Goal: Information Seeking & Learning: Learn about a topic

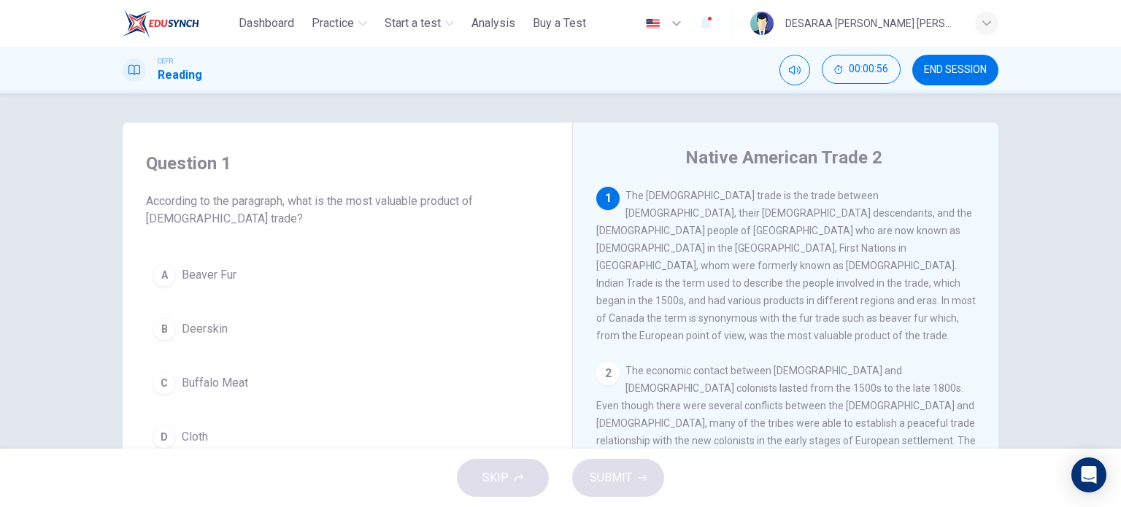
scroll to position [73, 0]
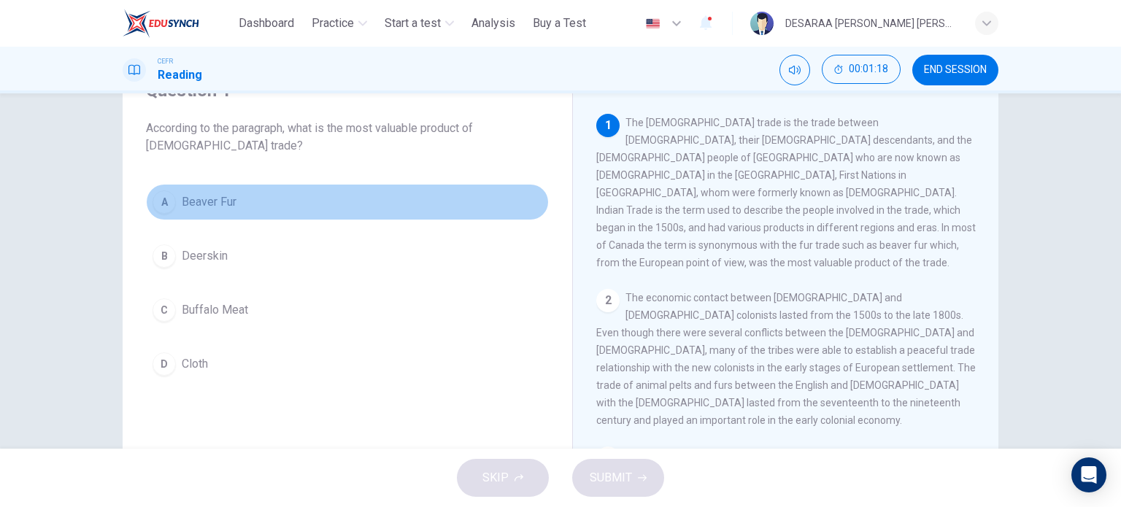
click at [167, 209] on div "A" at bounding box center [164, 202] width 23 height 23
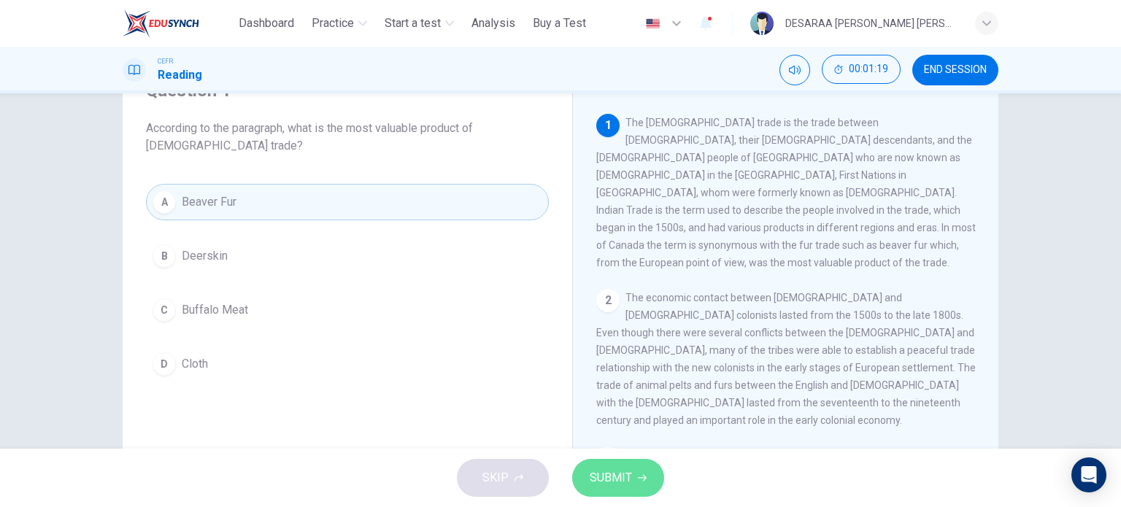
click at [643, 486] on button "SUBMIT" at bounding box center [618, 478] width 92 height 38
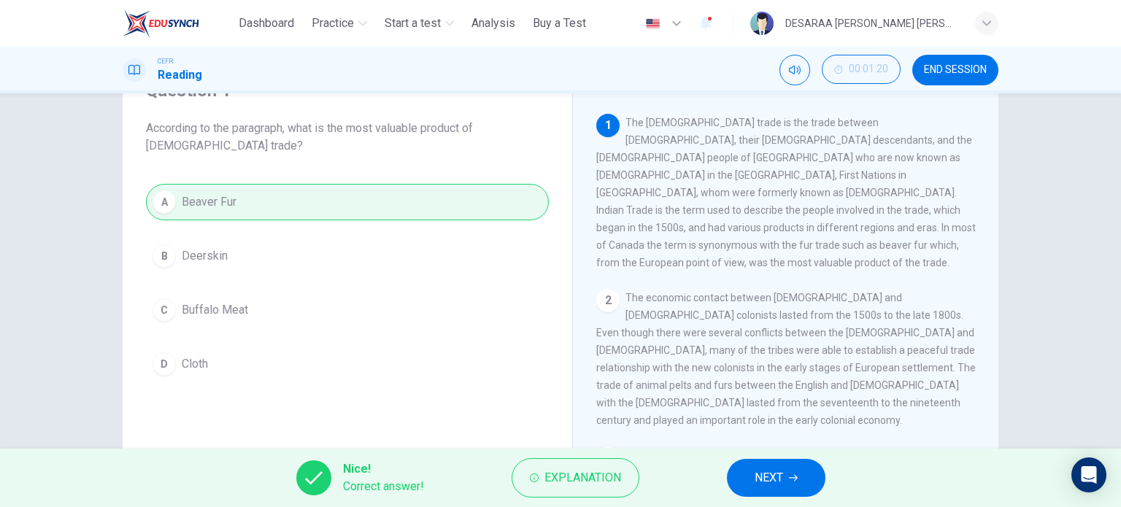
click at [795, 469] on button "NEXT" at bounding box center [776, 478] width 99 height 38
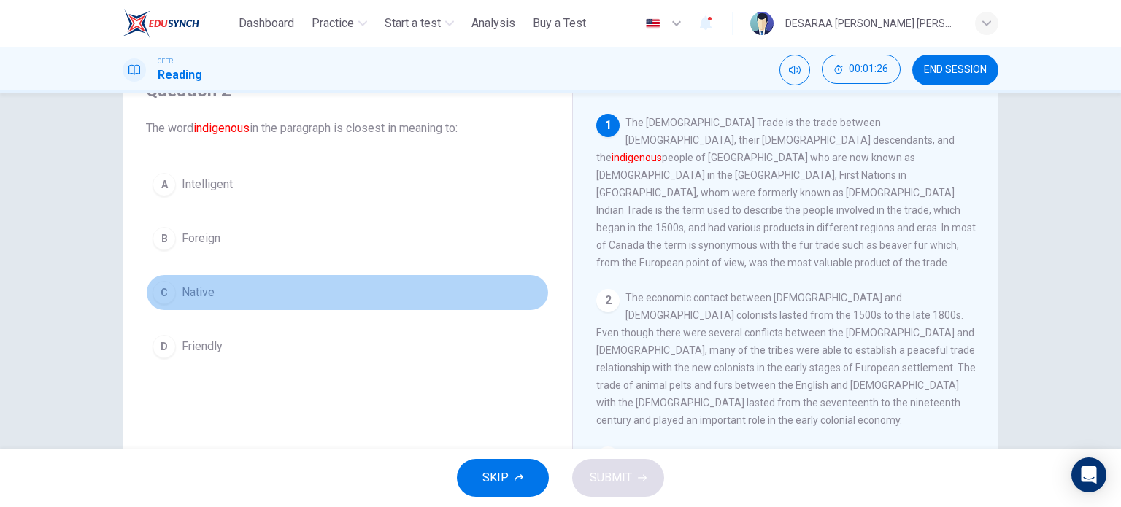
click at [162, 282] on div "C" at bounding box center [164, 292] width 23 height 23
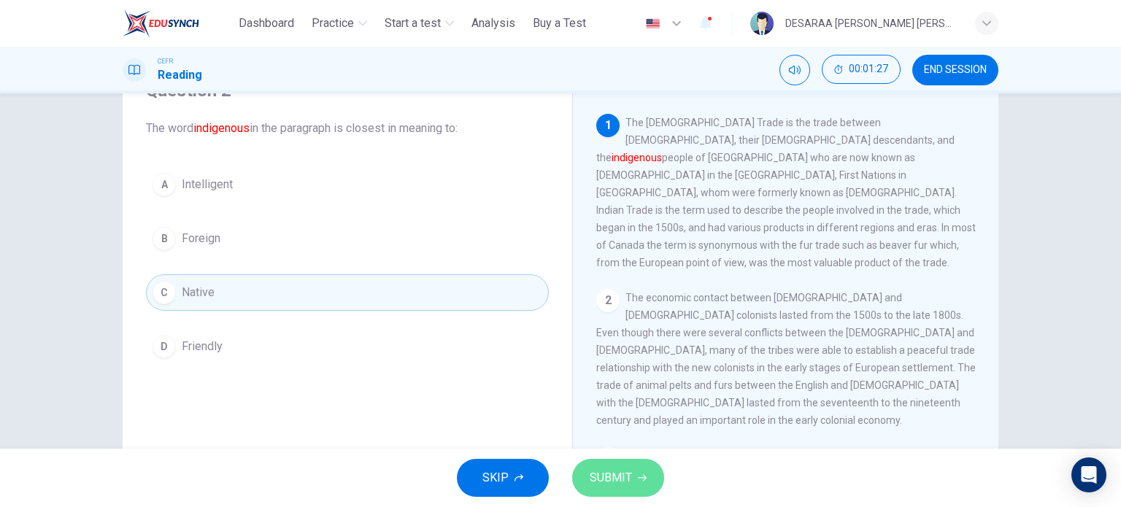
click at [599, 468] on span "SUBMIT" at bounding box center [611, 478] width 42 height 20
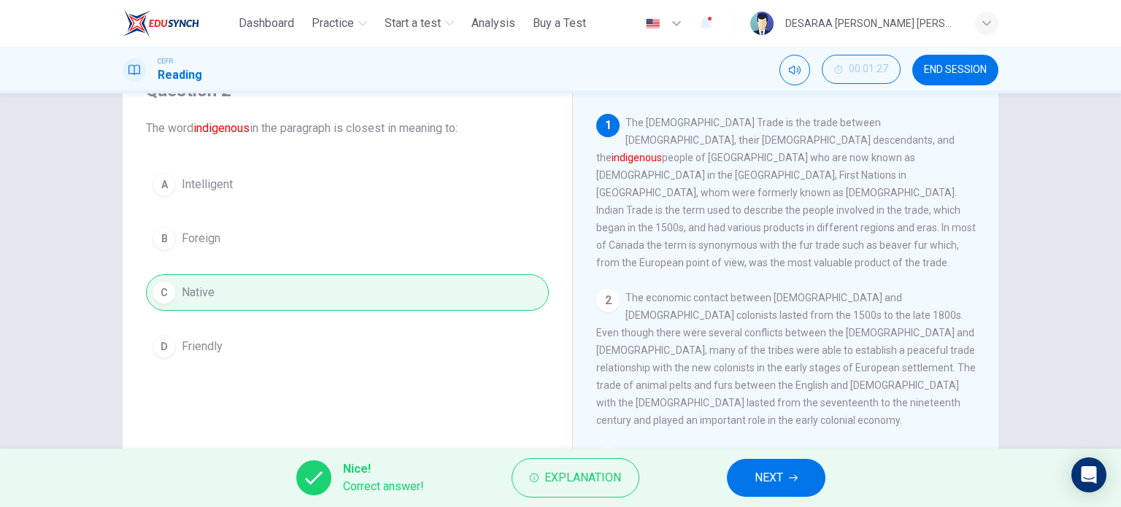
click at [794, 482] on icon "button" at bounding box center [793, 478] width 9 height 9
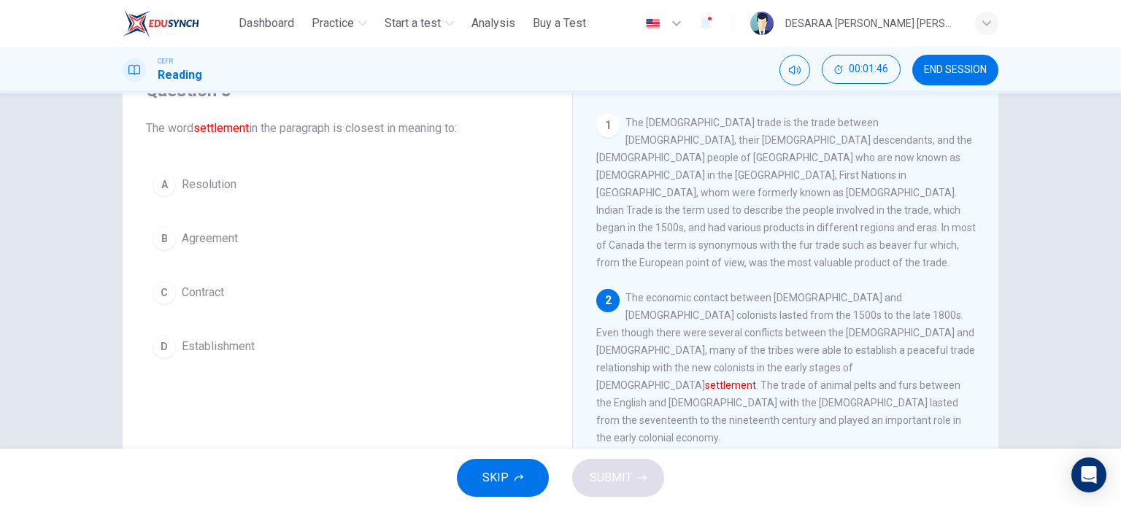
click at [164, 234] on div "B" at bounding box center [164, 238] width 23 height 23
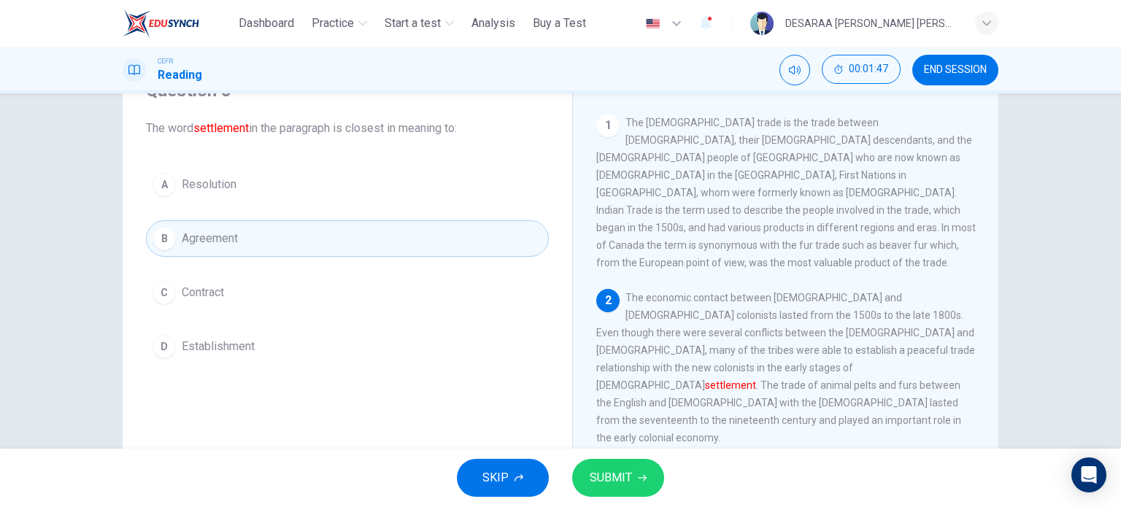
click at [628, 470] on span "SUBMIT" at bounding box center [611, 478] width 42 height 20
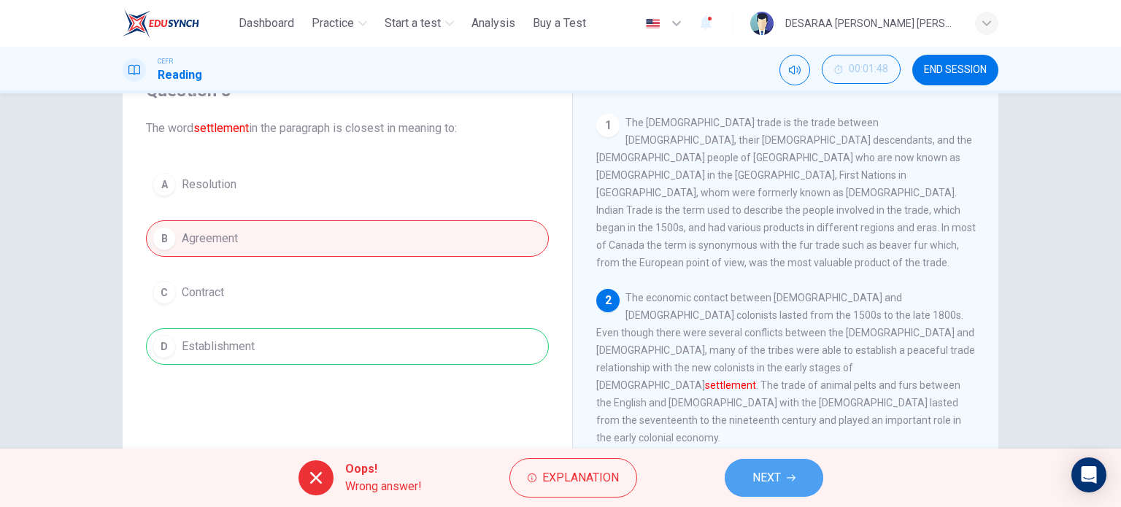
click at [766, 468] on span "NEXT" at bounding box center [767, 478] width 28 height 20
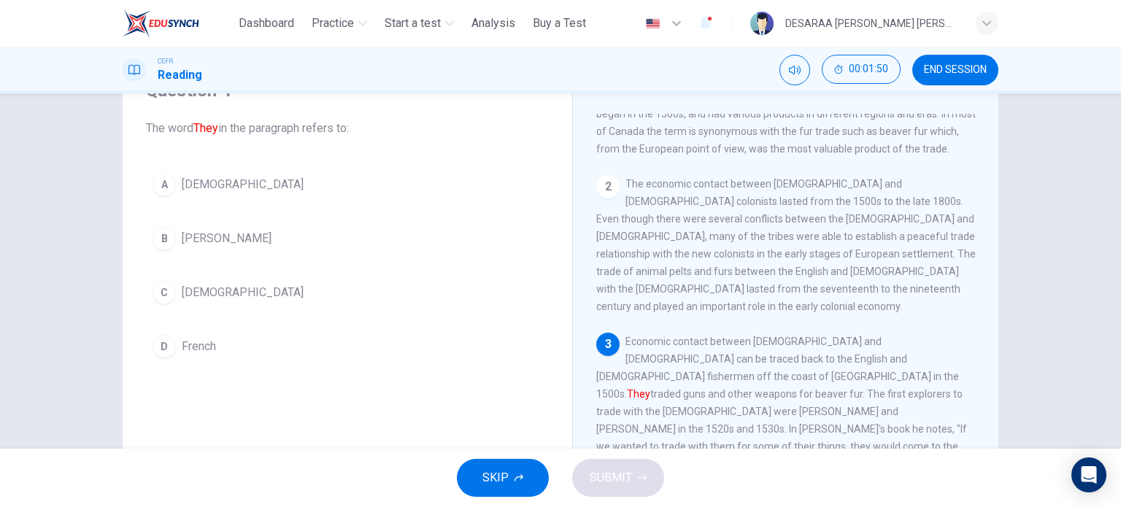
scroll to position [146, 0]
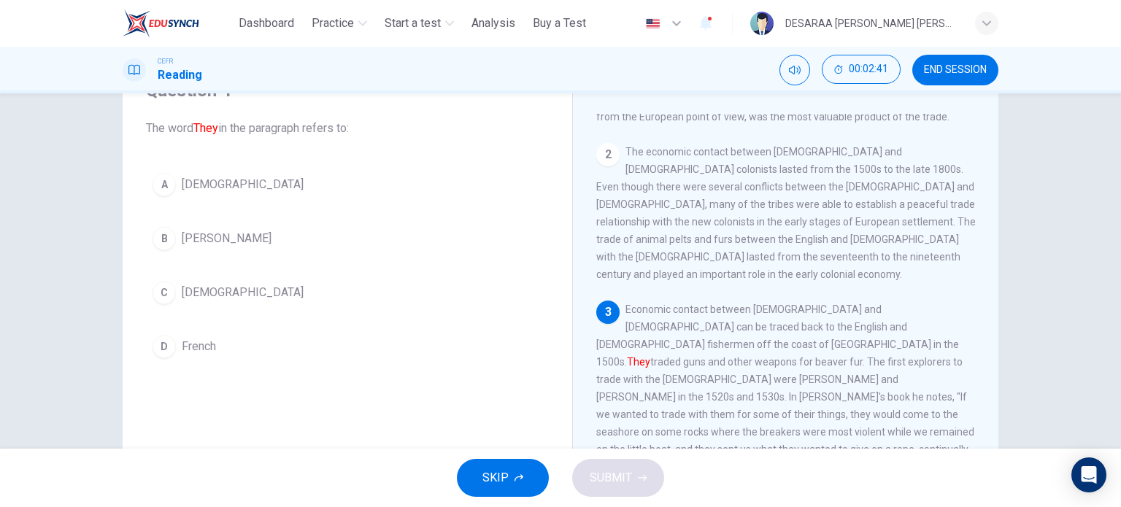
click at [161, 339] on div "D" at bounding box center [164, 346] width 23 height 23
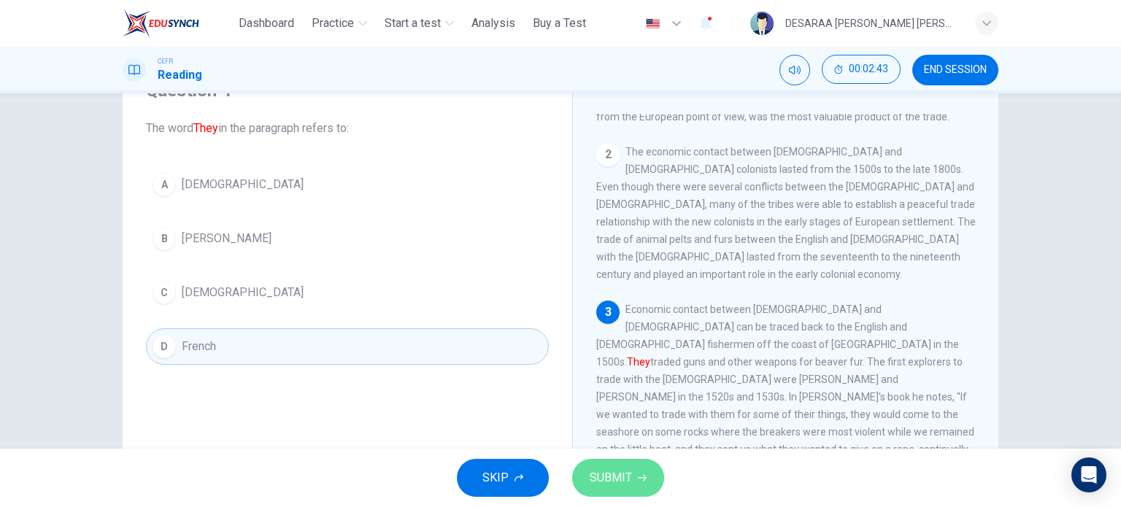
click at [626, 465] on button "SUBMIT" at bounding box center [618, 478] width 92 height 38
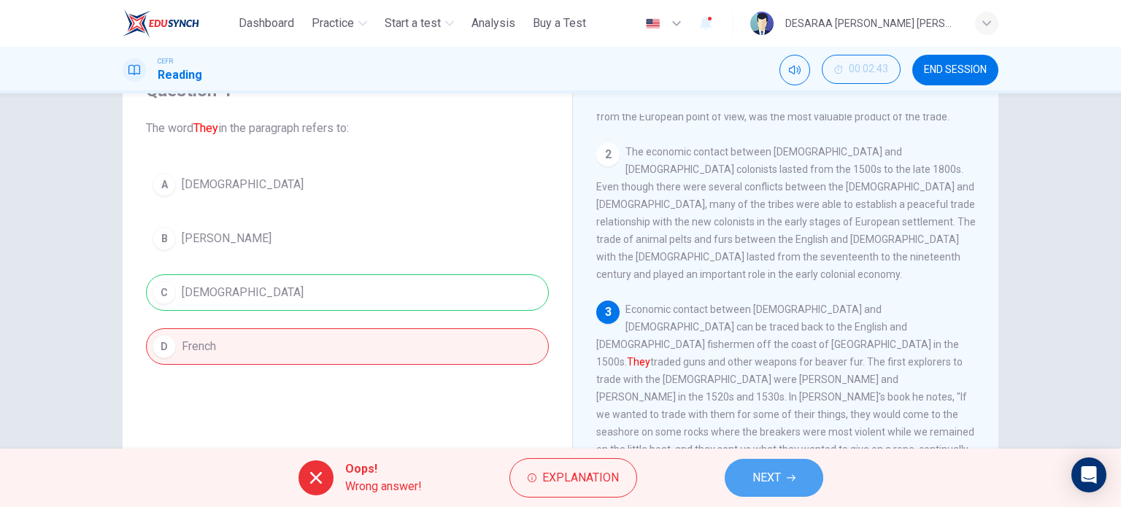
click at [755, 470] on span "NEXT" at bounding box center [767, 478] width 28 height 20
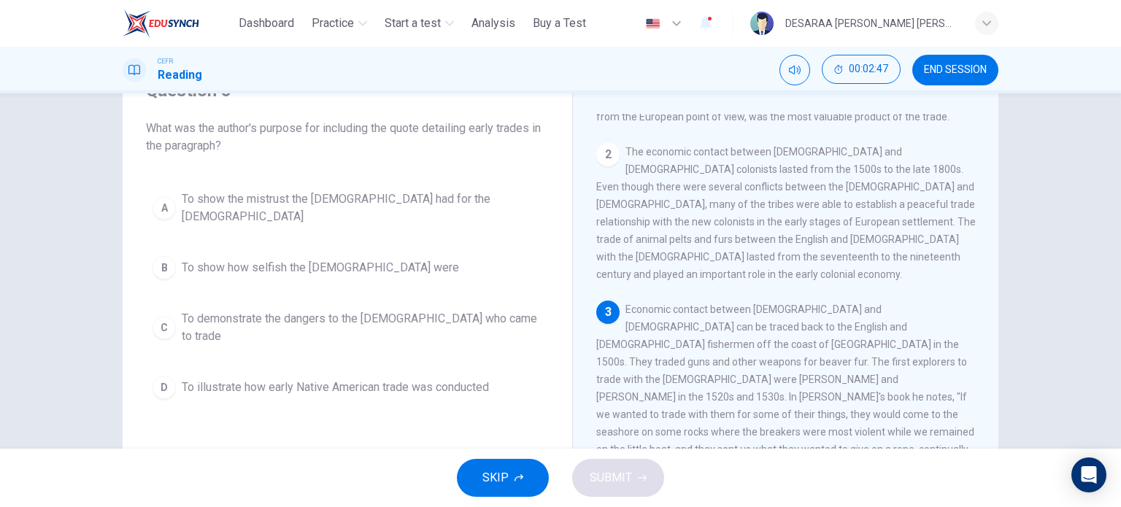
scroll to position [219, 0]
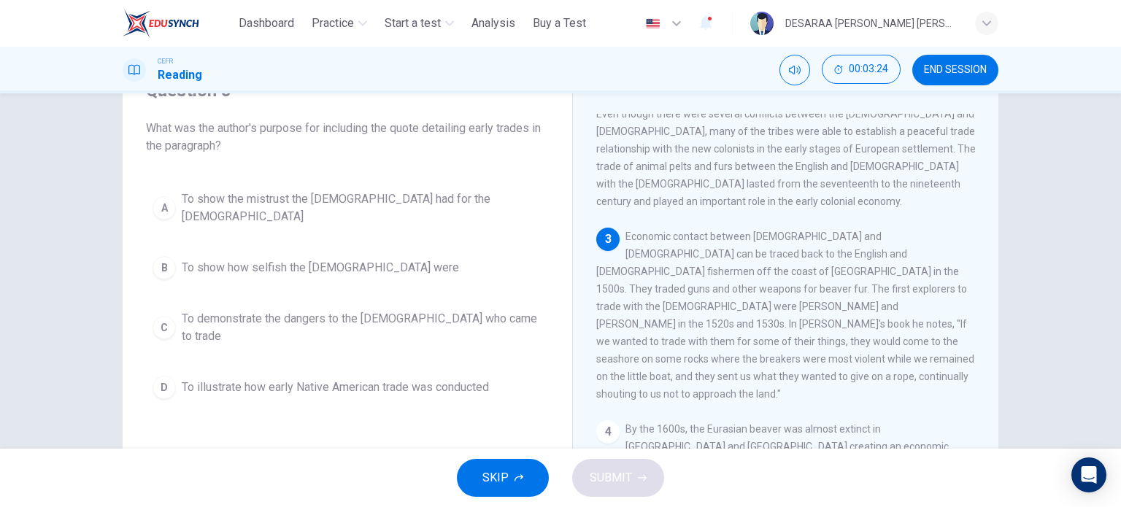
drag, startPoint x: 169, startPoint y: 207, endPoint x: 179, endPoint y: 207, distance: 9.5
click at [169, 207] on div "A" at bounding box center [164, 207] width 23 height 23
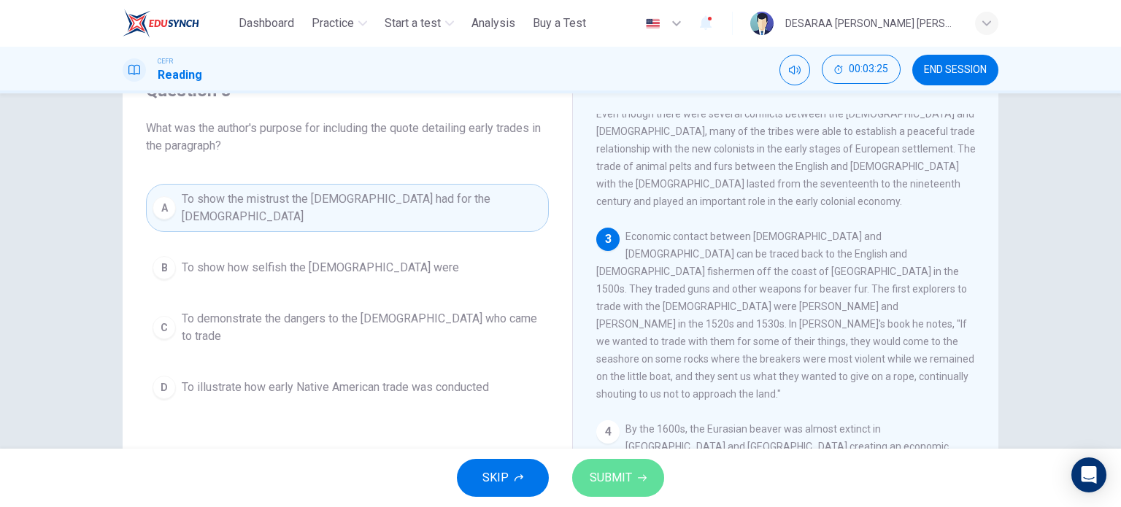
click at [614, 461] on button "SUBMIT" at bounding box center [618, 478] width 92 height 38
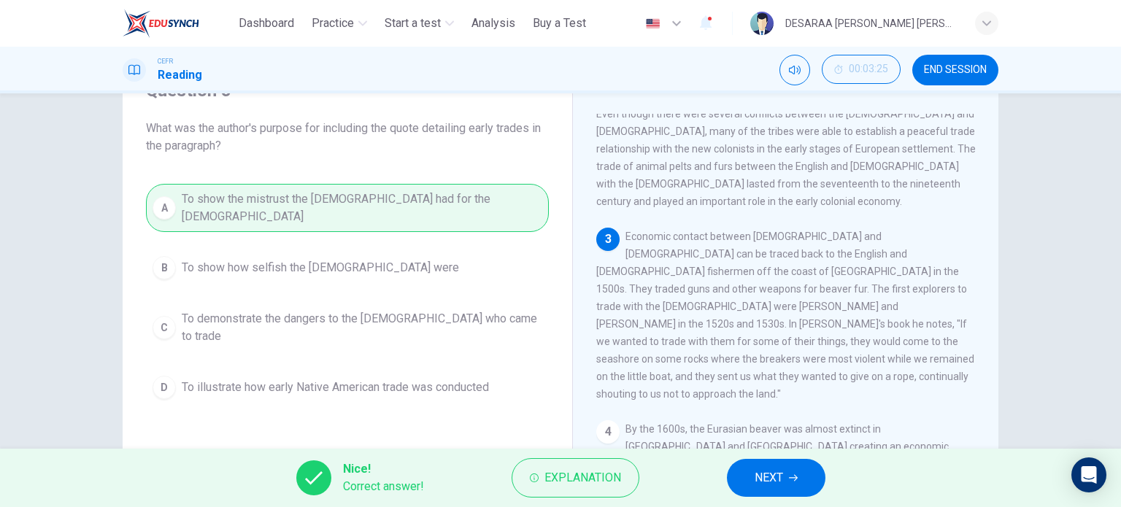
click at [775, 465] on button "NEXT" at bounding box center [776, 478] width 99 height 38
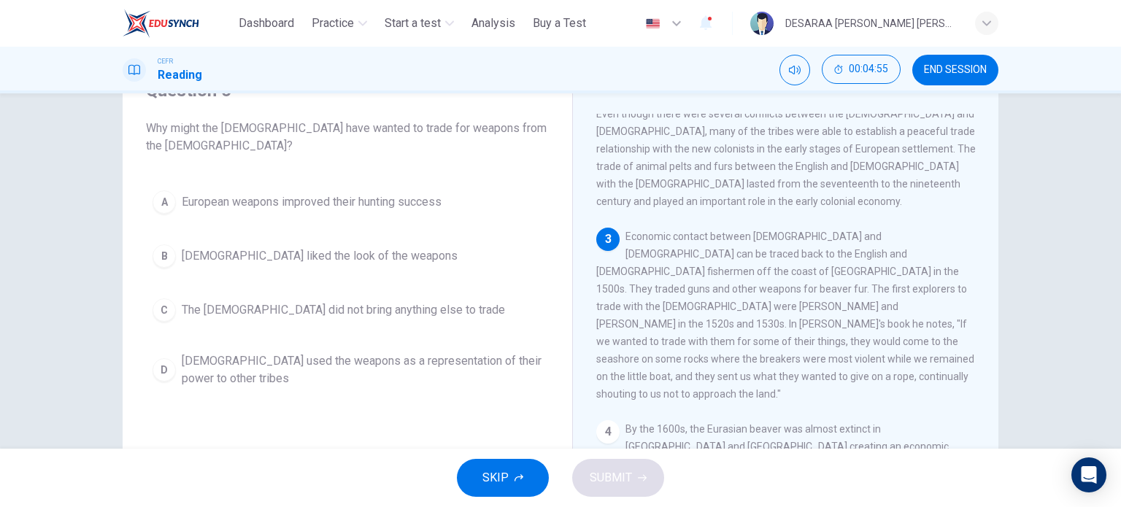
click at [165, 372] on div "D" at bounding box center [164, 369] width 23 height 23
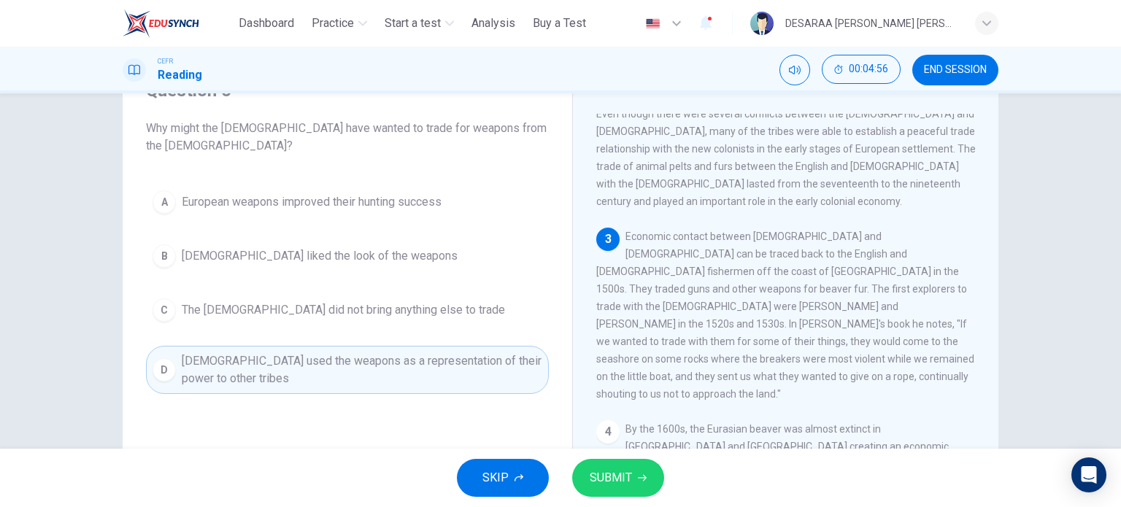
click at [599, 472] on span "SUBMIT" at bounding box center [611, 478] width 42 height 20
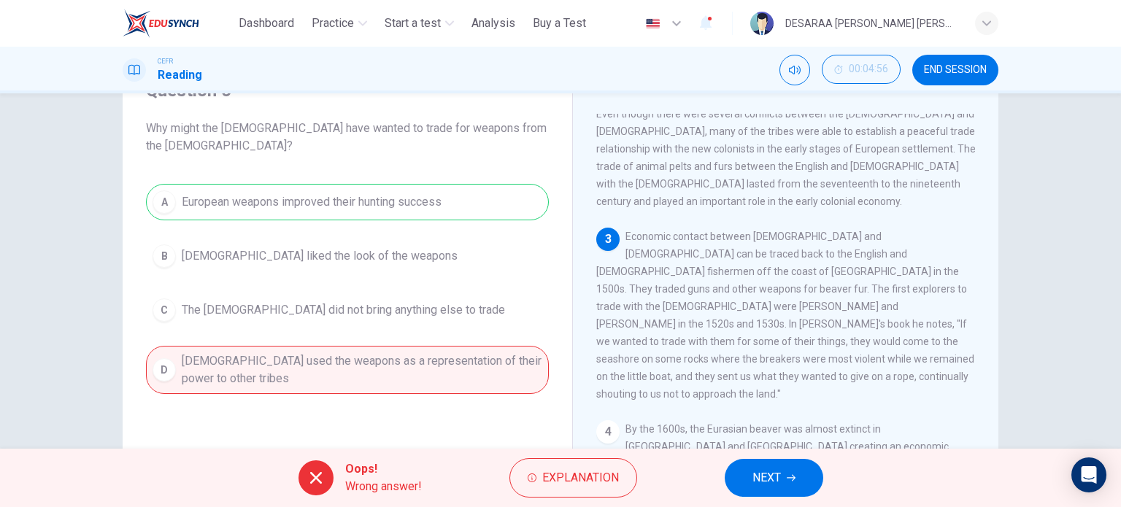
click at [812, 475] on button "NEXT" at bounding box center [774, 478] width 99 height 38
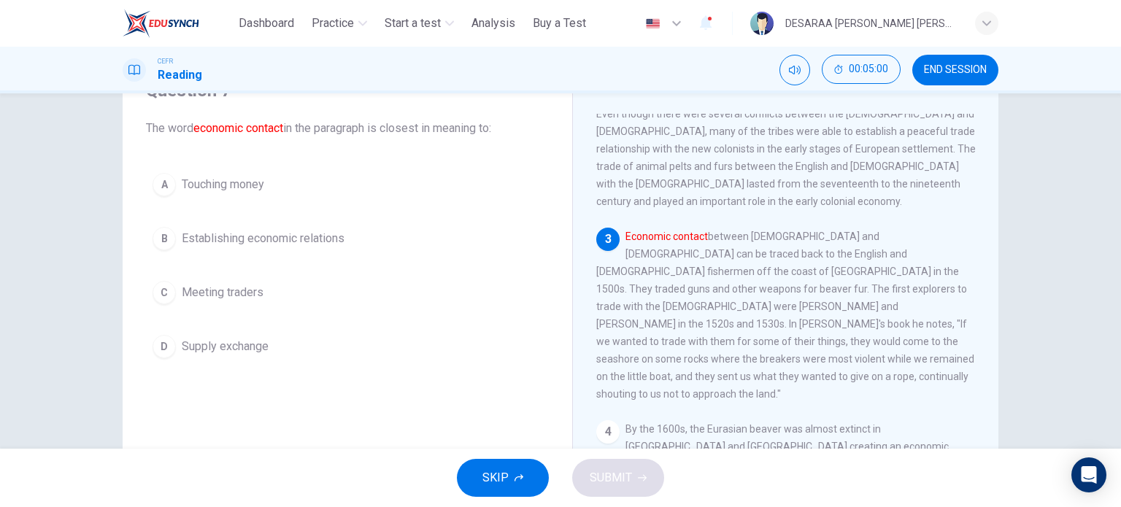
click at [176, 236] on button "[DEMOGRAPHIC_DATA] Establishing economic relations" at bounding box center [347, 238] width 403 height 36
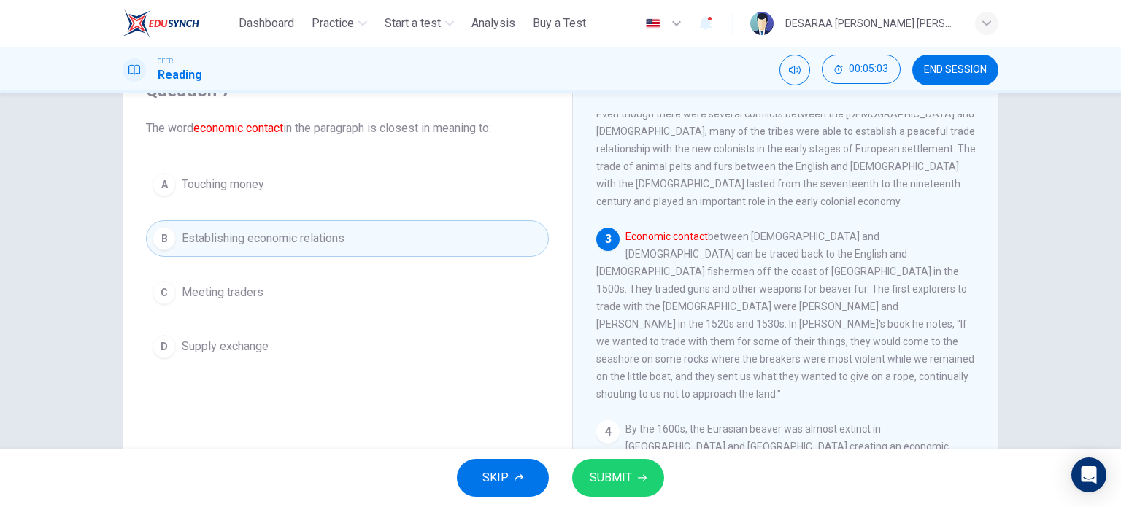
click at [650, 485] on button "SUBMIT" at bounding box center [618, 478] width 92 height 38
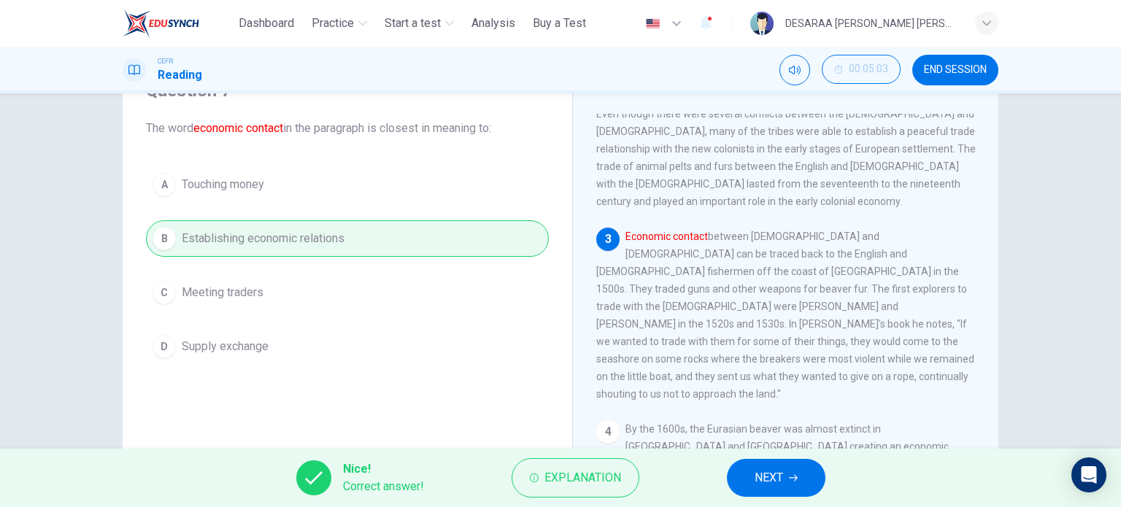
click at [788, 496] on button "NEXT" at bounding box center [776, 478] width 99 height 38
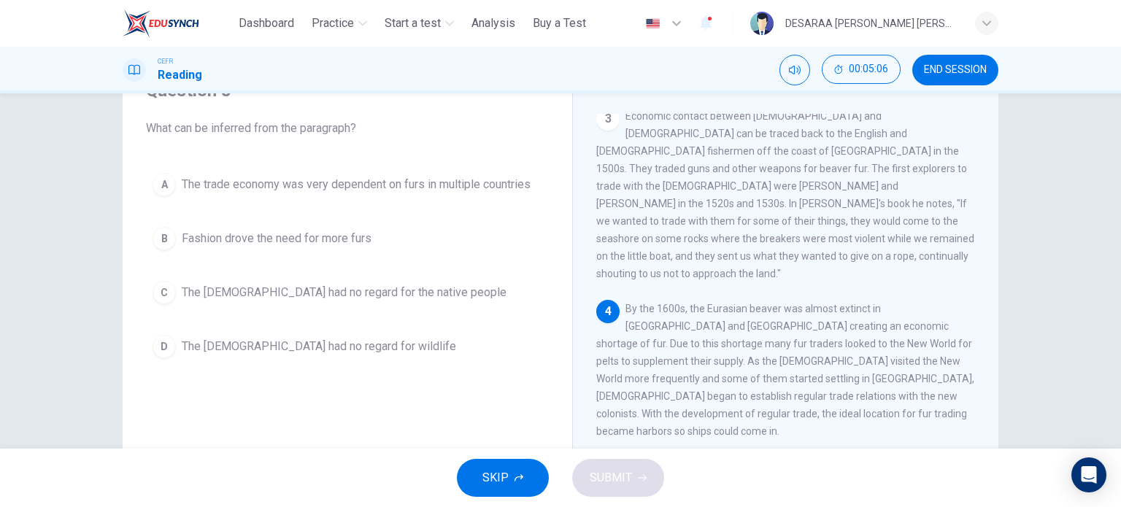
scroll to position [365, 0]
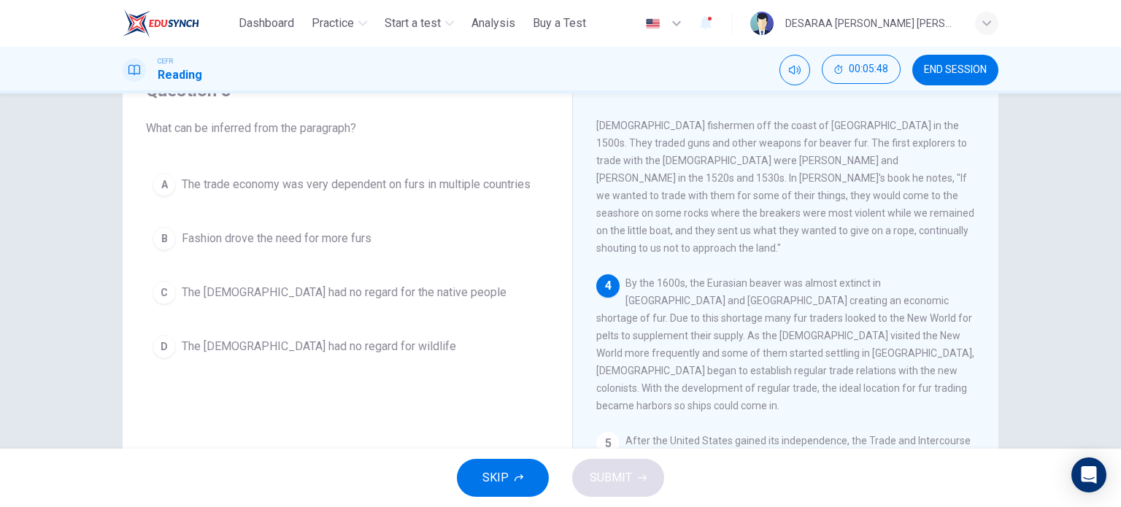
click at [164, 180] on div "A" at bounding box center [164, 184] width 23 height 23
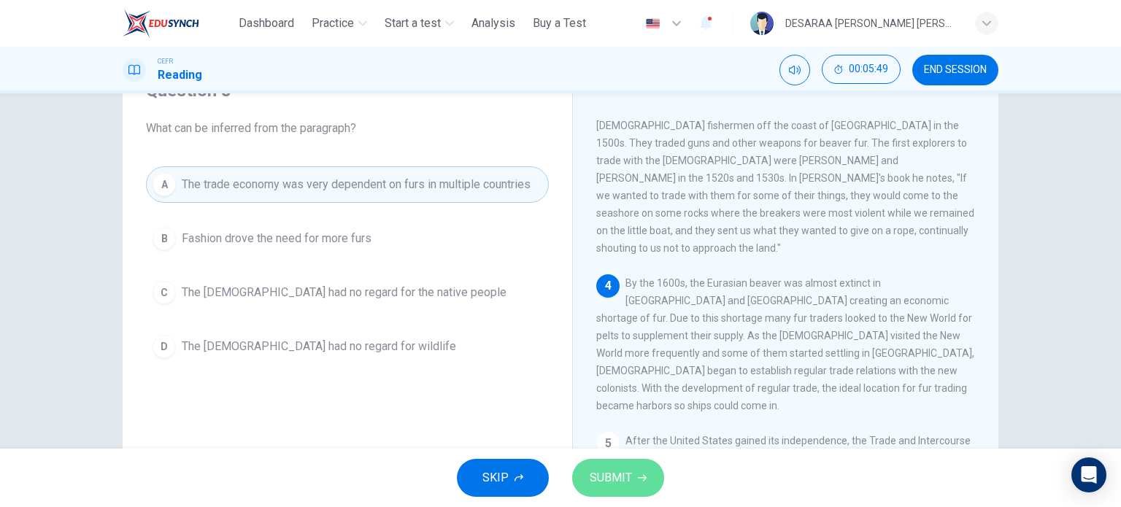
click at [624, 472] on span "SUBMIT" at bounding box center [611, 478] width 42 height 20
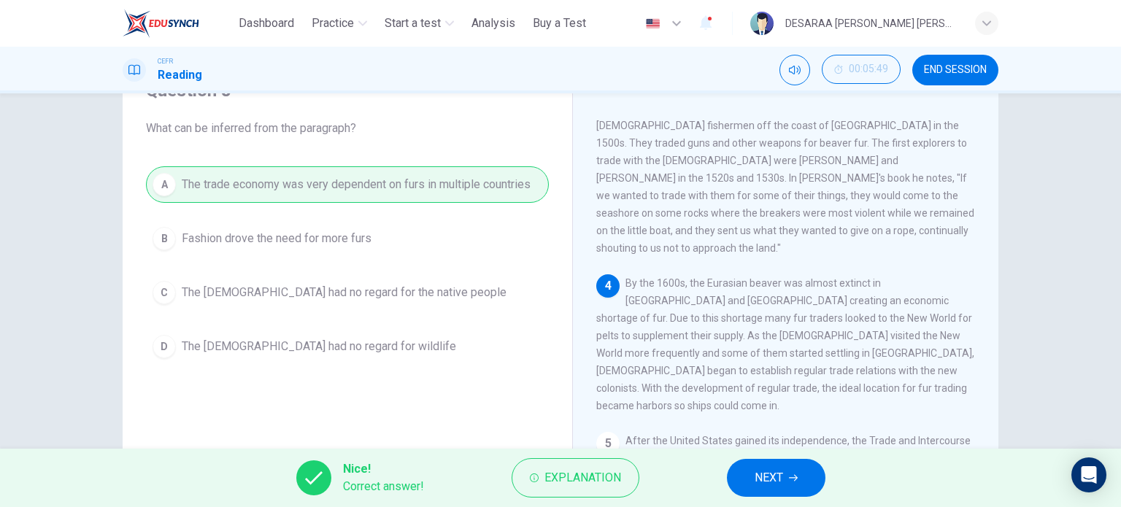
click at [765, 474] on span "NEXT" at bounding box center [769, 478] width 28 height 20
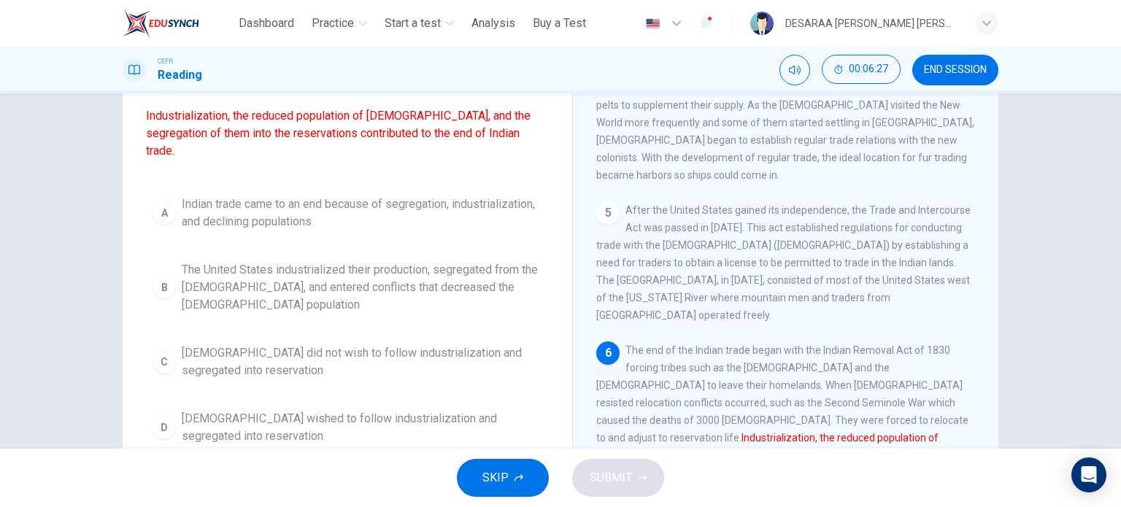
scroll to position [137, 0]
click at [175, 201] on button "A Indian trade came to an end because of segregation, industrialization, and de…" at bounding box center [347, 214] width 403 height 48
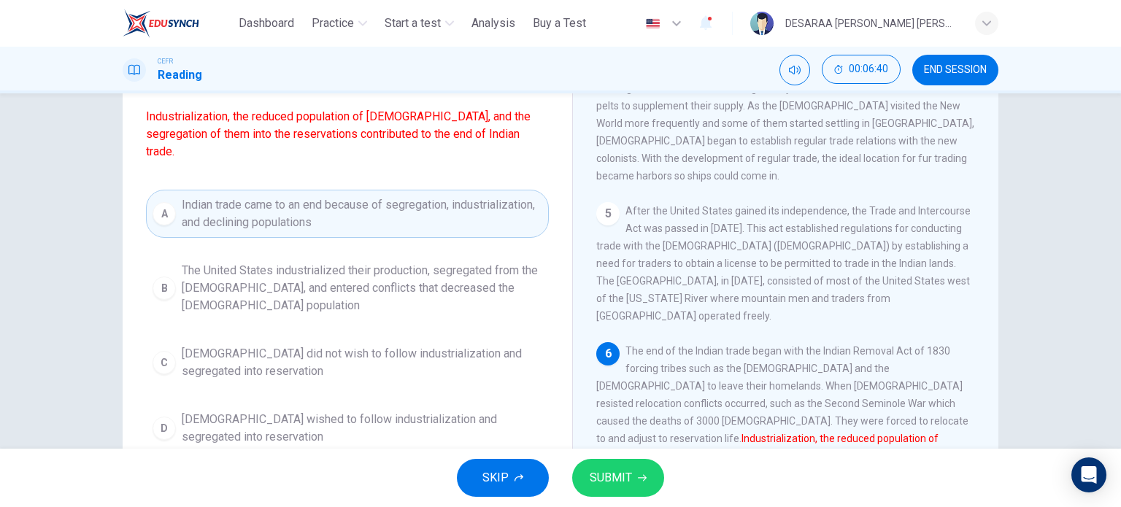
click at [619, 473] on span "SUBMIT" at bounding box center [611, 478] width 42 height 20
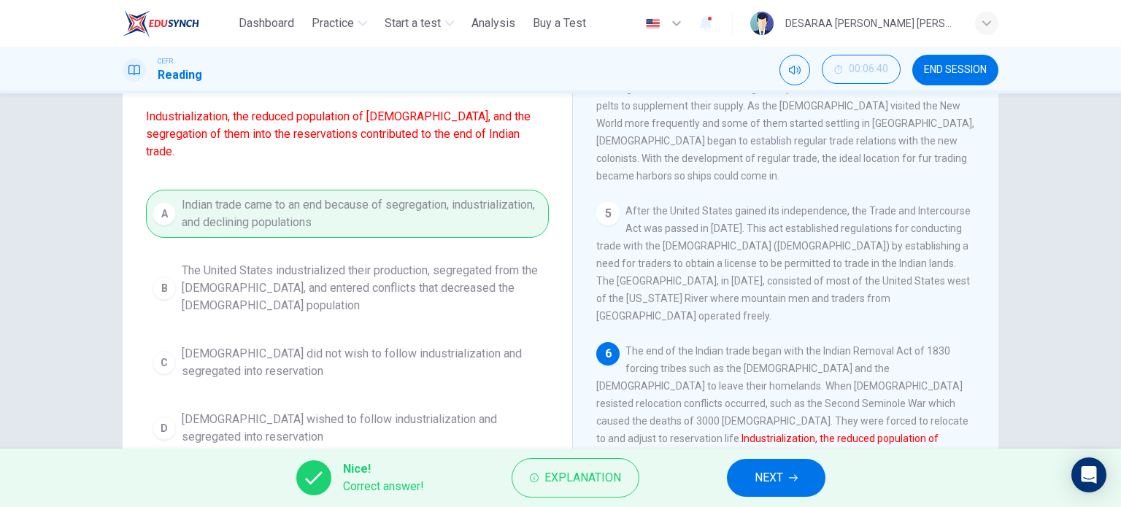
click at [790, 494] on button "NEXT" at bounding box center [776, 478] width 99 height 38
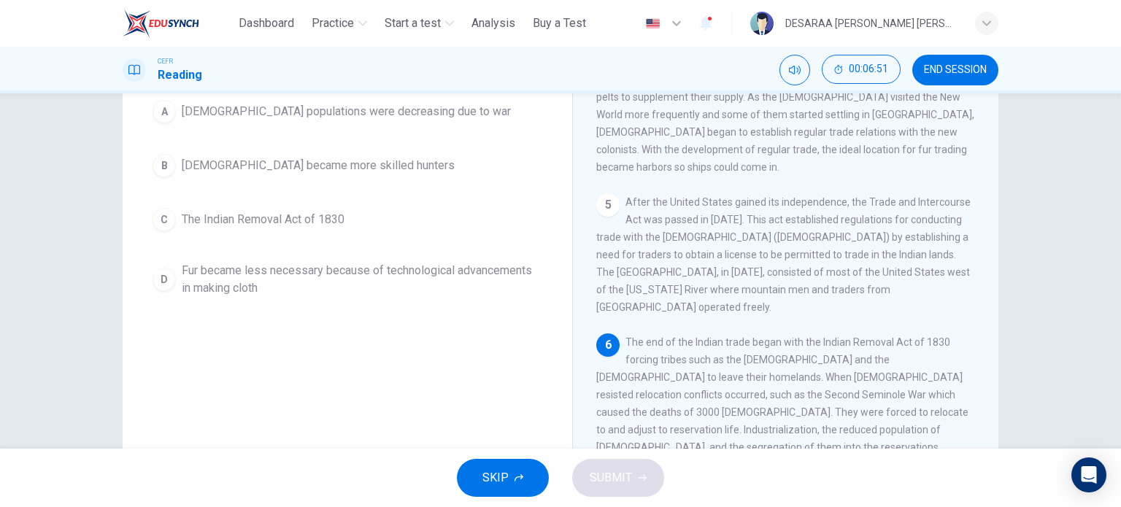
scroll to position [210, 0]
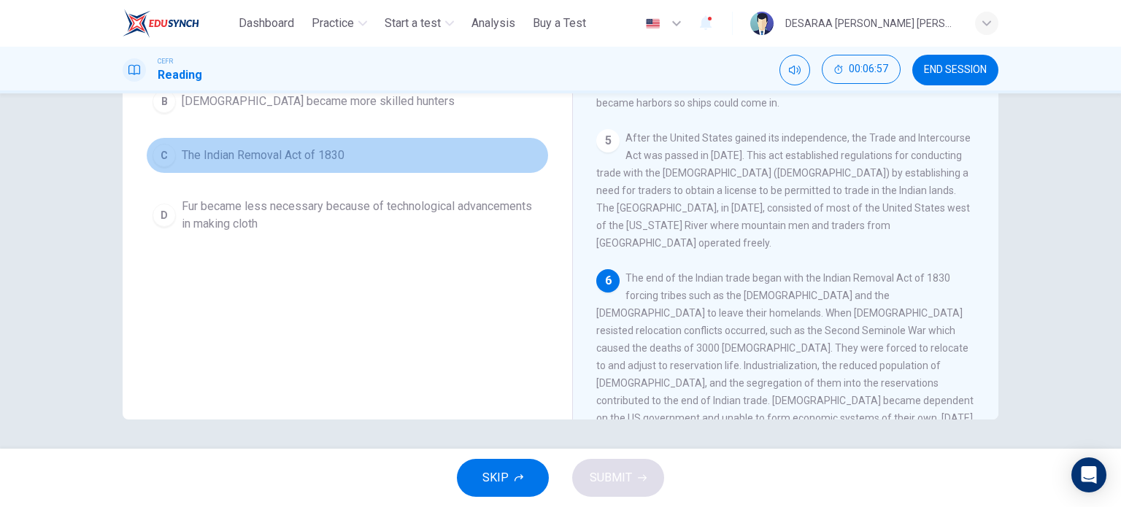
click at [161, 155] on div "C" at bounding box center [164, 155] width 23 height 23
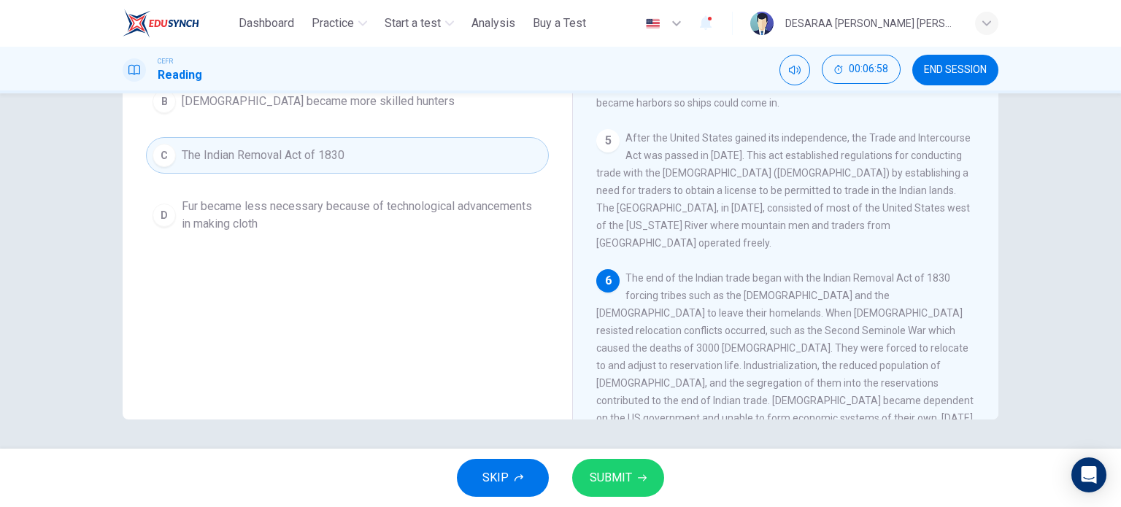
click at [625, 481] on span "SUBMIT" at bounding box center [611, 478] width 42 height 20
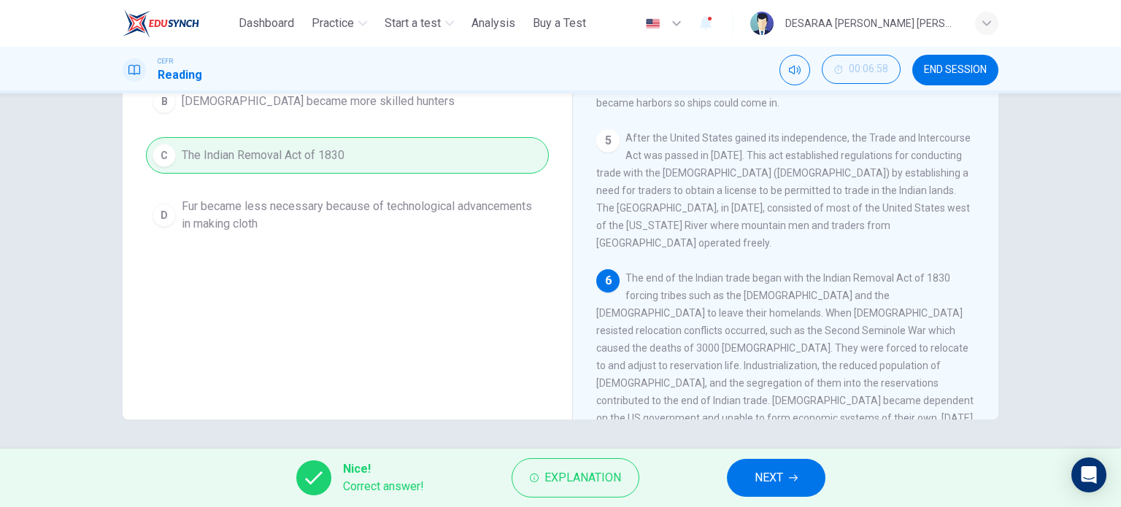
click at [791, 476] on icon "button" at bounding box center [793, 478] width 9 height 9
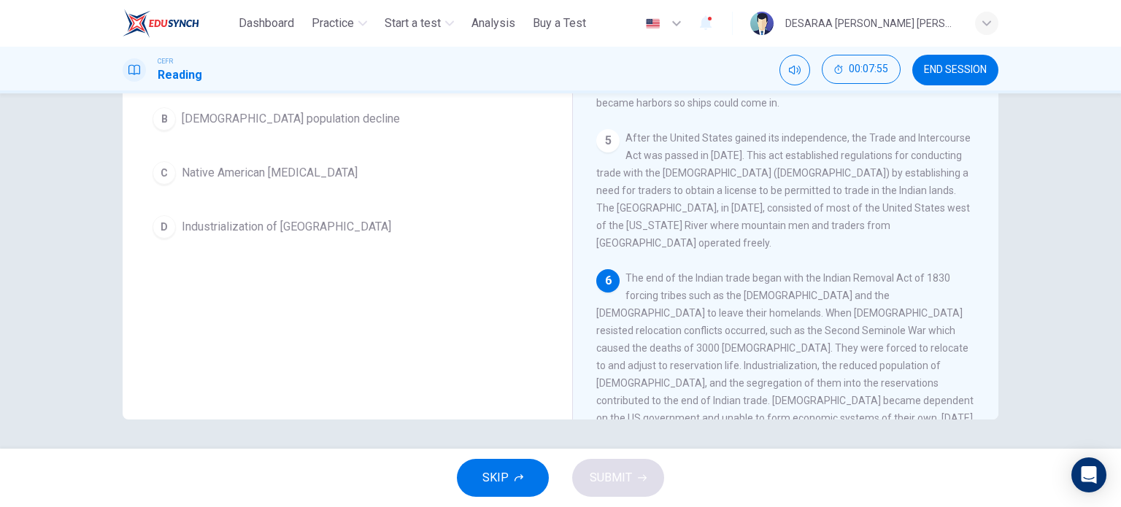
scroll to position [137, 0]
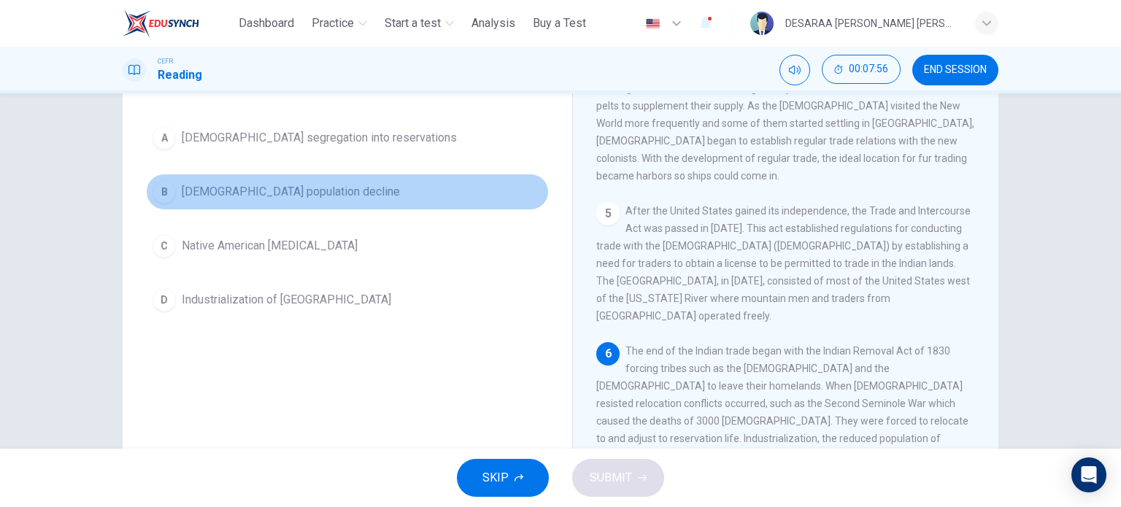
click at [175, 189] on button "B [DEMOGRAPHIC_DATA] population decline" at bounding box center [347, 192] width 403 height 36
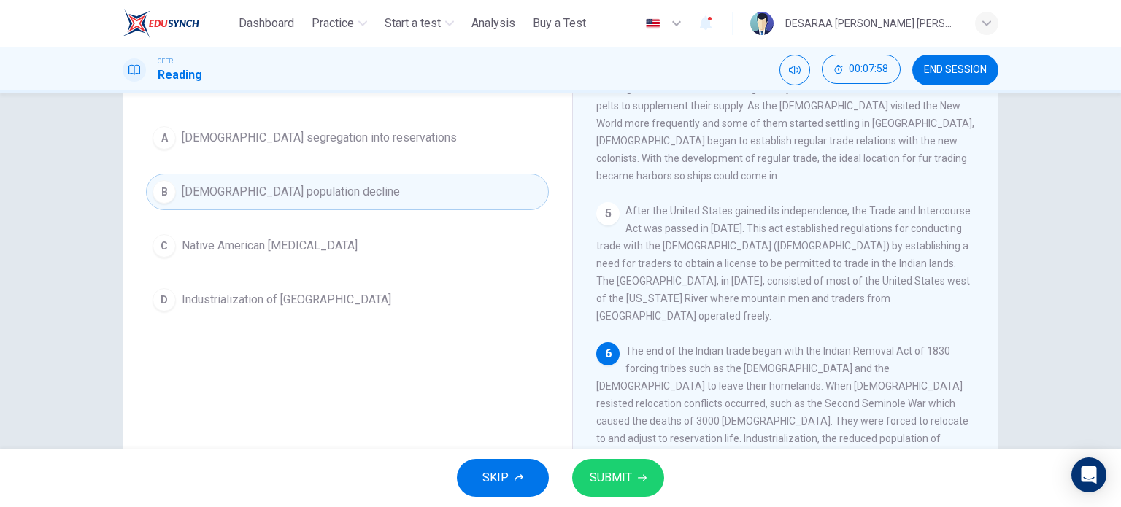
click at [628, 468] on span "SUBMIT" at bounding box center [611, 478] width 42 height 20
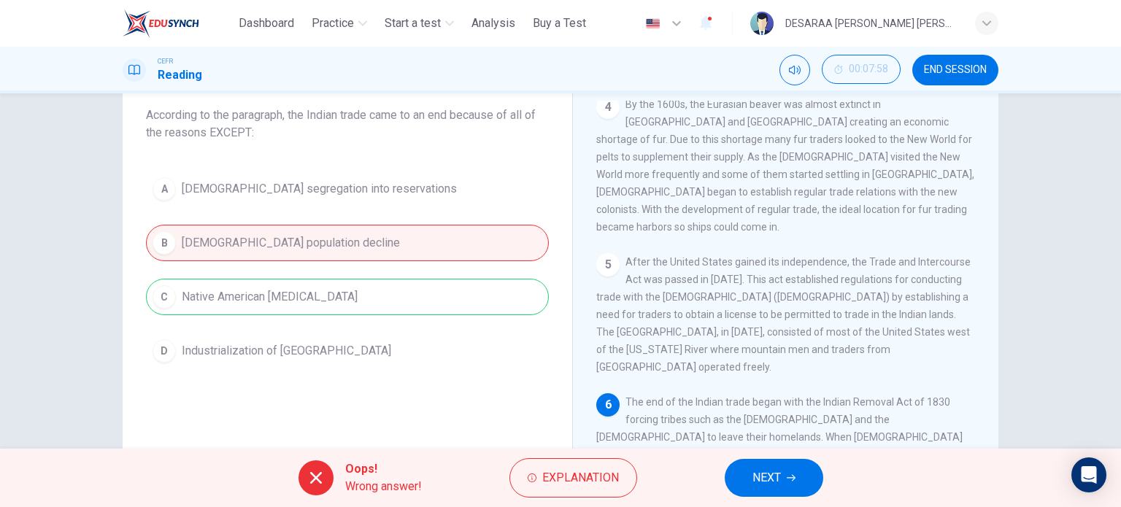
scroll to position [64, 0]
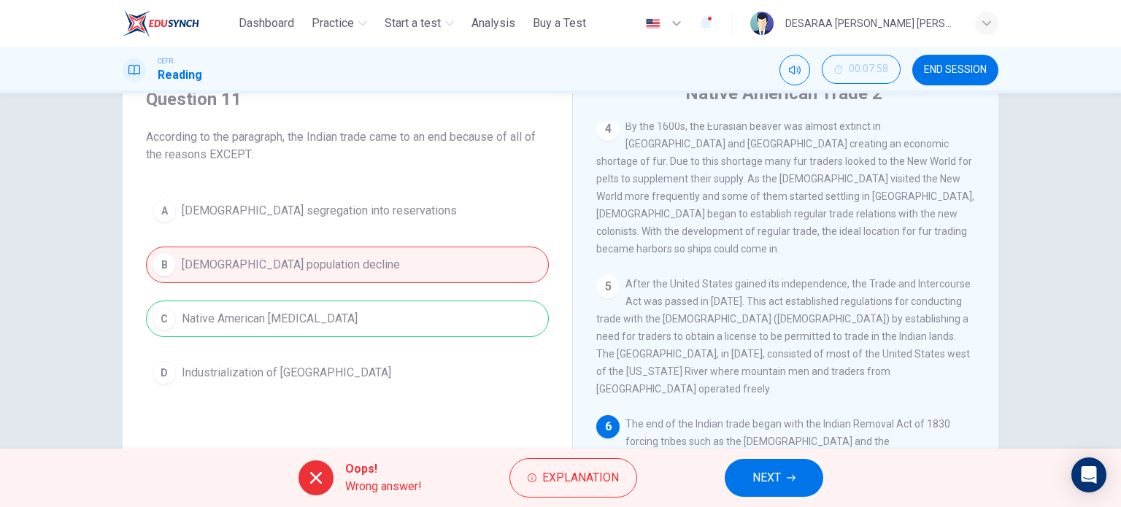
click at [733, 480] on button "NEXT" at bounding box center [774, 478] width 99 height 38
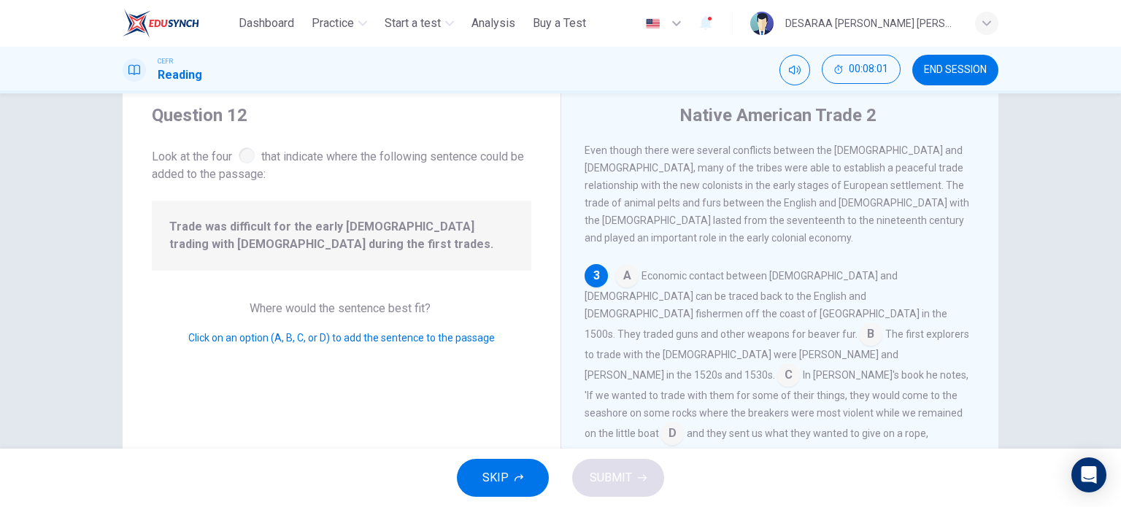
scroll to position [73, 0]
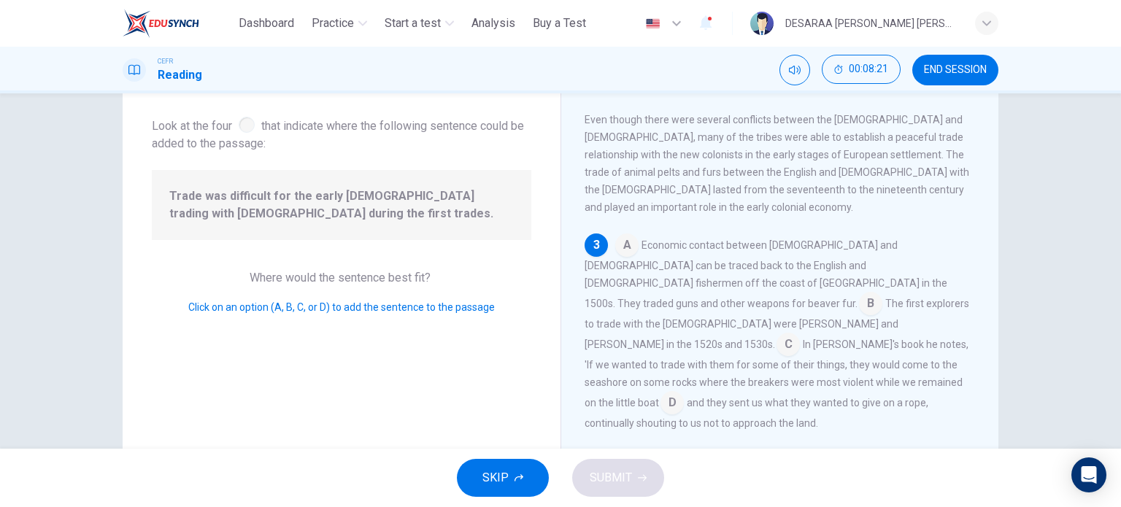
click at [777, 334] on input at bounding box center [788, 345] width 23 height 23
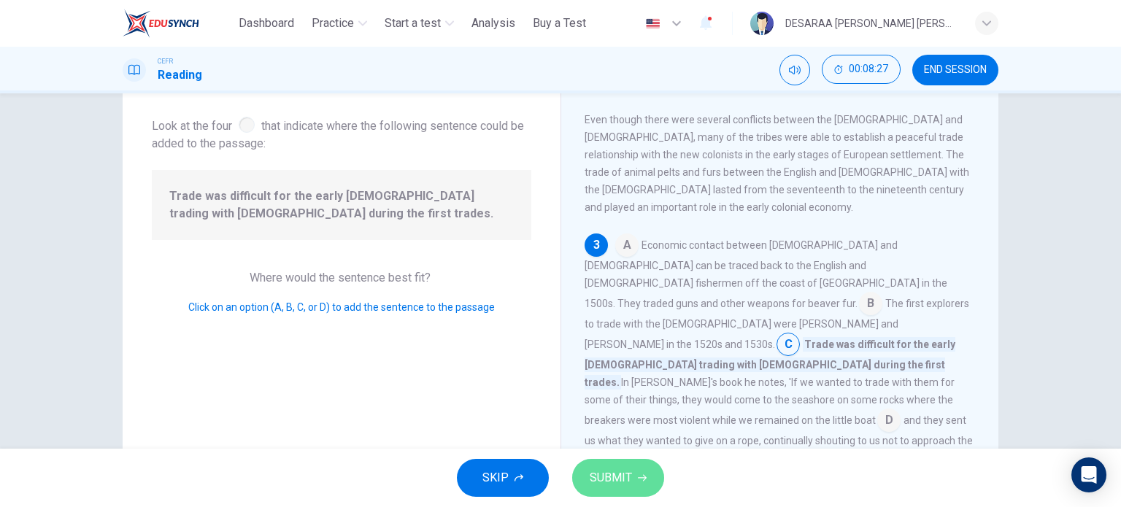
click at [651, 471] on button "SUBMIT" at bounding box center [618, 478] width 92 height 38
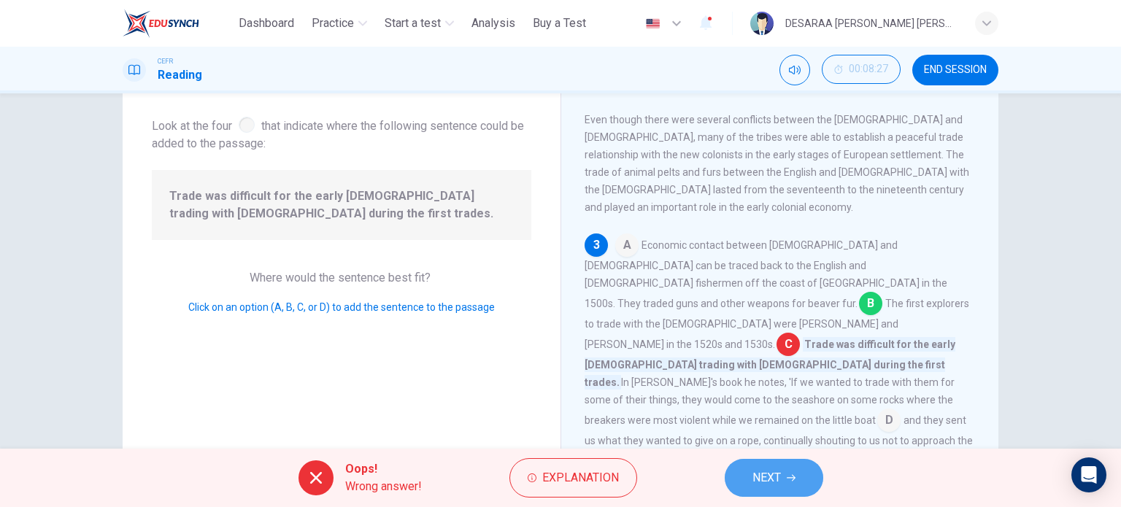
click at [741, 477] on button "NEXT" at bounding box center [774, 478] width 99 height 38
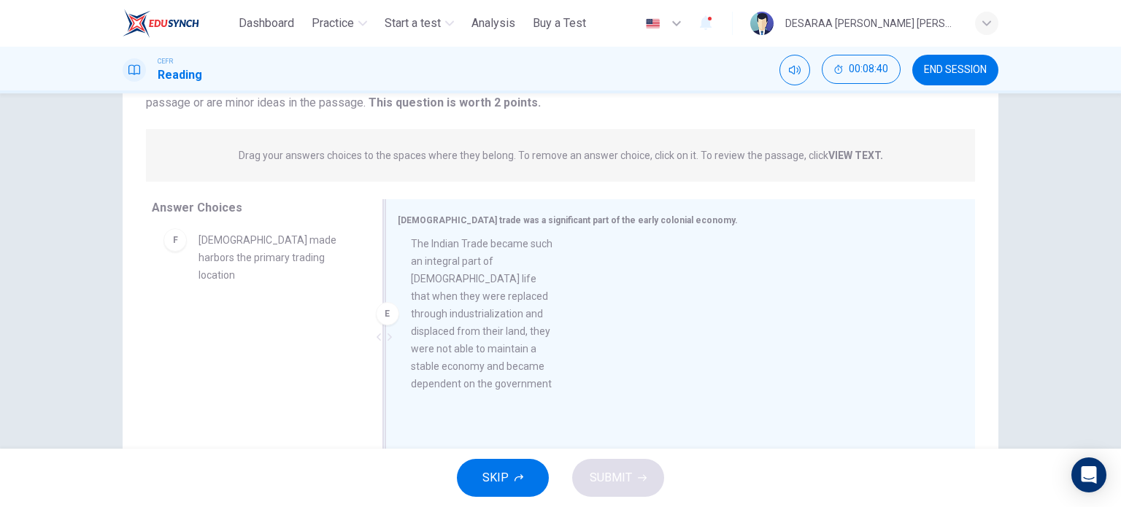
scroll to position [546, 0]
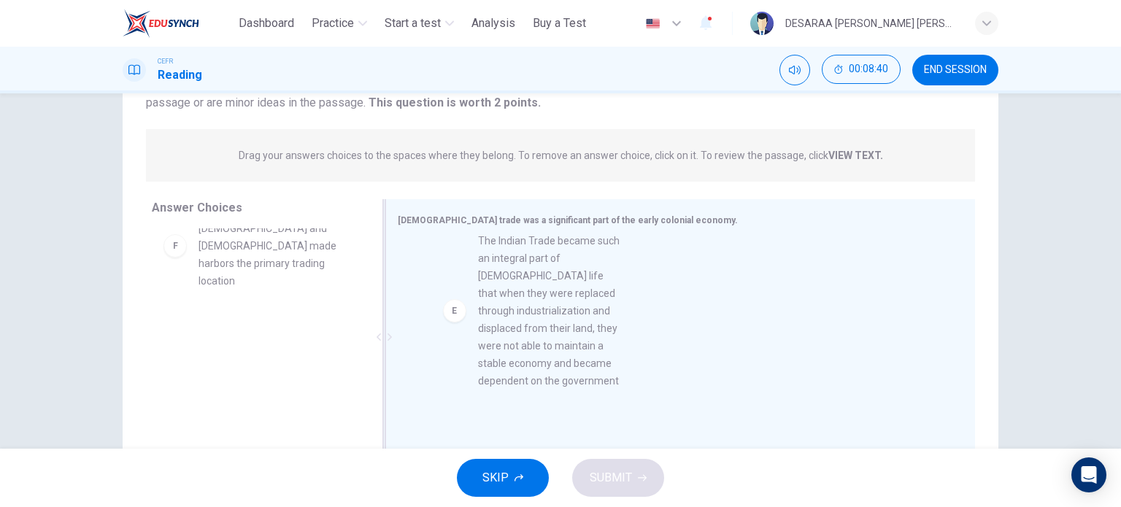
drag, startPoint x: 318, startPoint y: 288, endPoint x: 605, endPoint y: 342, distance: 292.5
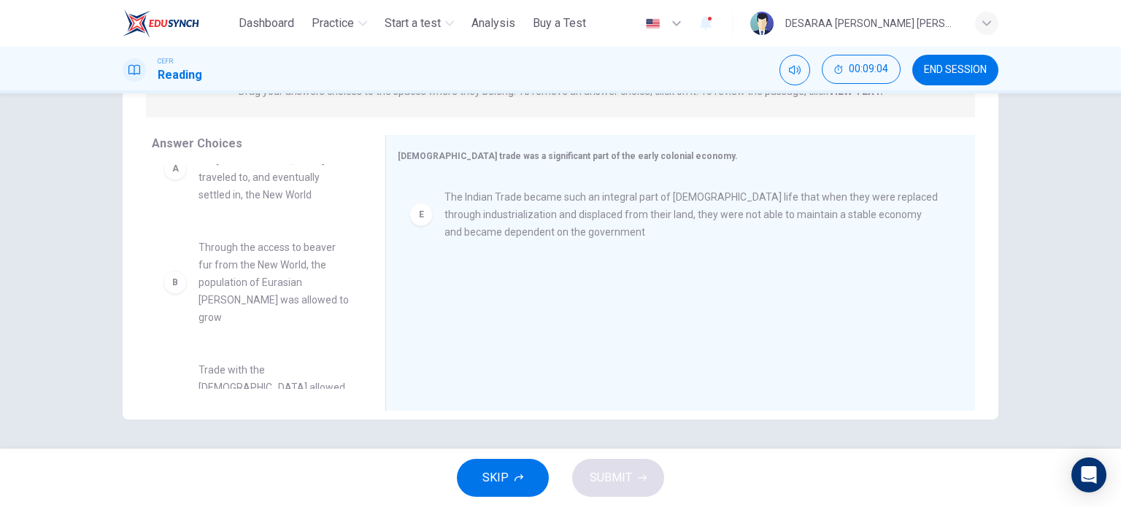
scroll to position [73, 0]
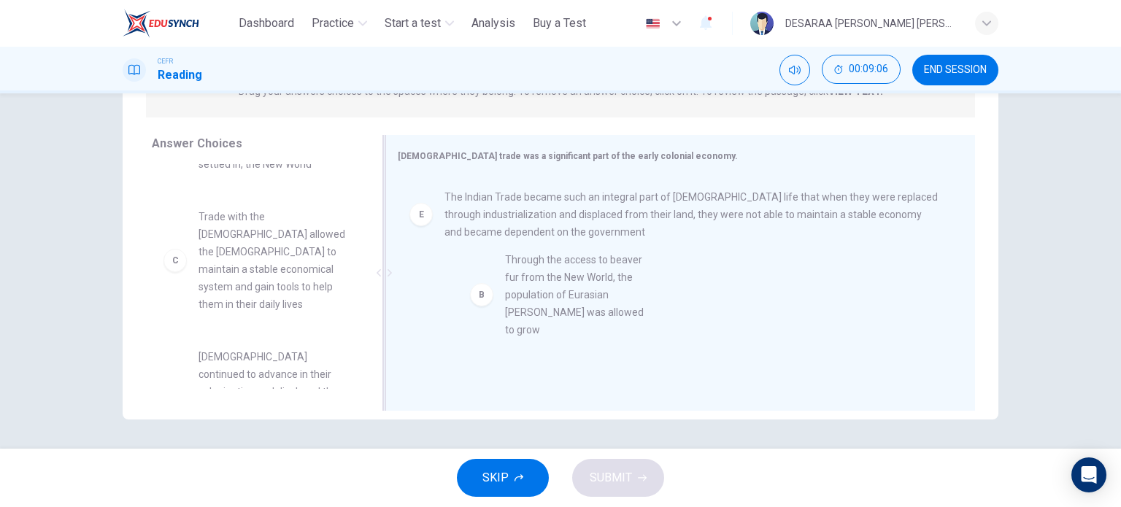
drag, startPoint x: 292, startPoint y: 238, endPoint x: 606, endPoint y: 282, distance: 317.0
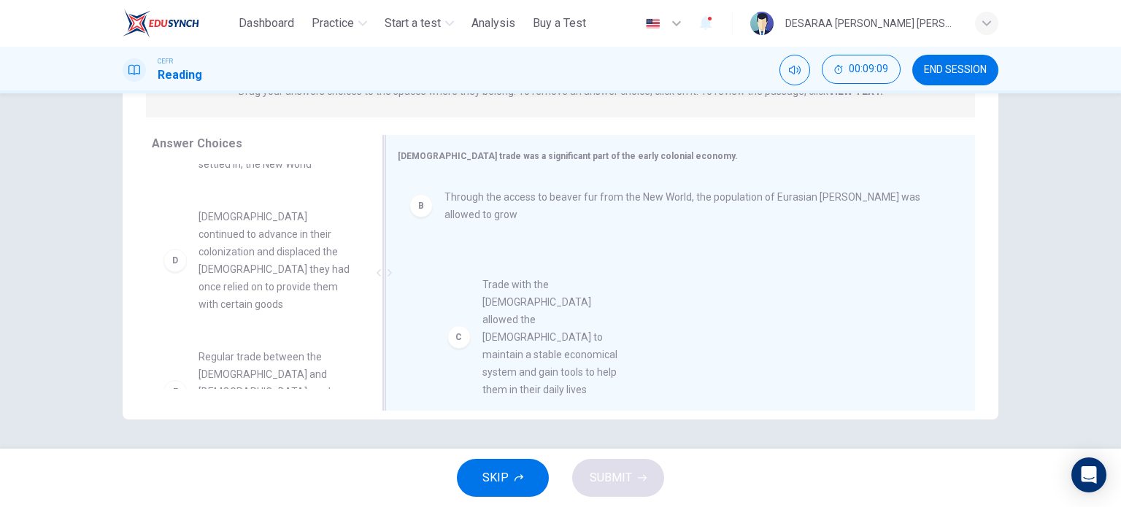
scroll to position [6, 0]
drag, startPoint x: 311, startPoint y: 261, endPoint x: 606, endPoint y: 335, distance: 304.1
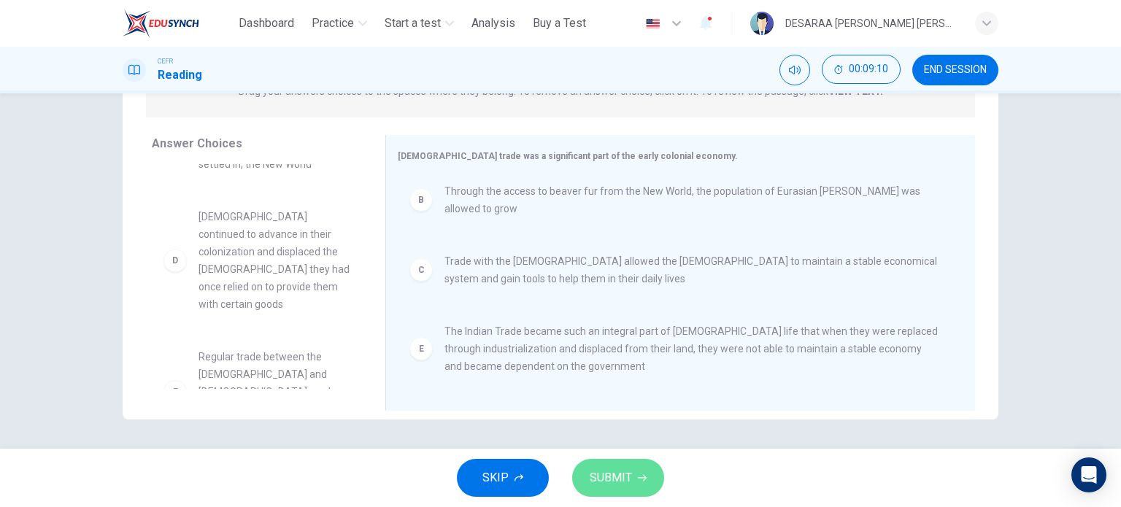
drag, startPoint x: 635, startPoint y: 472, endPoint x: 629, endPoint y: 466, distance: 8.3
click at [634, 472] on button "SUBMIT" at bounding box center [618, 478] width 92 height 38
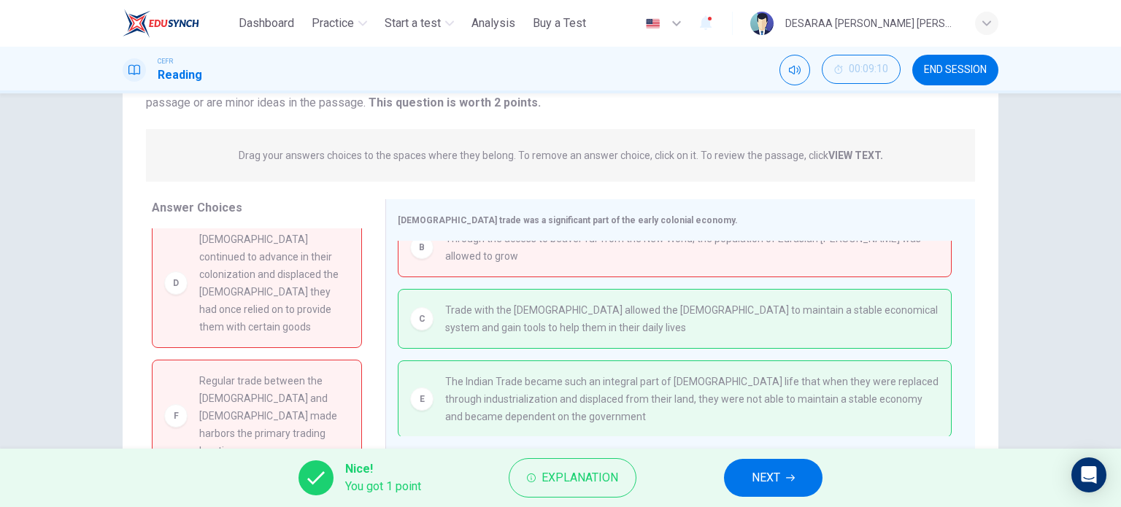
scroll to position [0, 0]
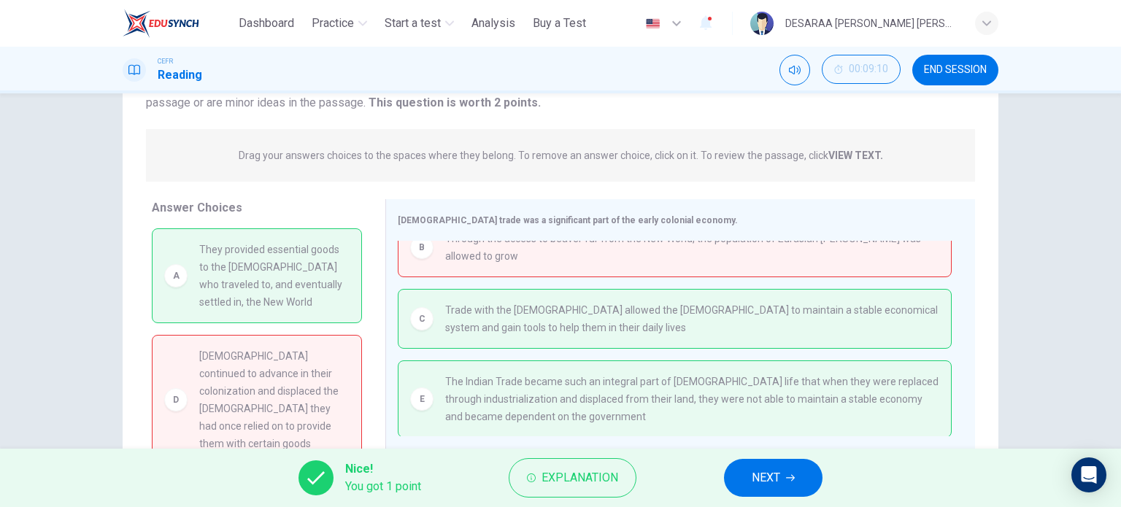
click at [747, 491] on button "NEXT" at bounding box center [773, 478] width 99 height 38
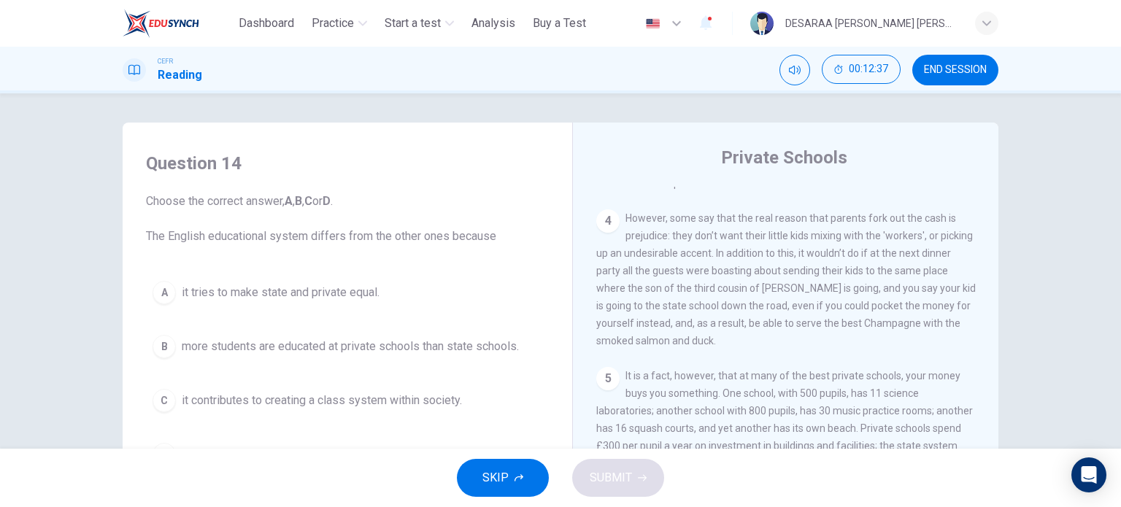
scroll to position [73, 0]
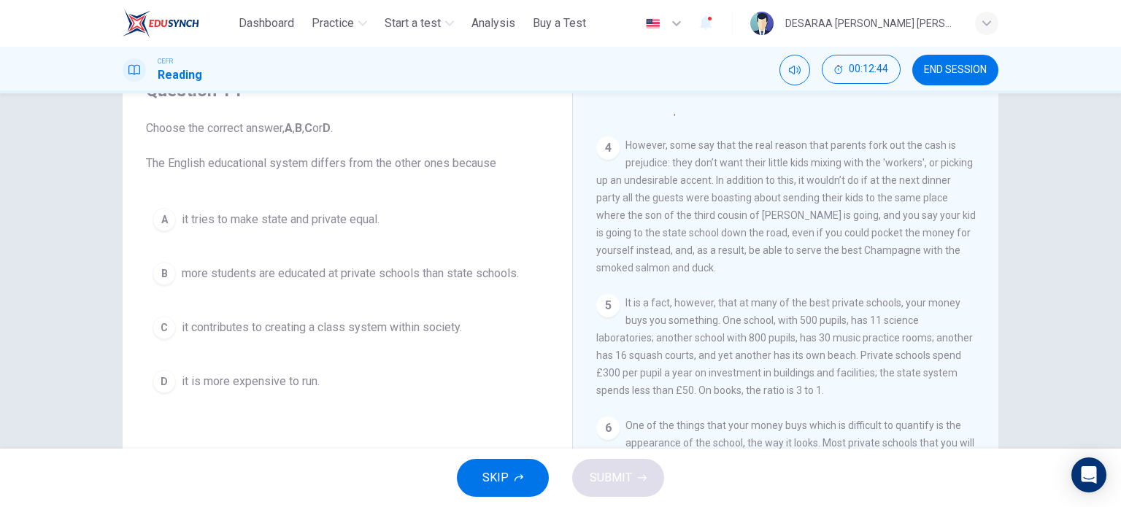
click at [164, 328] on div "C" at bounding box center [164, 327] width 23 height 23
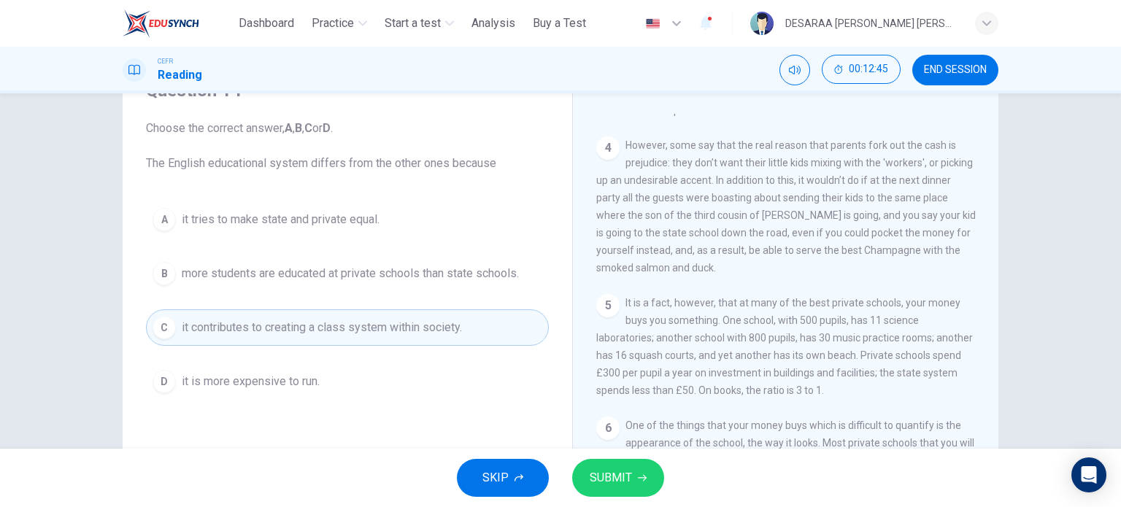
click at [634, 469] on button "SUBMIT" at bounding box center [618, 478] width 92 height 38
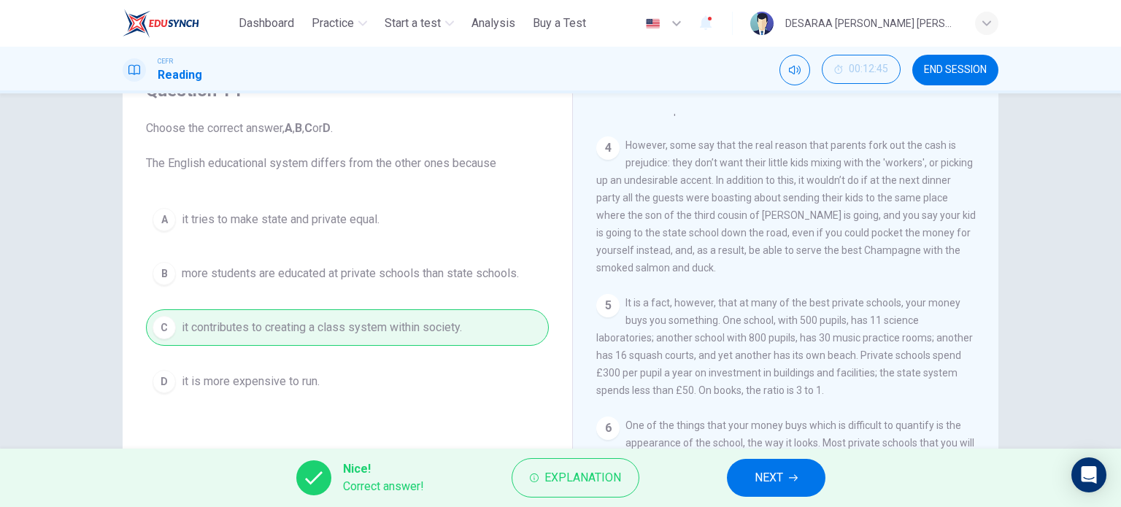
click at [785, 487] on button "NEXT" at bounding box center [776, 478] width 99 height 38
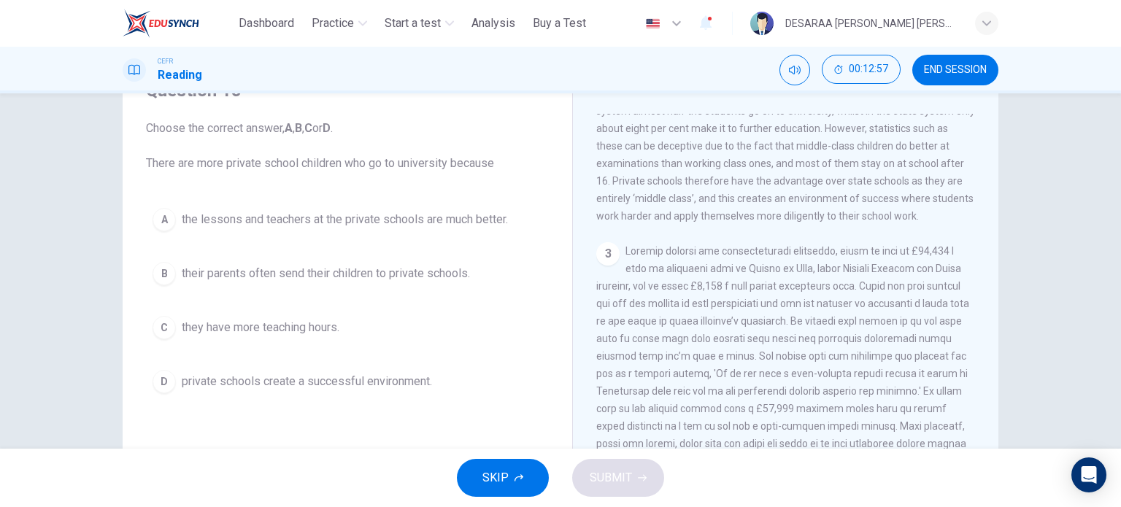
scroll to position [491, 0]
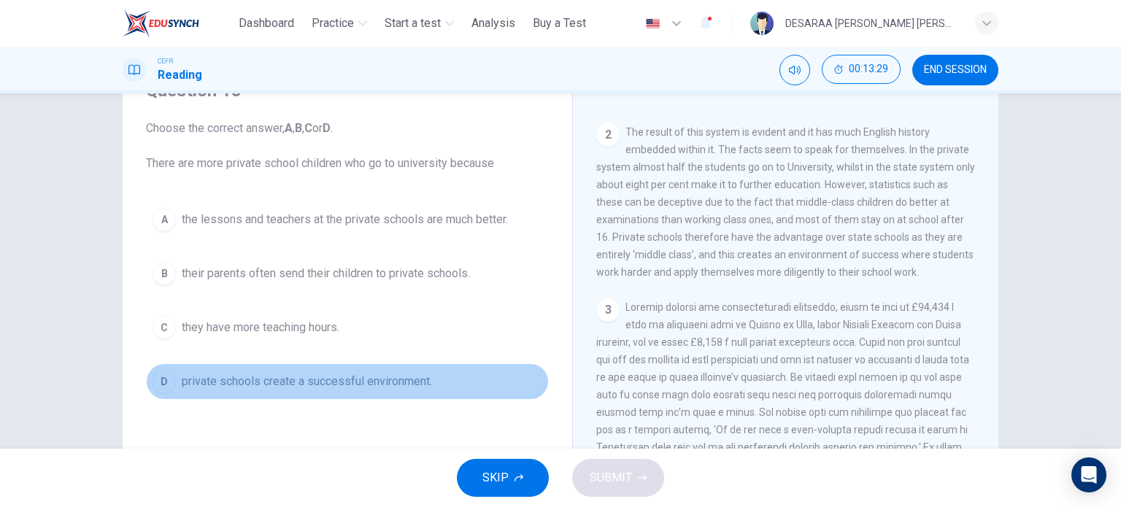
click at [170, 379] on div "D" at bounding box center [164, 381] width 23 height 23
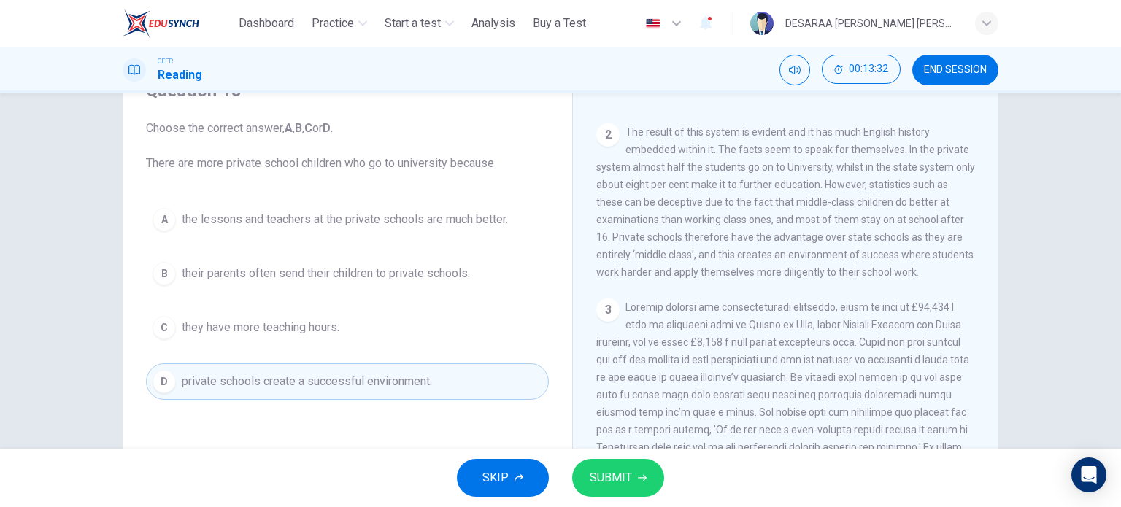
click at [614, 478] on span "SUBMIT" at bounding box center [611, 478] width 42 height 20
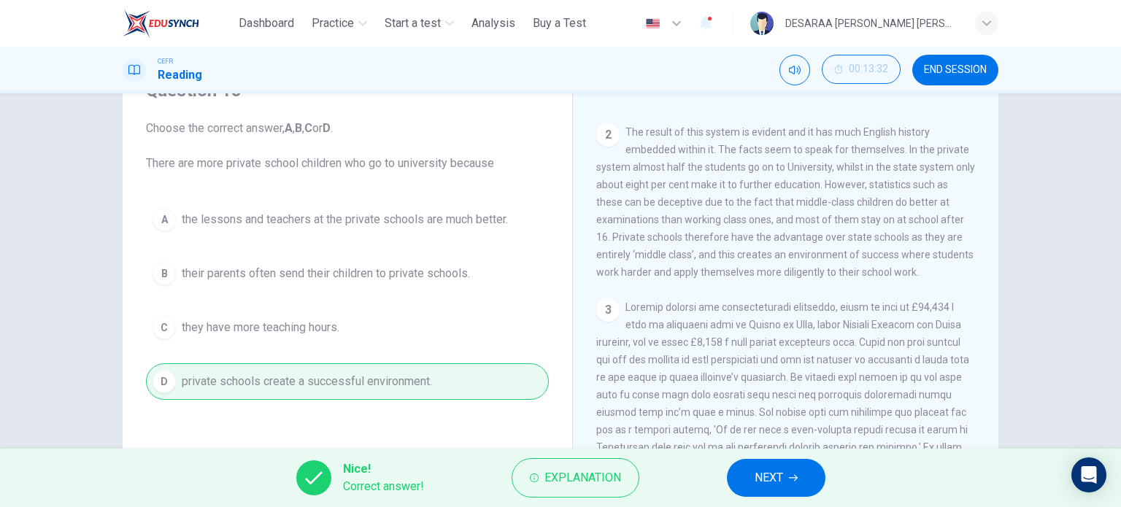
click at [747, 489] on button "NEXT" at bounding box center [776, 478] width 99 height 38
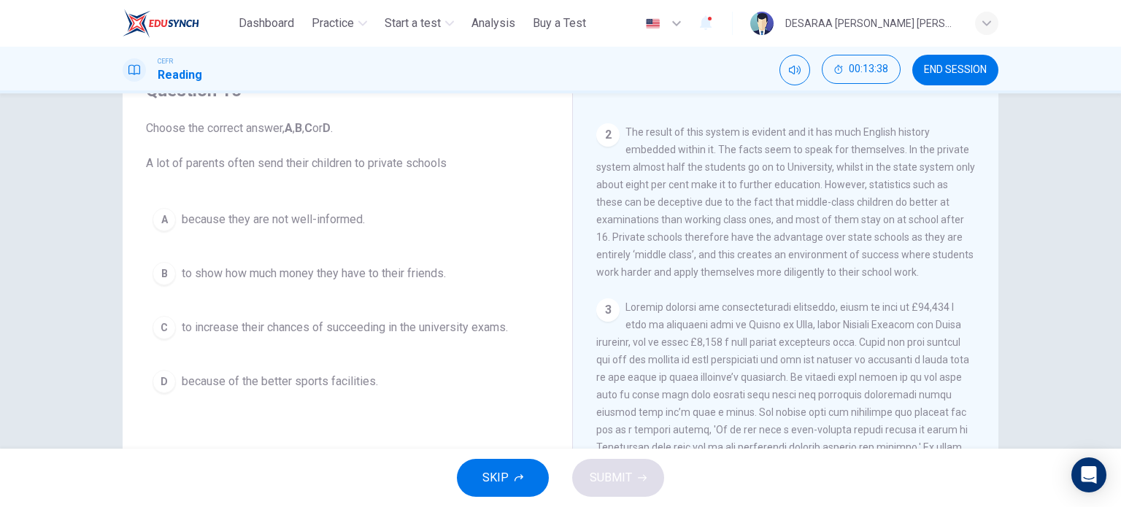
click at [218, 329] on span "to increase their chances of succeeding in the university exams." at bounding box center [345, 328] width 326 height 18
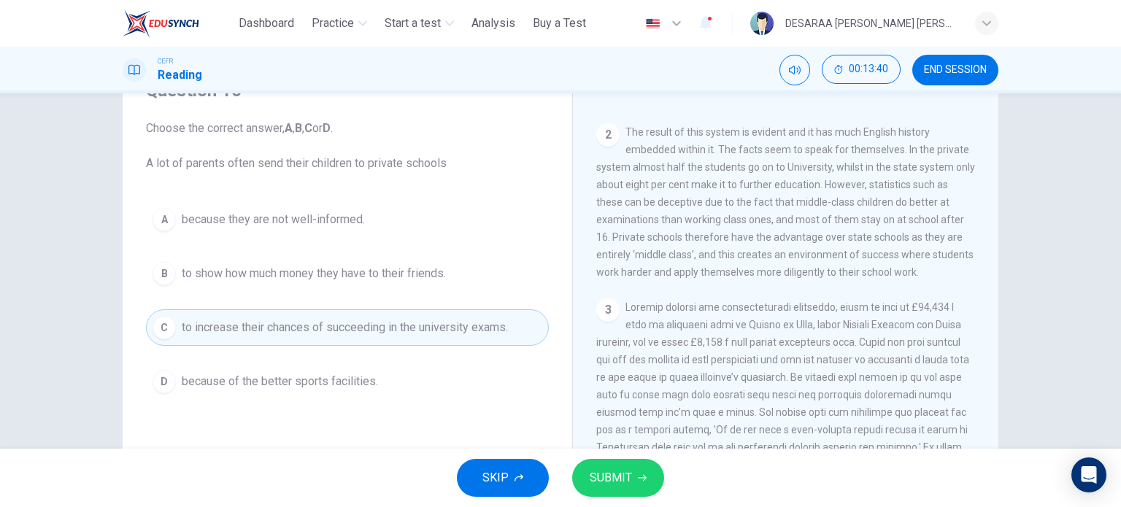
click at [634, 468] on button "SUBMIT" at bounding box center [618, 478] width 92 height 38
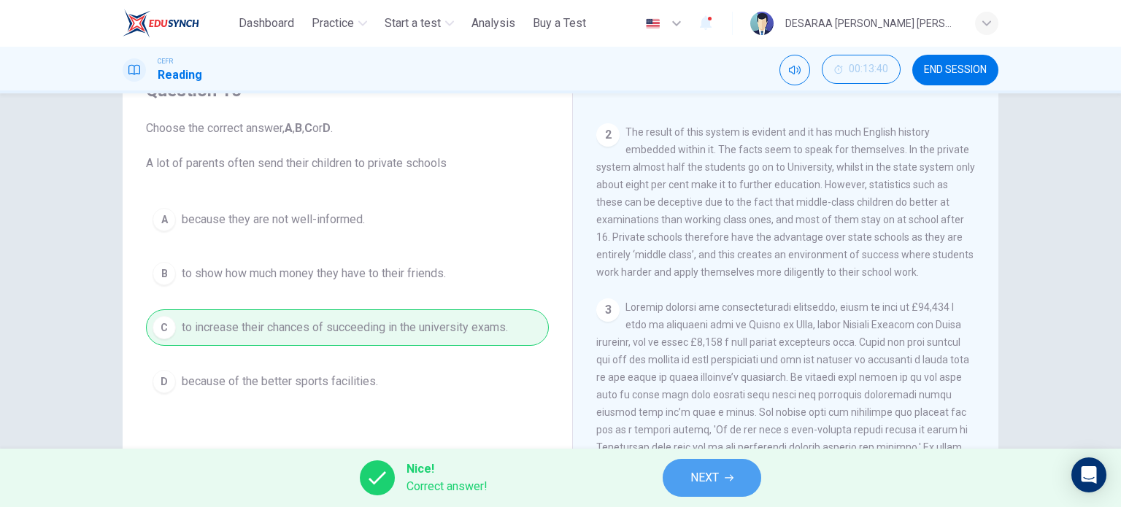
click at [730, 484] on button "NEXT" at bounding box center [712, 478] width 99 height 38
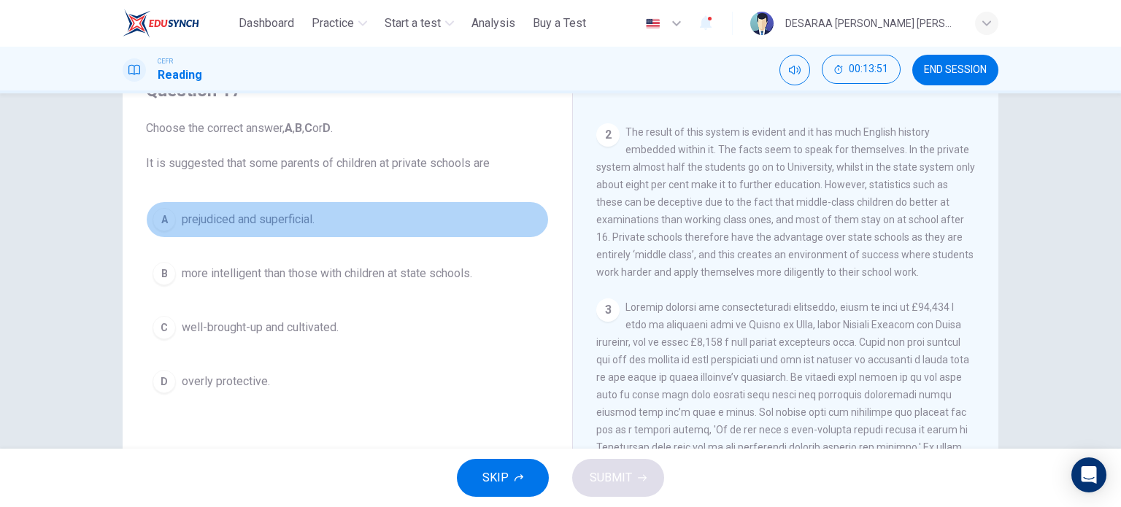
click at [164, 223] on div "A" at bounding box center [164, 219] width 23 height 23
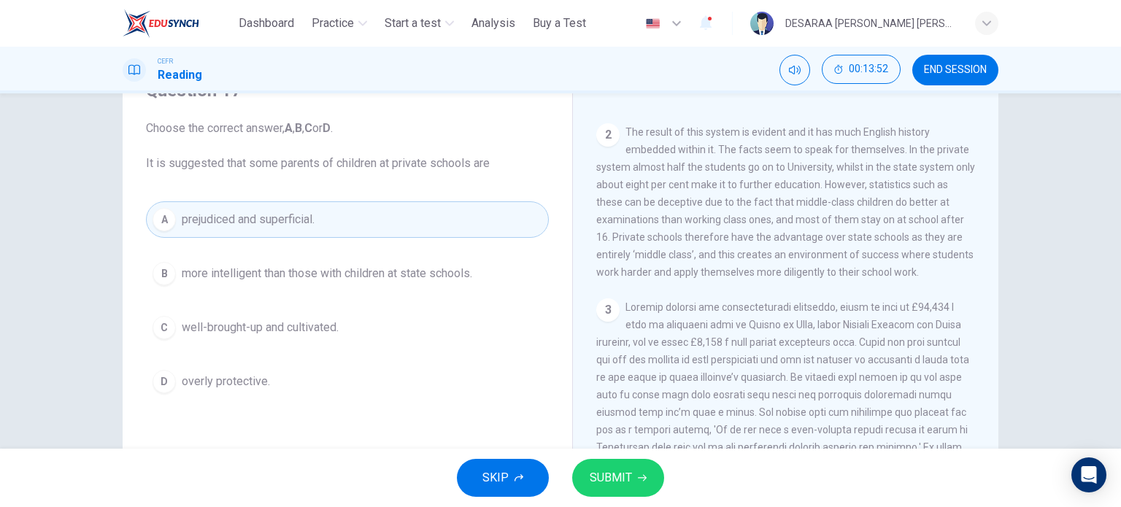
click at [629, 473] on span "SUBMIT" at bounding box center [611, 478] width 42 height 20
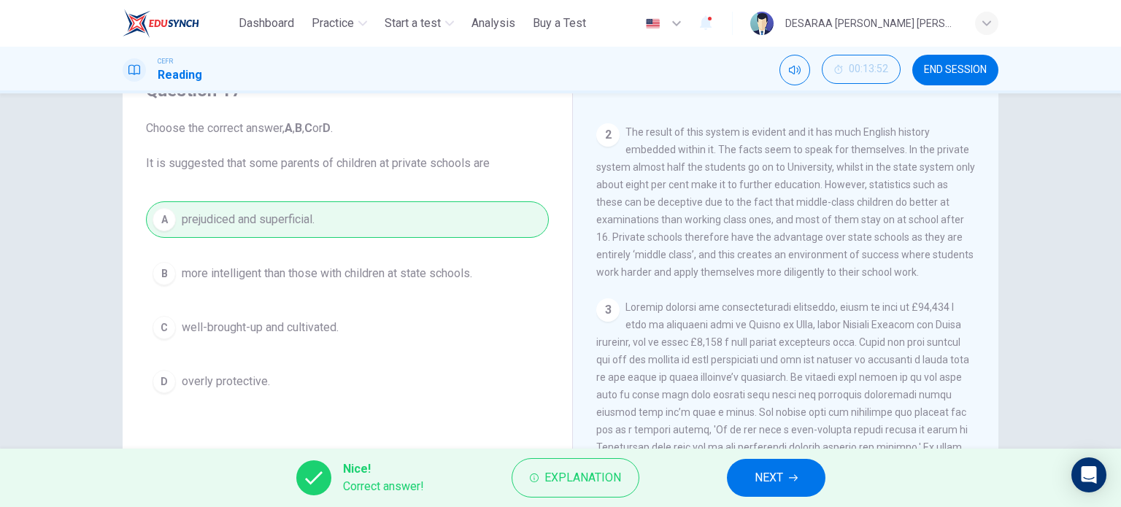
click at [778, 482] on span "NEXT" at bounding box center [769, 478] width 28 height 20
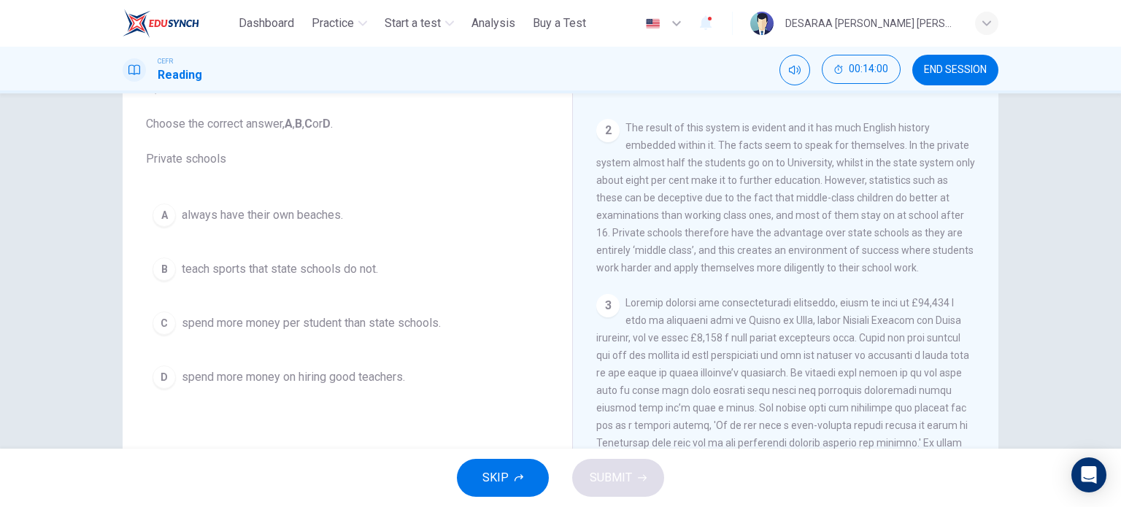
scroll to position [64, 0]
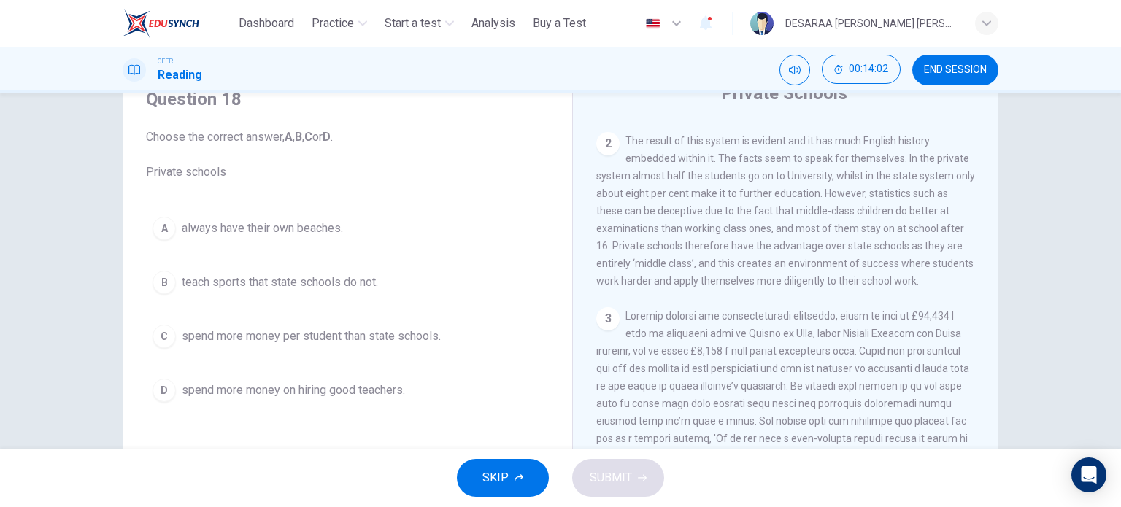
click at [166, 336] on div "C" at bounding box center [164, 336] width 23 height 23
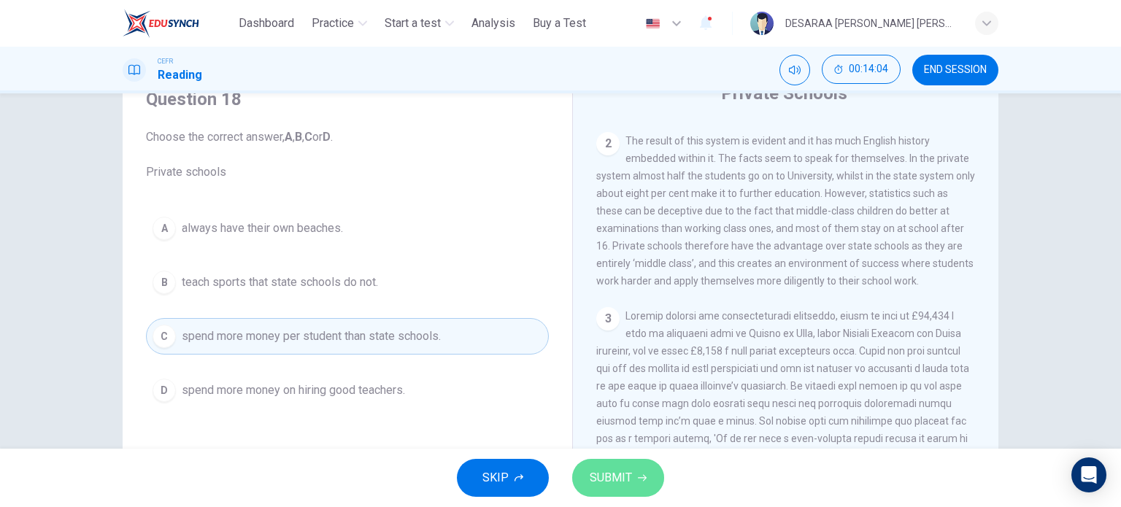
click at [632, 466] on button "SUBMIT" at bounding box center [618, 478] width 92 height 38
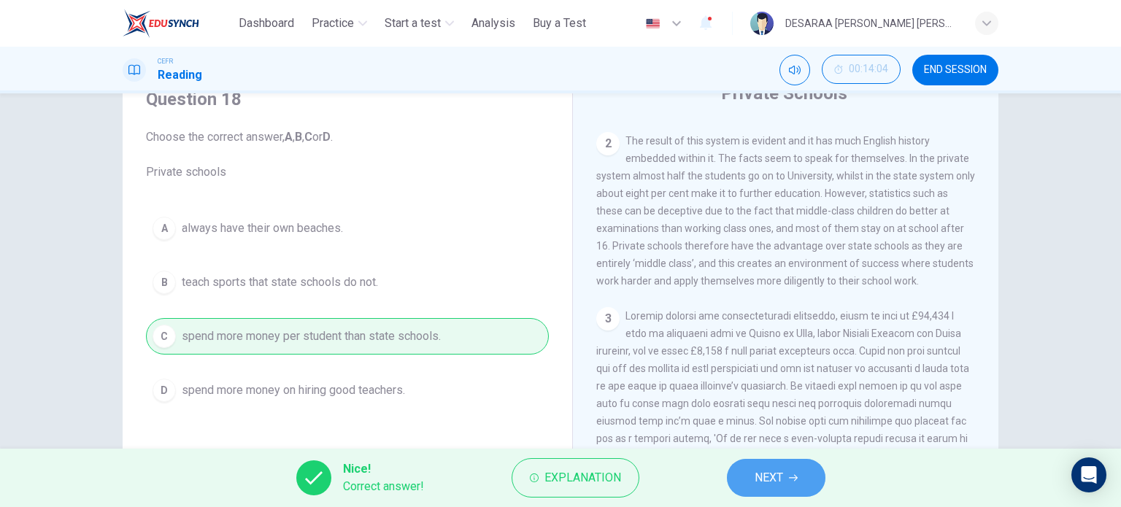
click at [806, 469] on button "NEXT" at bounding box center [776, 478] width 99 height 38
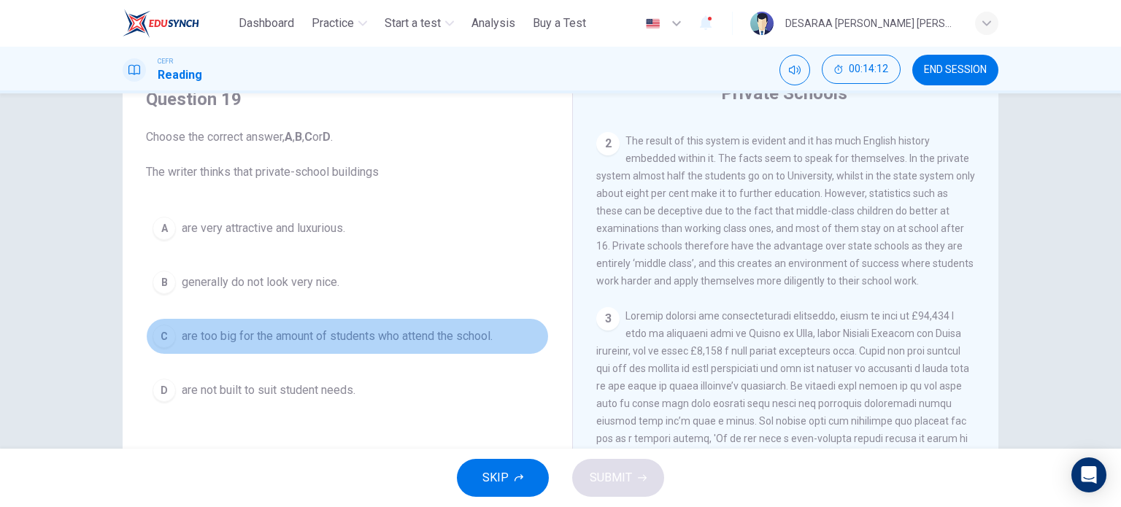
click at [205, 335] on span "are too big for the amount of students who attend the school." at bounding box center [337, 337] width 311 height 18
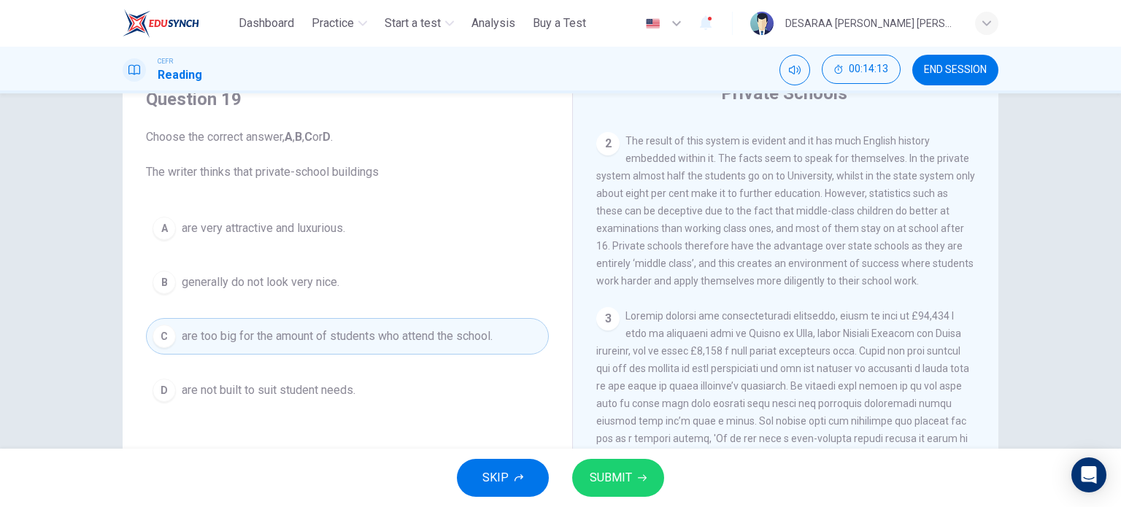
click at [612, 491] on button "SUBMIT" at bounding box center [618, 478] width 92 height 38
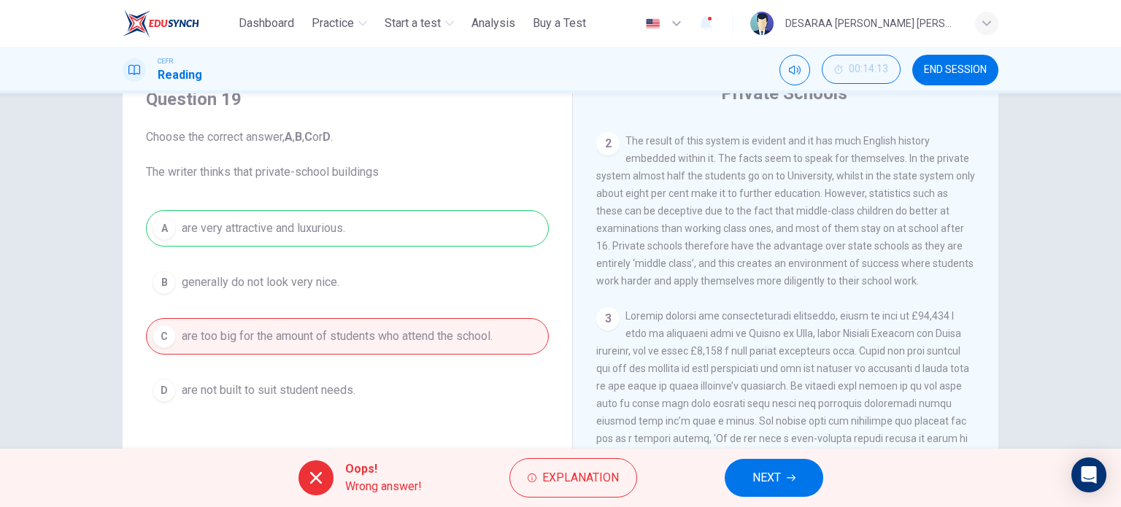
click at [778, 463] on button "NEXT" at bounding box center [774, 478] width 99 height 38
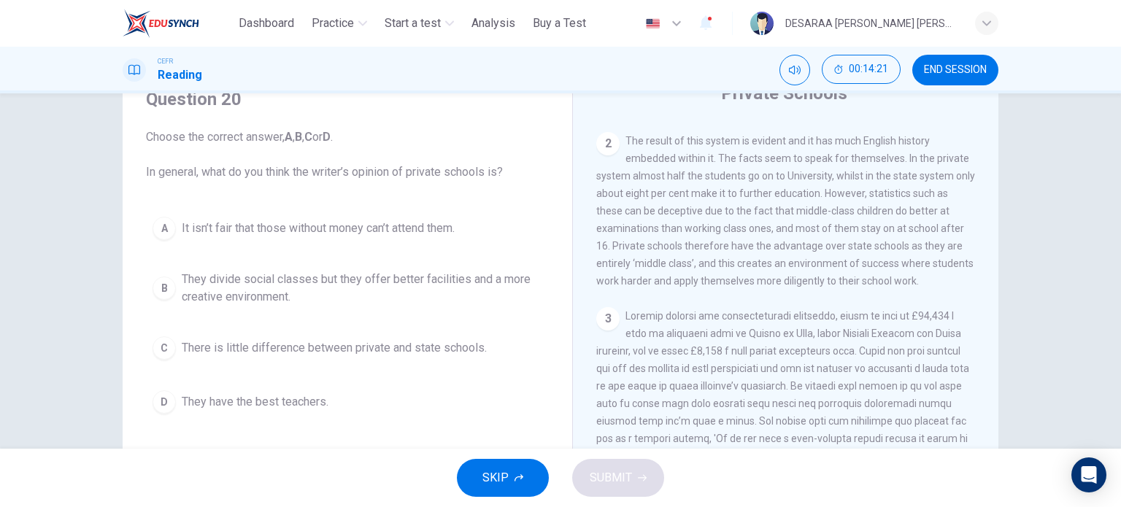
click at [258, 285] on span "They divide social classes but they offer better facilities and a more creative…" at bounding box center [362, 288] width 361 height 35
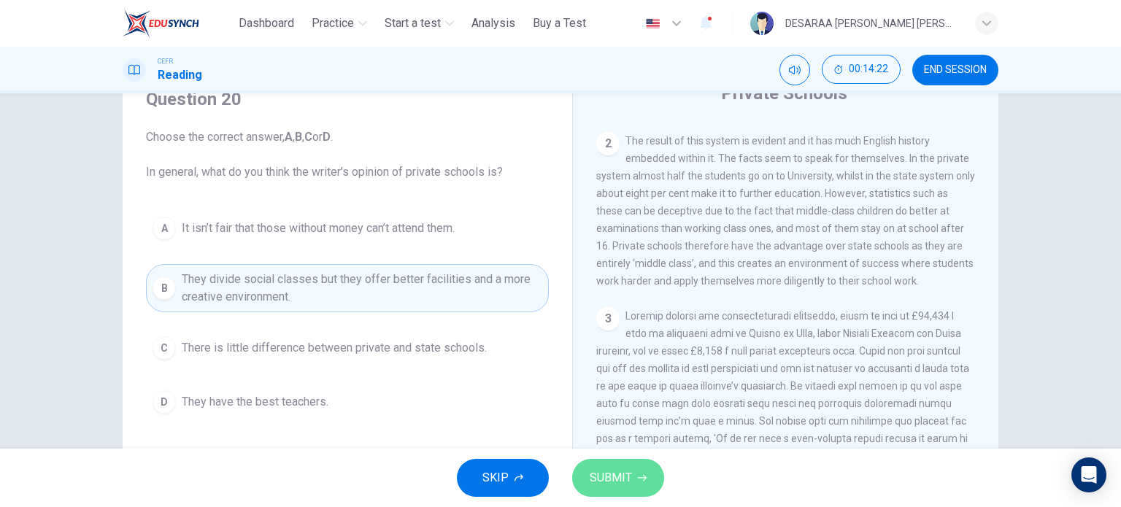
click at [628, 478] on span "SUBMIT" at bounding box center [611, 478] width 42 height 20
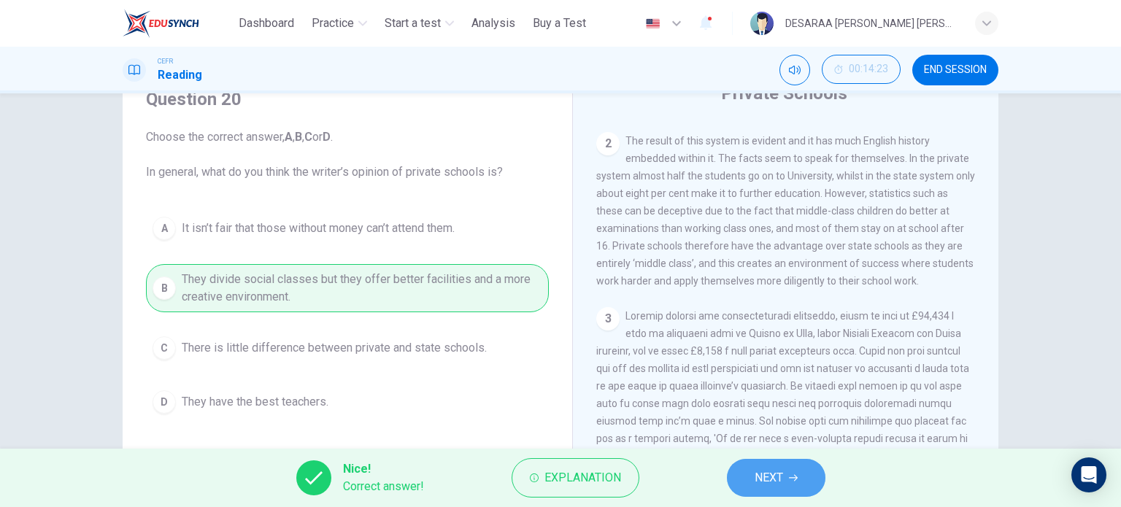
click at [755, 478] on span "NEXT" at bounding box center [769, 478] width 28 height 20
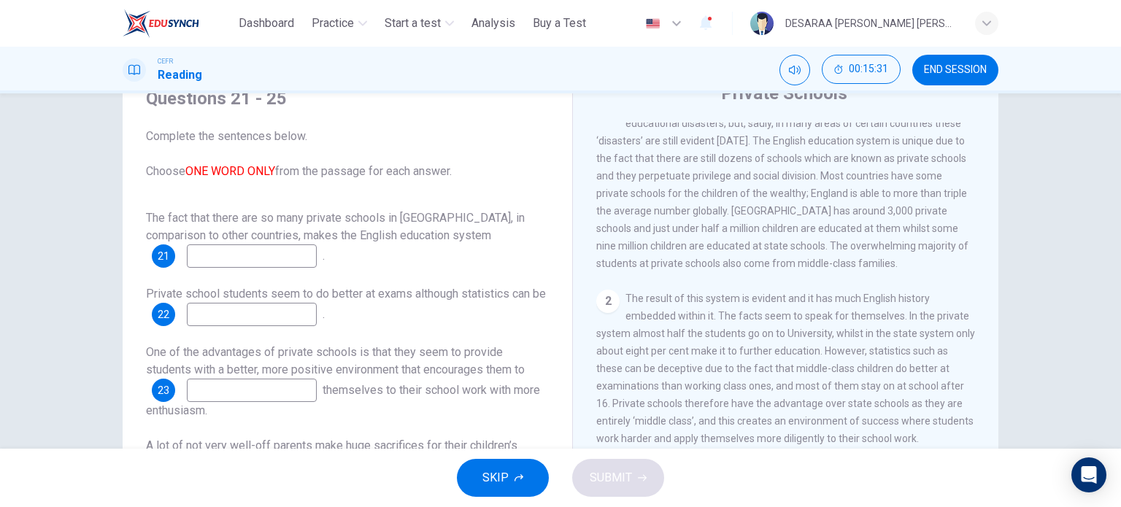
scroll to position [365, 0]
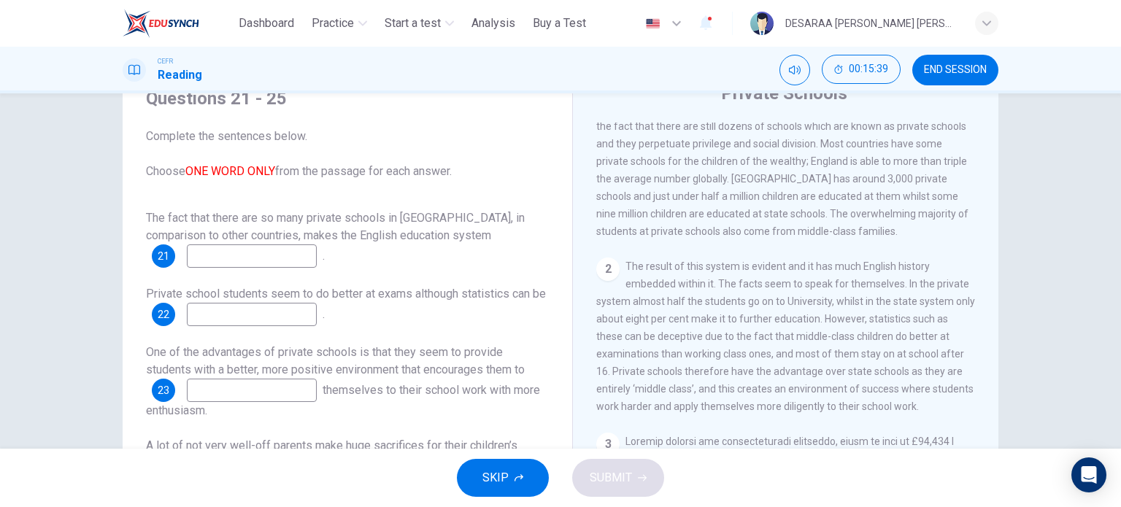
click at [285, 303] on input at bounding box center [252, 314] width 130 height 23
type input "*********"
click at [777, 169] on span "Most countries’ education systems have had what you might call educational disa…" at bounding box center [782, 152] width 372 height 169
click at [279, 245] on input at bounding box center [252, 256] width 130 height 23
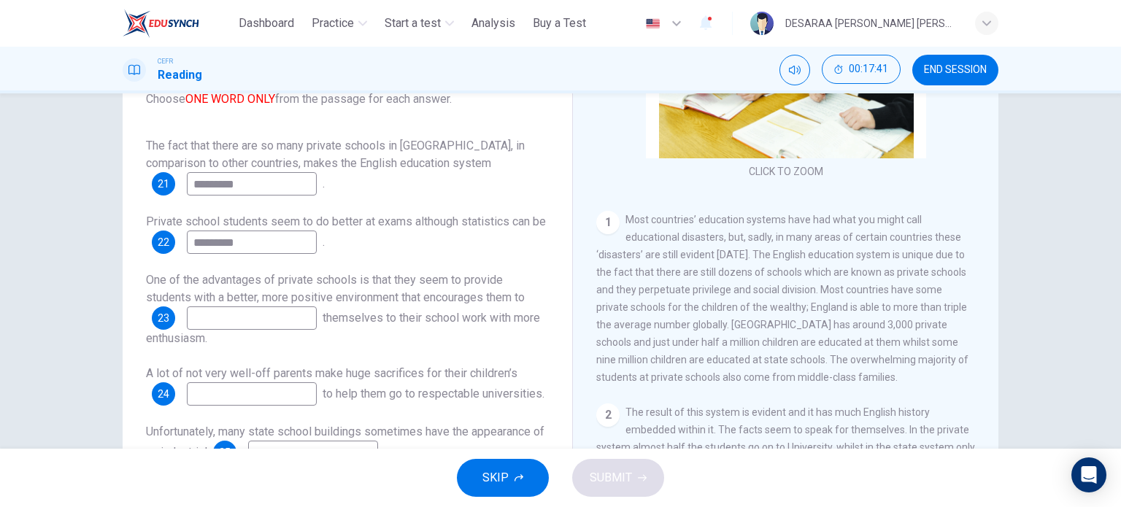
scroll to position [219, 0]
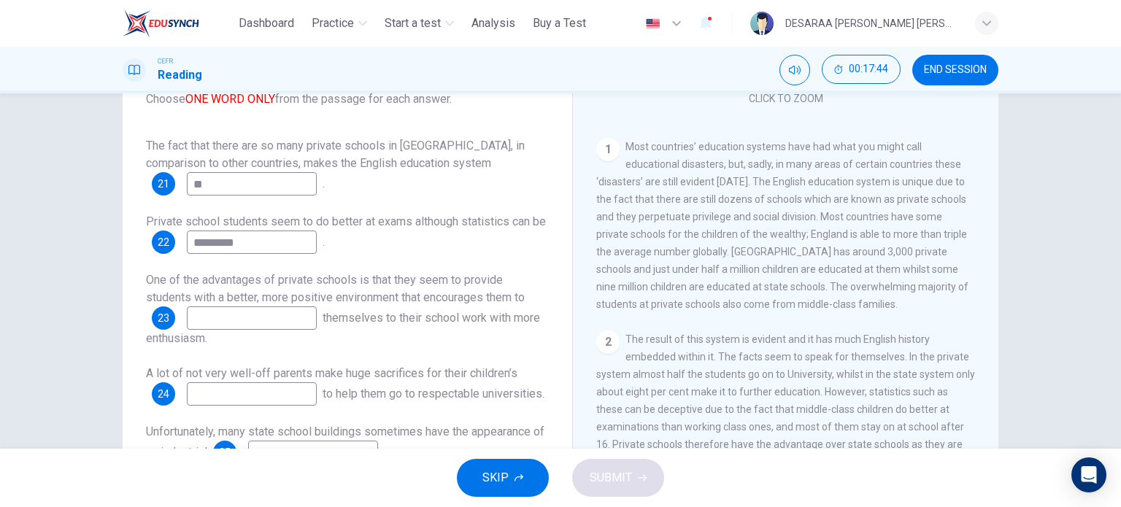
type input "*"
type input "********"
click at [250, 320] on input at bounding box center [252, 318] width 130 height 23
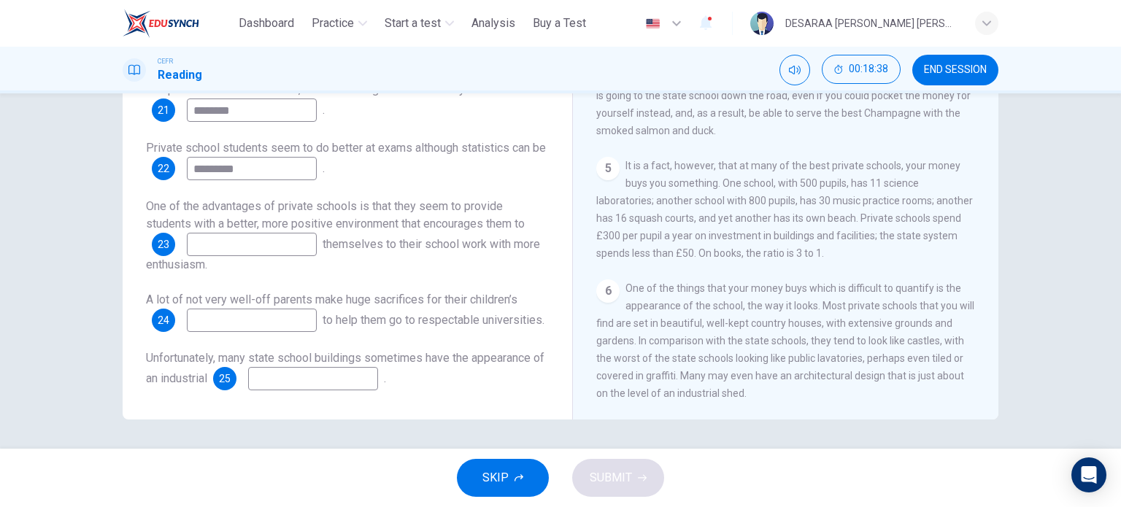
scroll to position [928, 0]
click at [365, 377] on input at bounding box center [313, 378] width 130 height 23
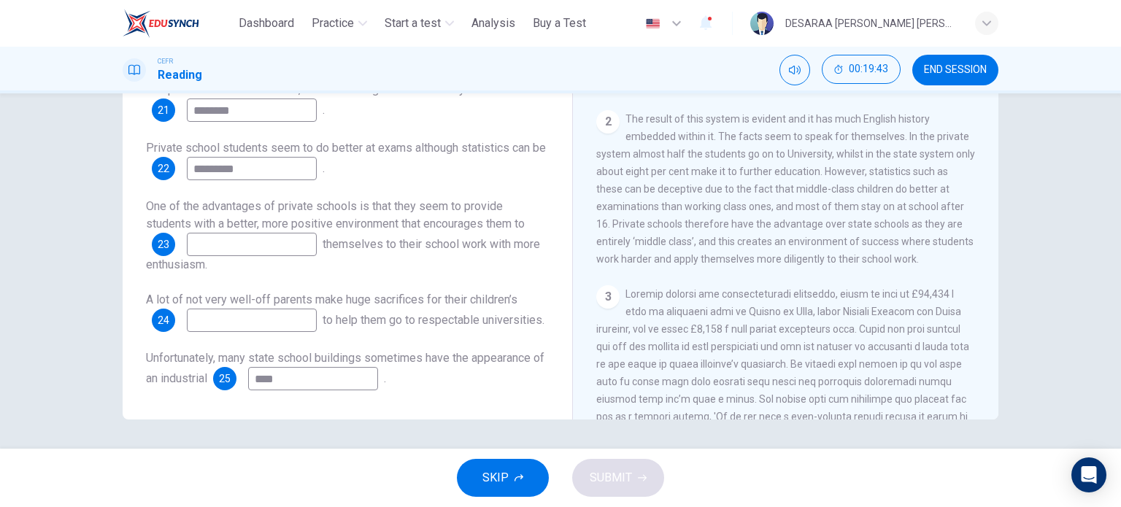
scroll to position [345, 0]
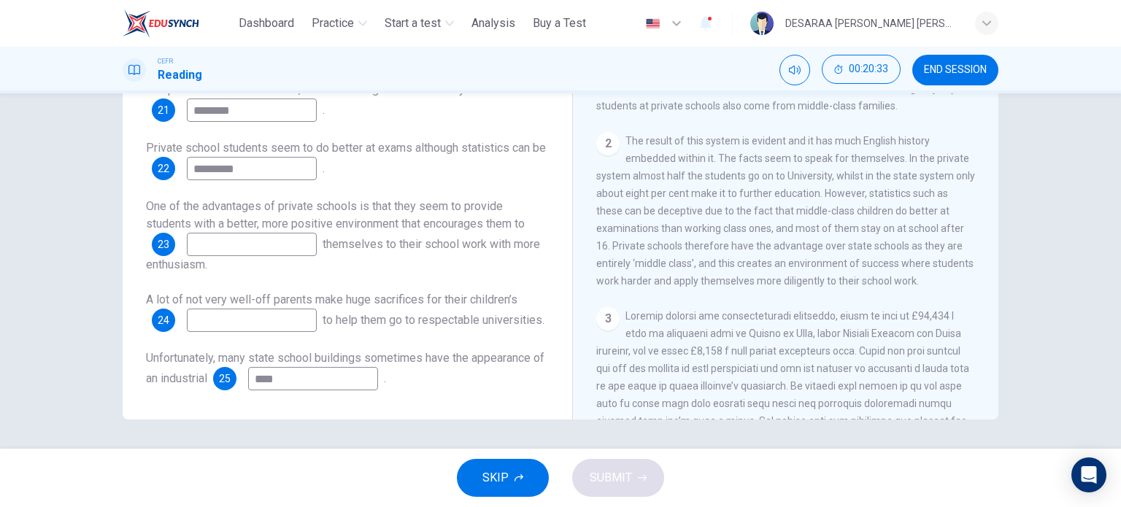
type input "****"
click at [258, 236] on input at bounding box center [252, 244] width 130 height 23
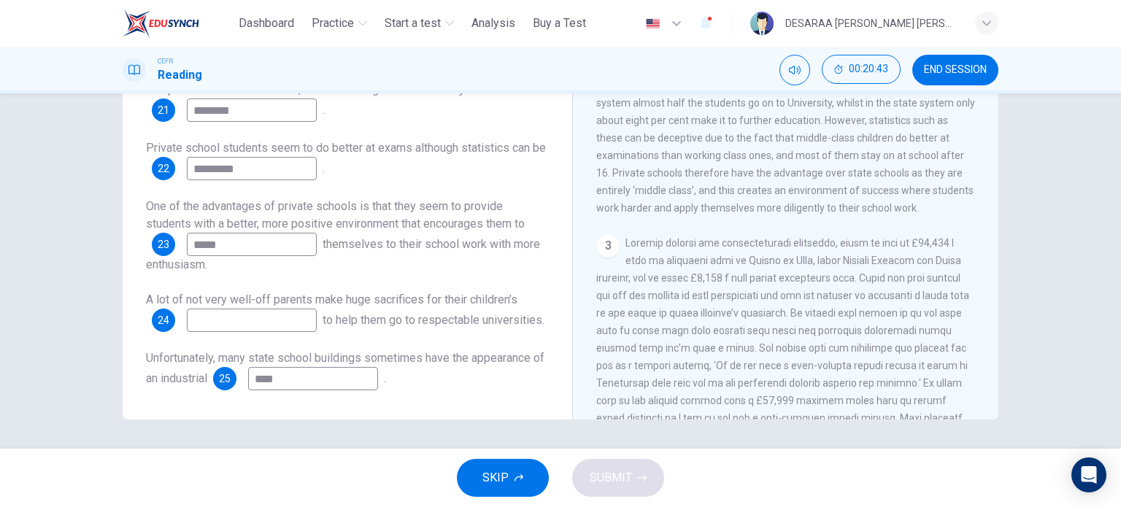
type input "*****"
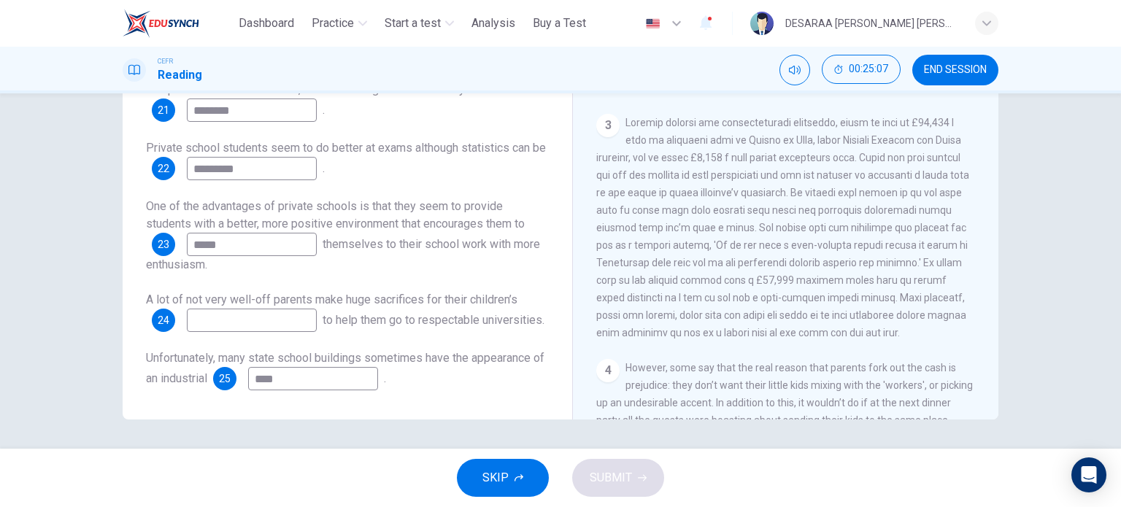
scroll to position [564, 0]
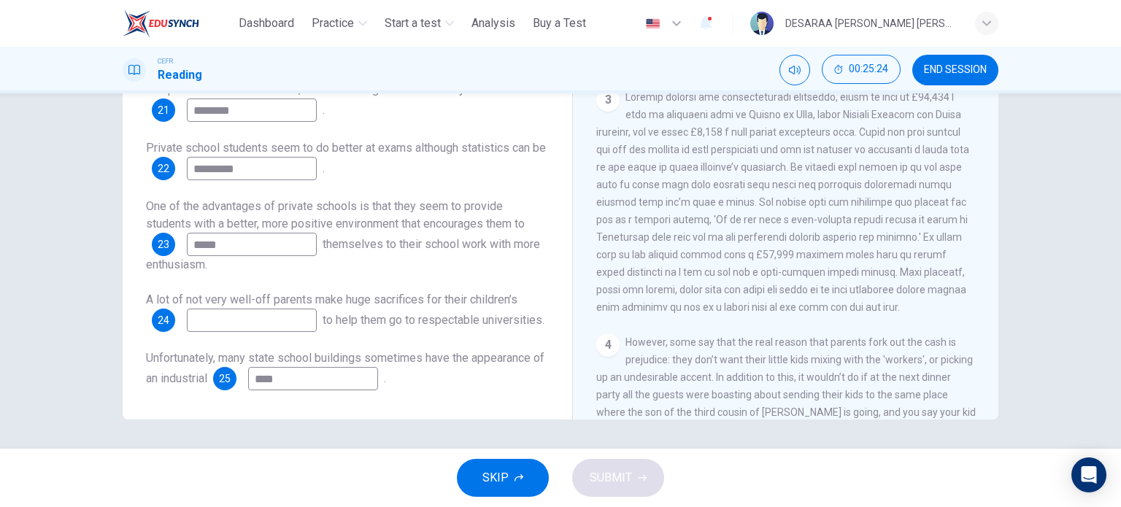
click at [253, 309] on input at bounding box center [252, 320] width 130 height 23
type input "******"
click at [608, 475] on span "SUBMIT" at bounding box center [611, 478] width 42 height 20
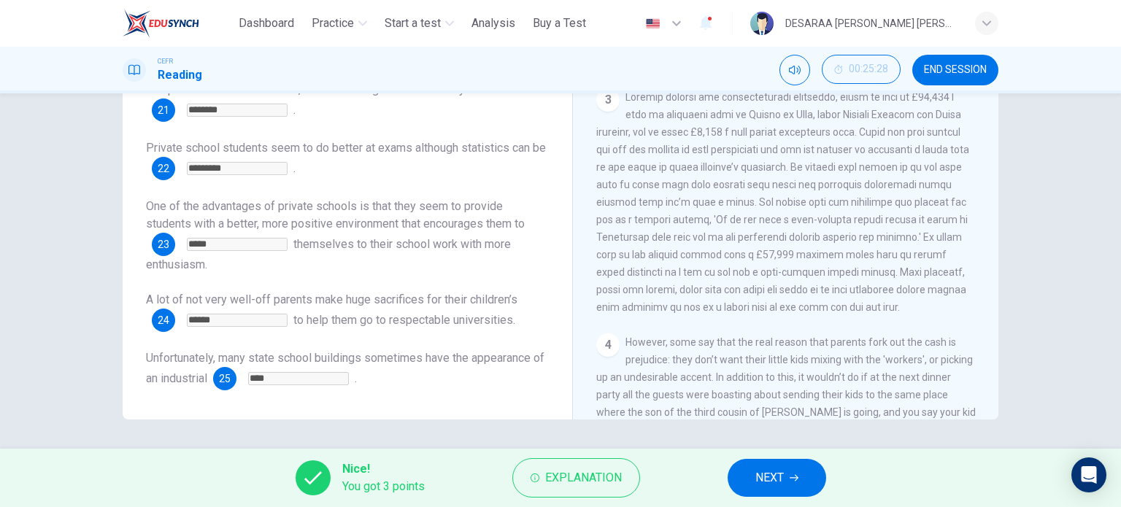
scroll to position [0, 0]
click at [779, 486] on span "NEXT" at bounding box center [769, 478] width 28 height 20
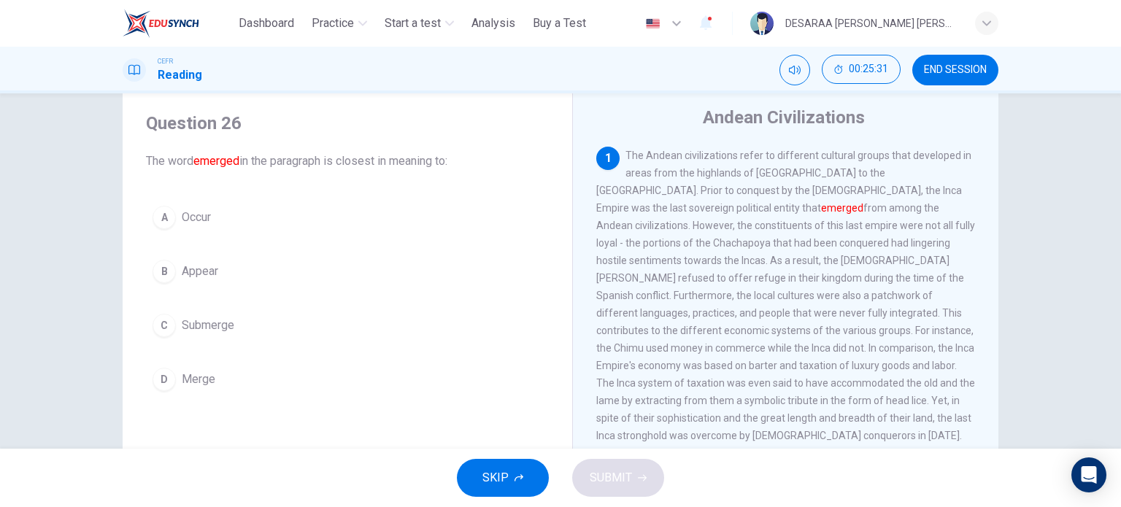
scroll to position [73, 0]
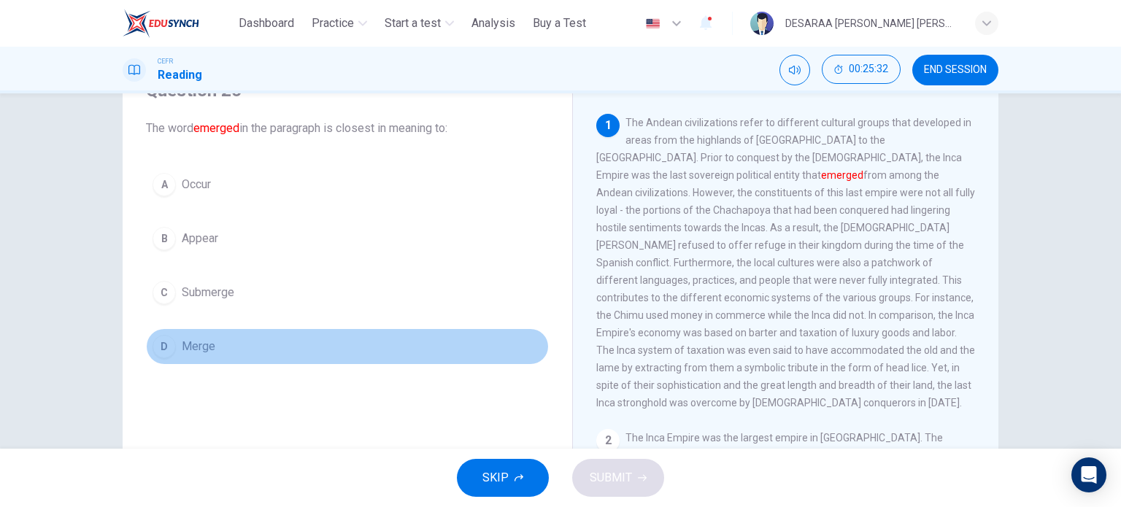
click at [161, 353] on div "D" at bounding box center [164, 346] width 23 height 23
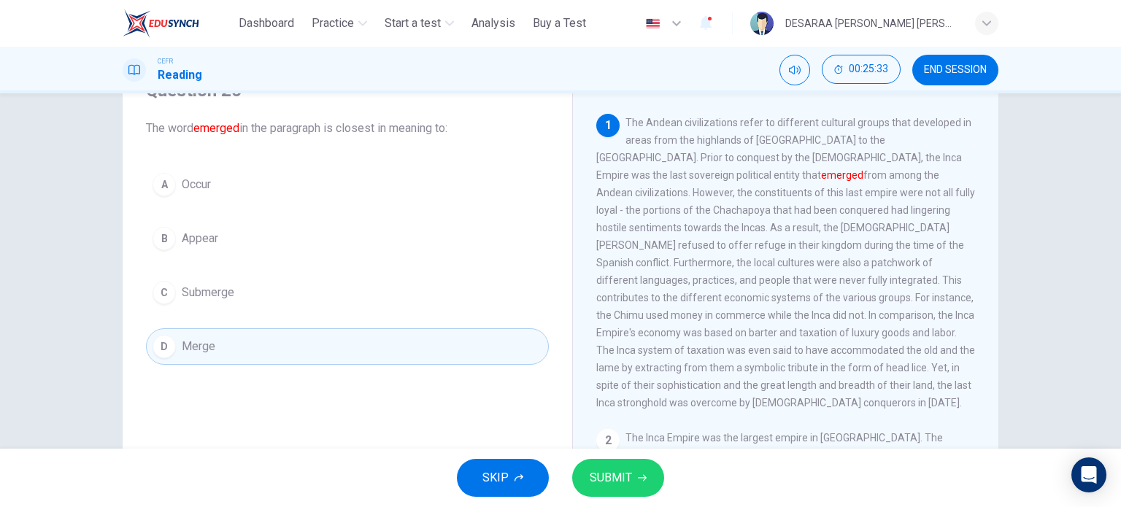
click at [610, 487] on button "SUBMIT" at bounding box center [618, 478] width 92 height 38
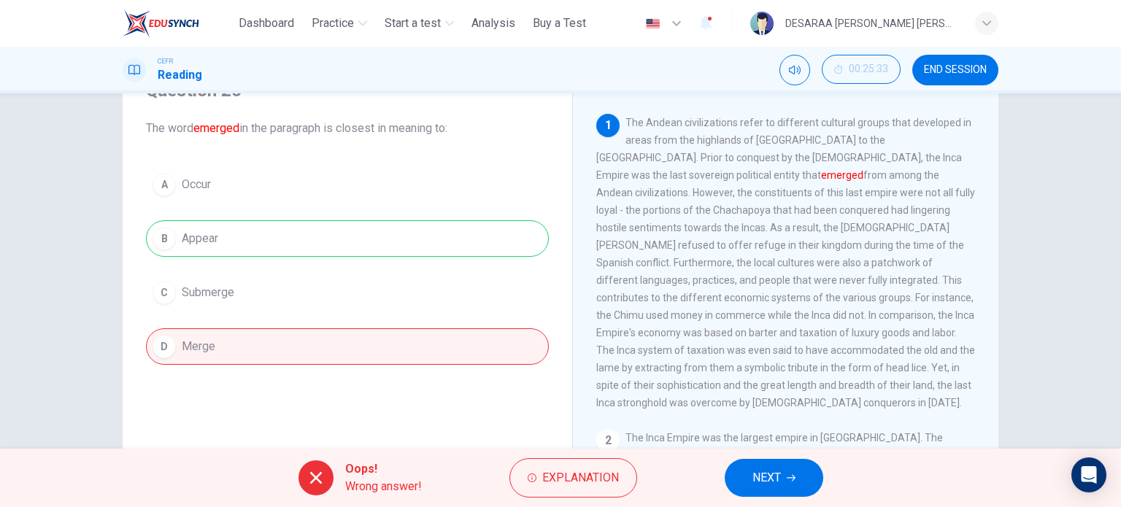
click at [783, 483] on button "NEXT" at bounding box center [774, 478] width 99 height 38
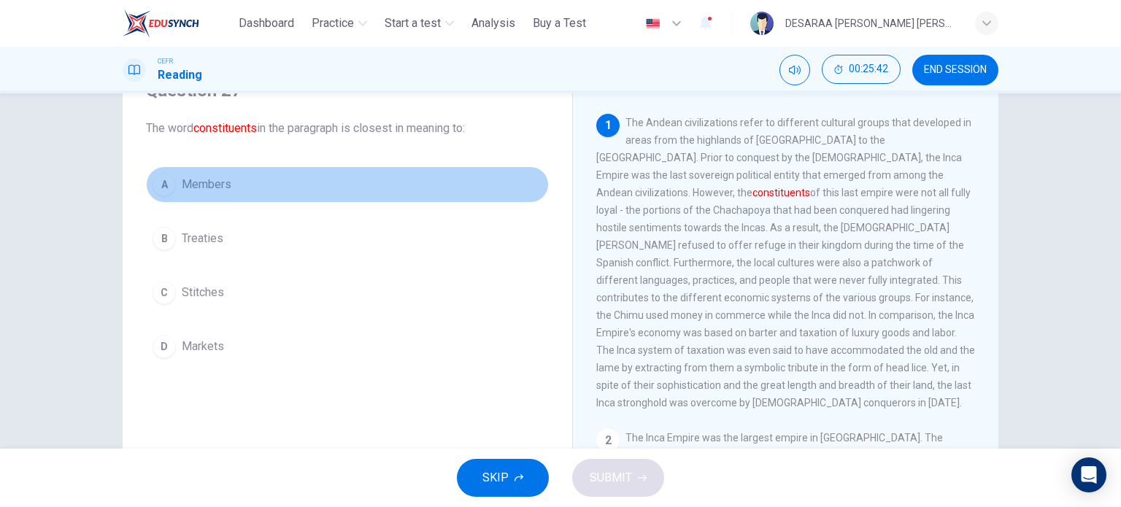
click at [155, 180] on div "A" at bounding box center [164, 184] width 23 height 23
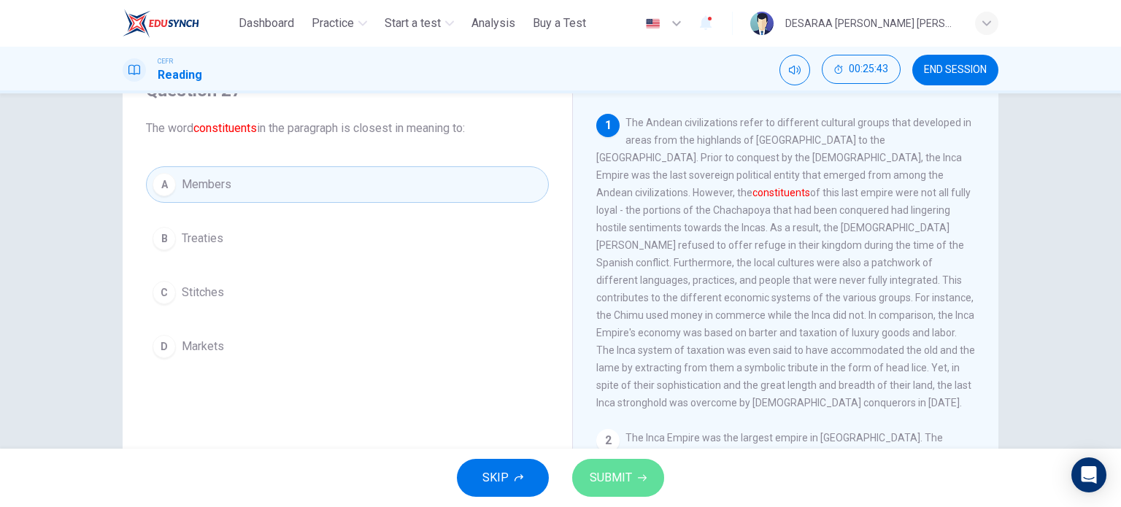
click at [618, 466] on button "SUBMIT" at bounding box center [618, 478] width 92 height 38
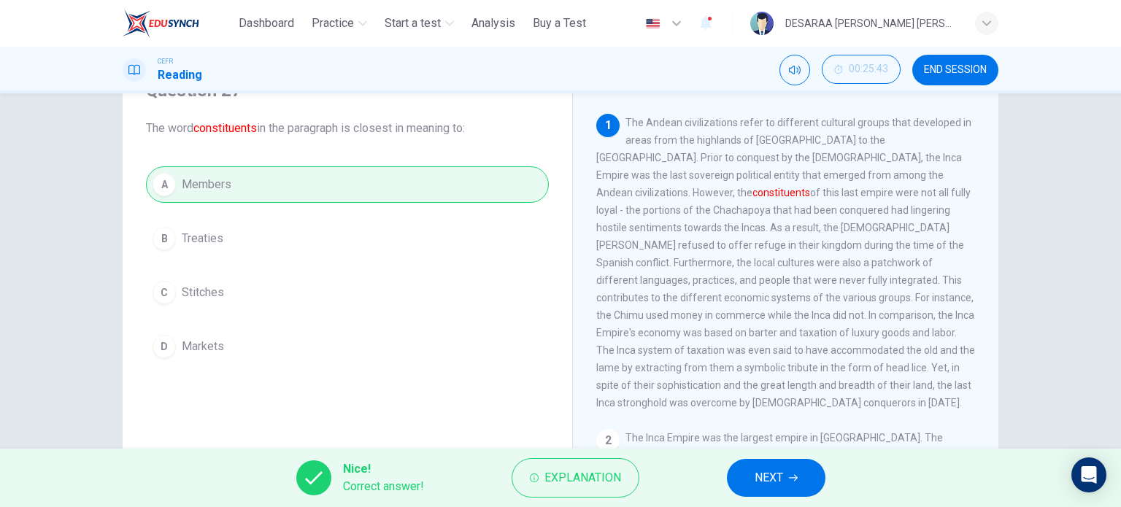
click at [762, 472] on span "NEXT" at bounding box center [769, 478] width 28 height 20
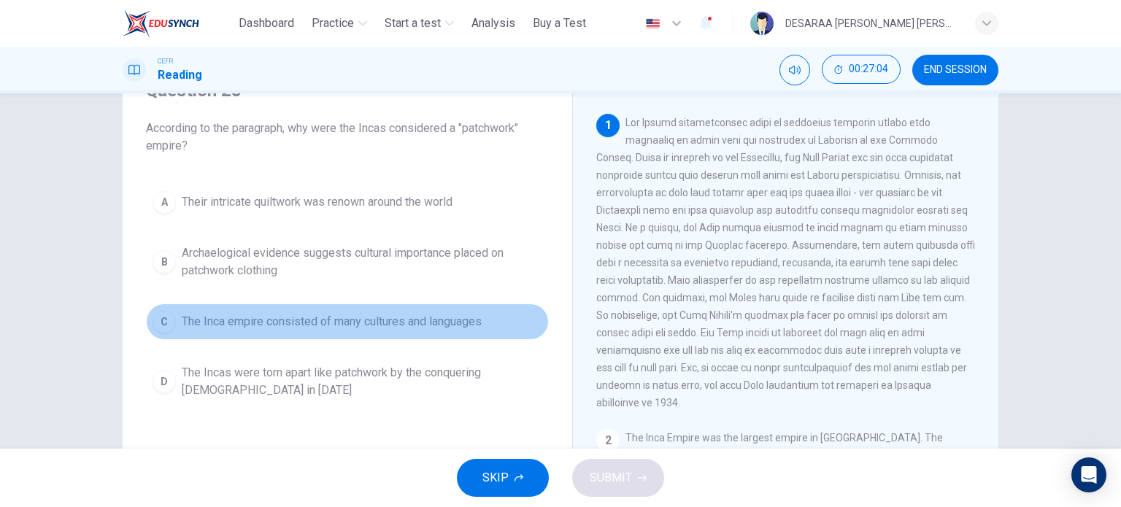
click at [162, 315] on div "C" at bounding box center [164, 321] width 23 height 23
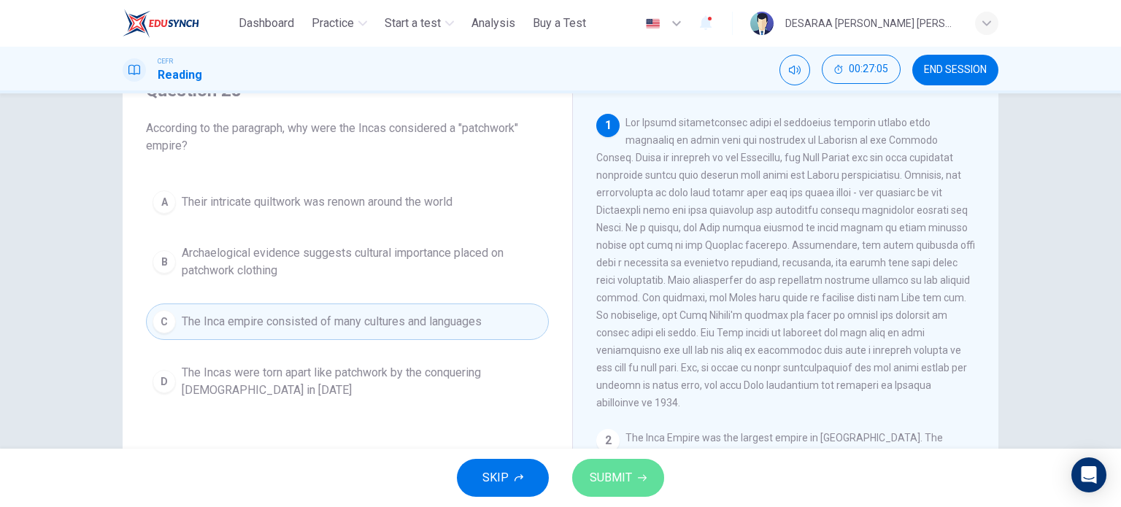
click at [599, 473] on span "SUBMIT" at bounding box center [611, 478] width 42 height 20
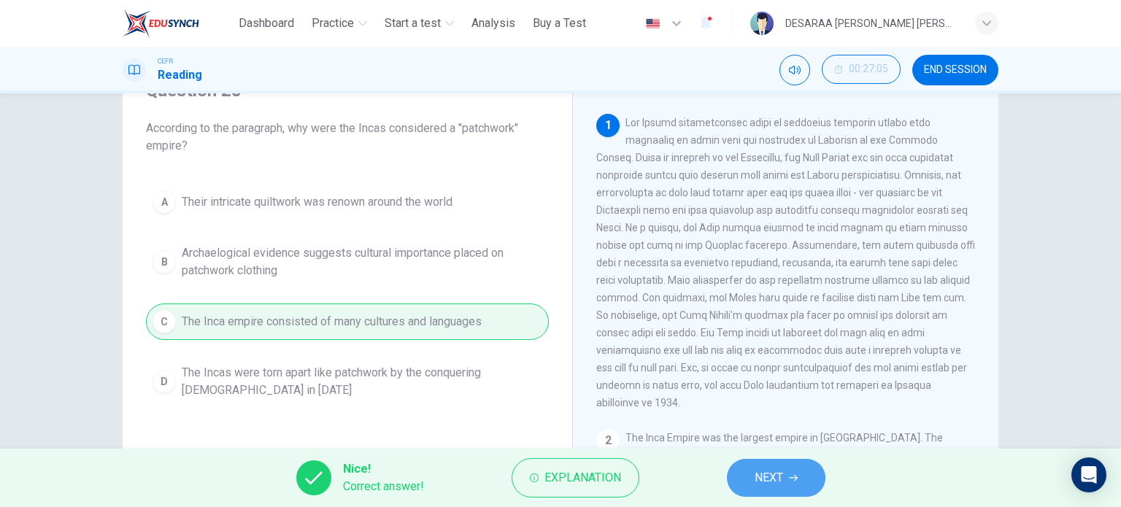
click at [769, 468] on span "NEXT" at bounding box center [769, 478] width 28 height 20
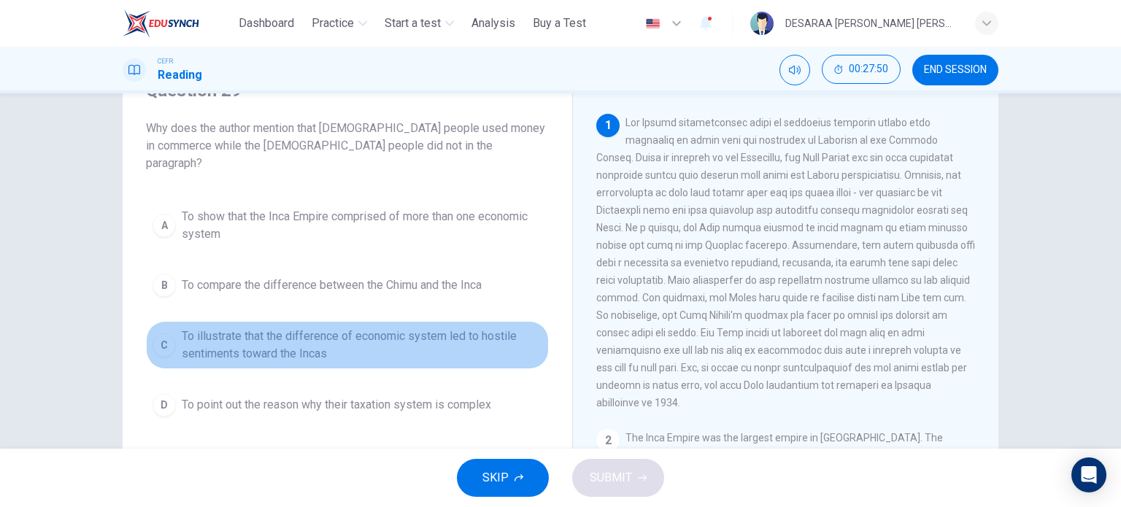
click at [157, 321] on button "C To illustrate that the difference of economic system led to hostile sentiment…" at bounding box center [347, 345] width 403 height 48
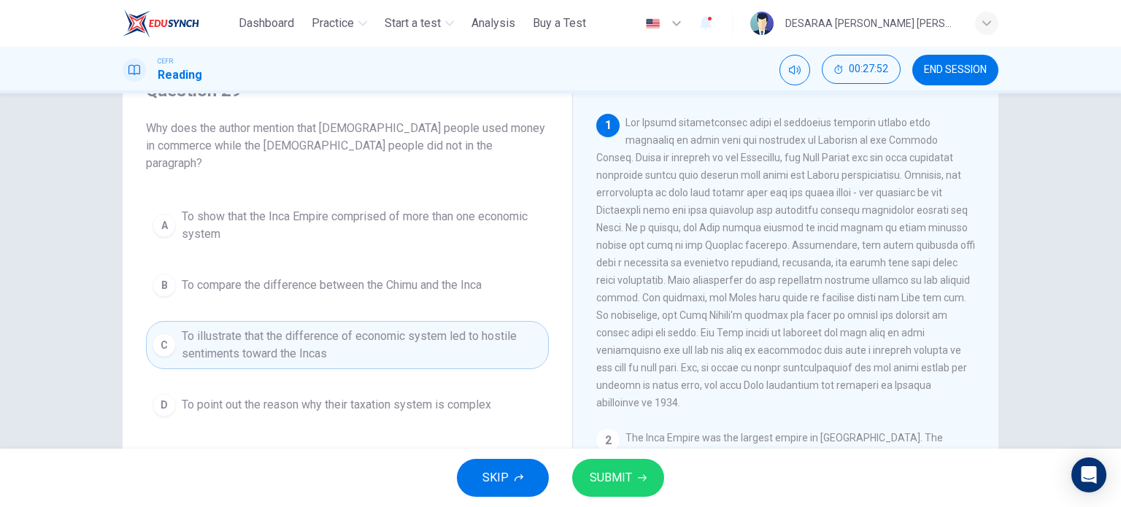
click at [625, 498] on div "SKIP SUBMIT" at bounding box center [560, 478] width 1121 height 58
click at [616, 470] on span "SUBMIT" at bounding box center [611, 478] width 42 height 20
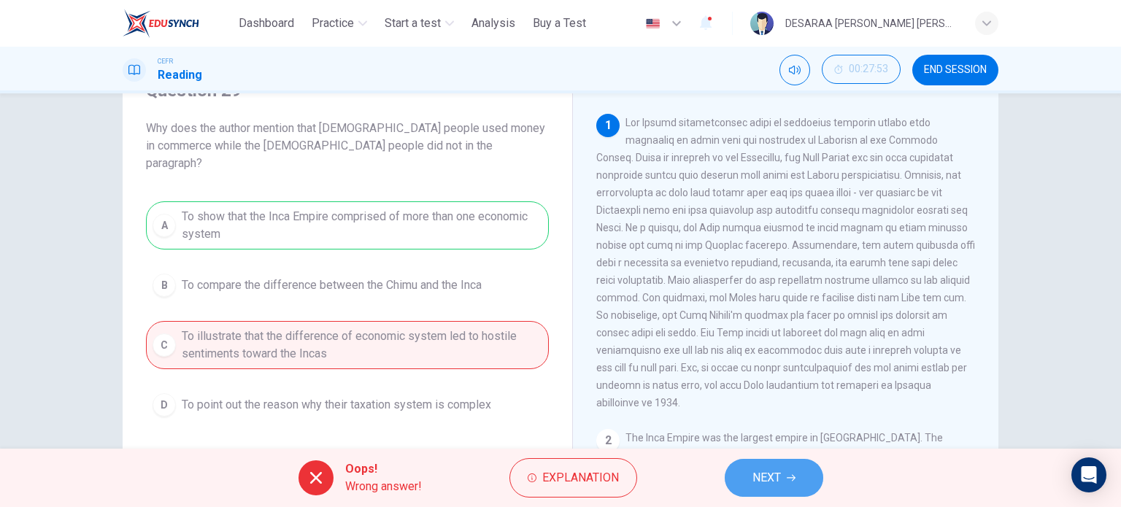
click at [777, 473] on span "NEXT" at bounding box center [767, 478] width 28 height 20
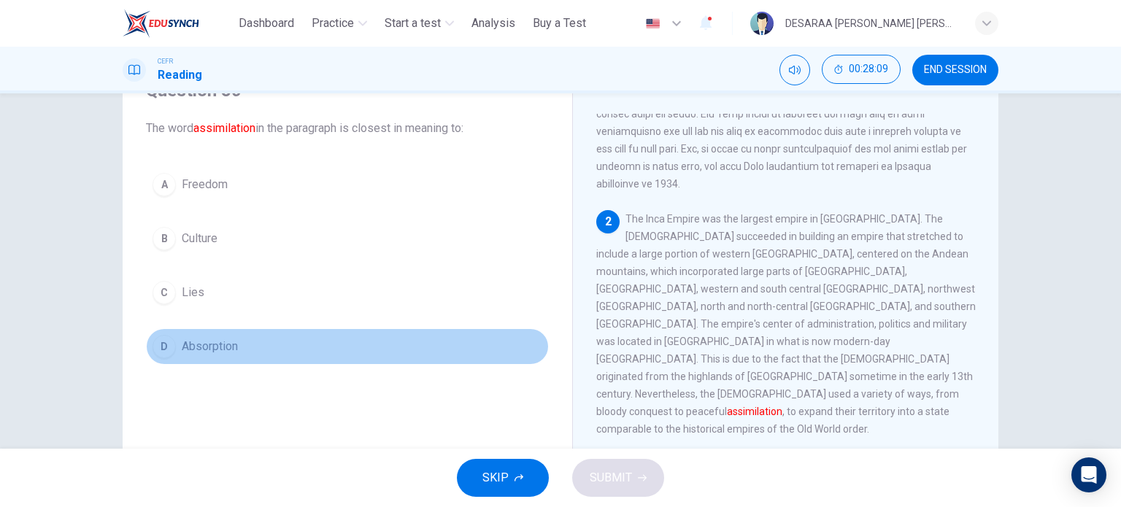
click at [155, 345] on div "D" at bounding box center [164, 346] width 23 height 23
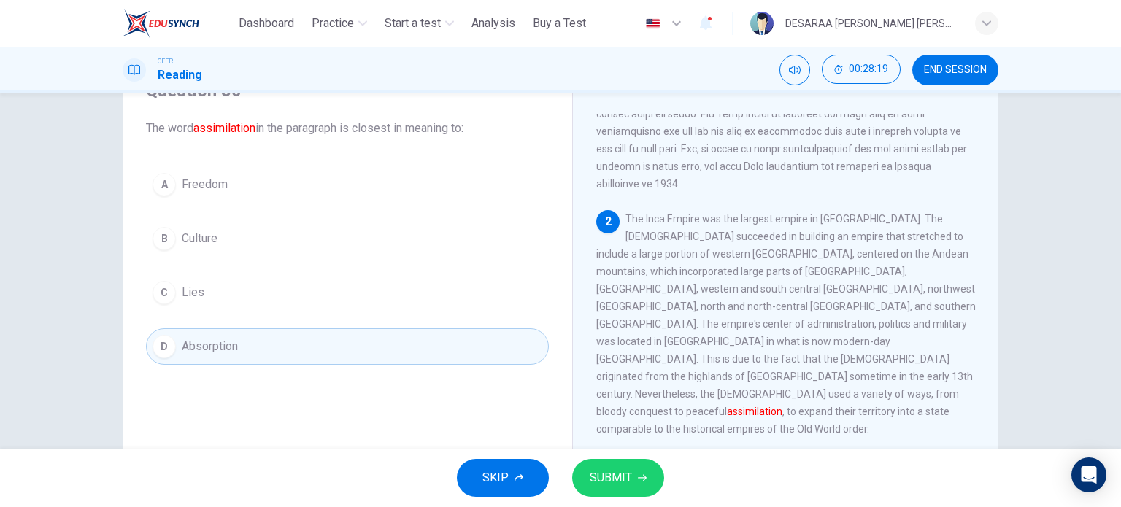
click at [157, 177] on div "A" at bounding box center [164, 184] width 23 height 23
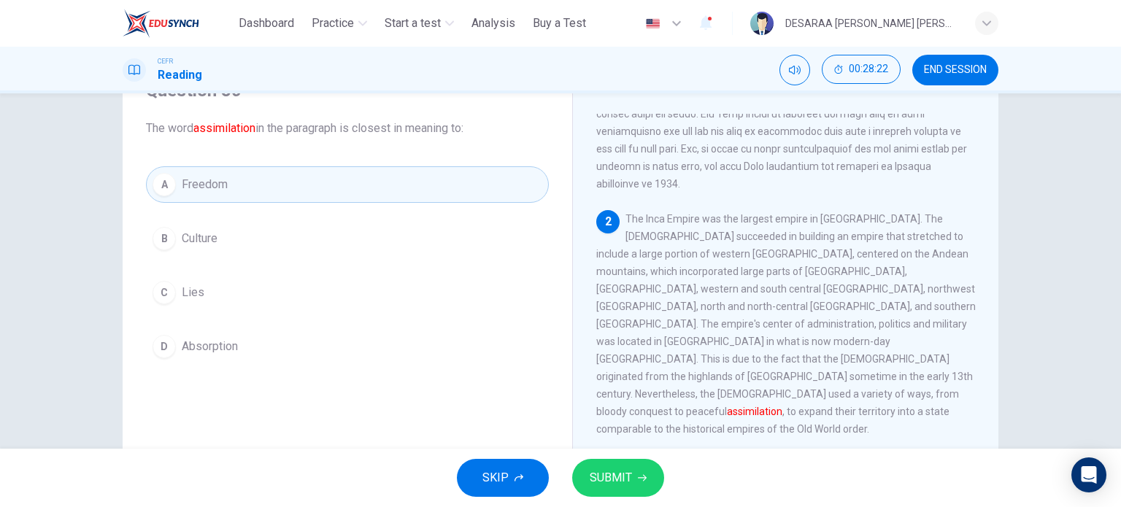
click at [645, 475] on icon "button" at bounding box center [642, 478] width 9 height 9
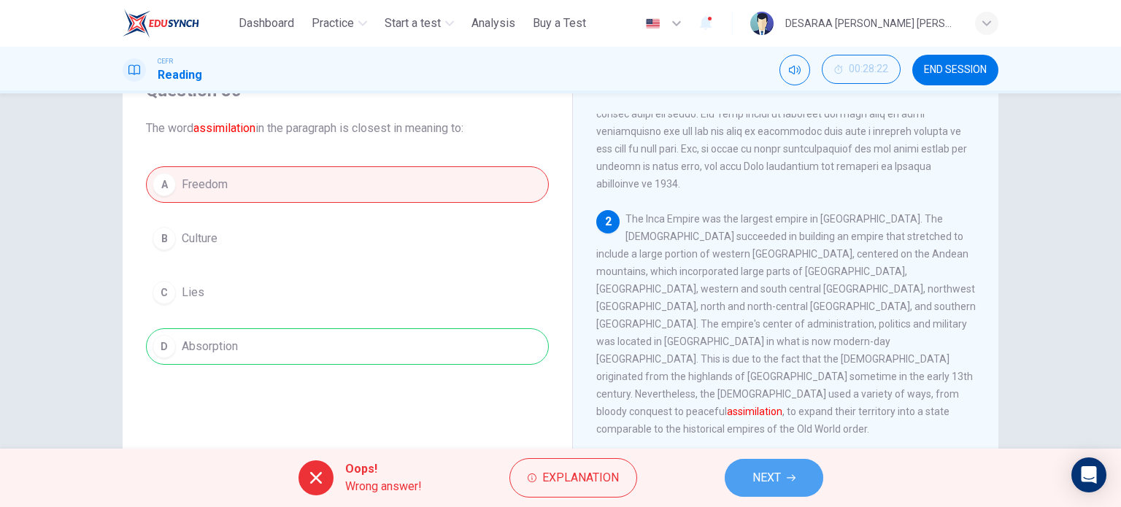
click at [759, 466] on button "NEXT" at bounding box center [774, 478] width 99 height 38
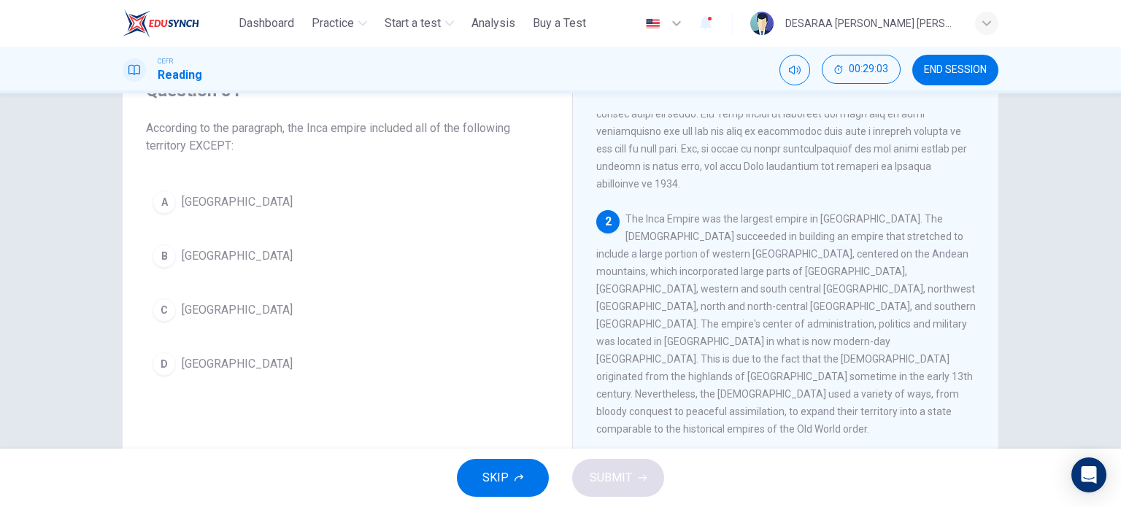
click at [172, 250] on button "B [GEOGRAPHIC_DATA]" at bounding box center [347, 256] width 403 height 36
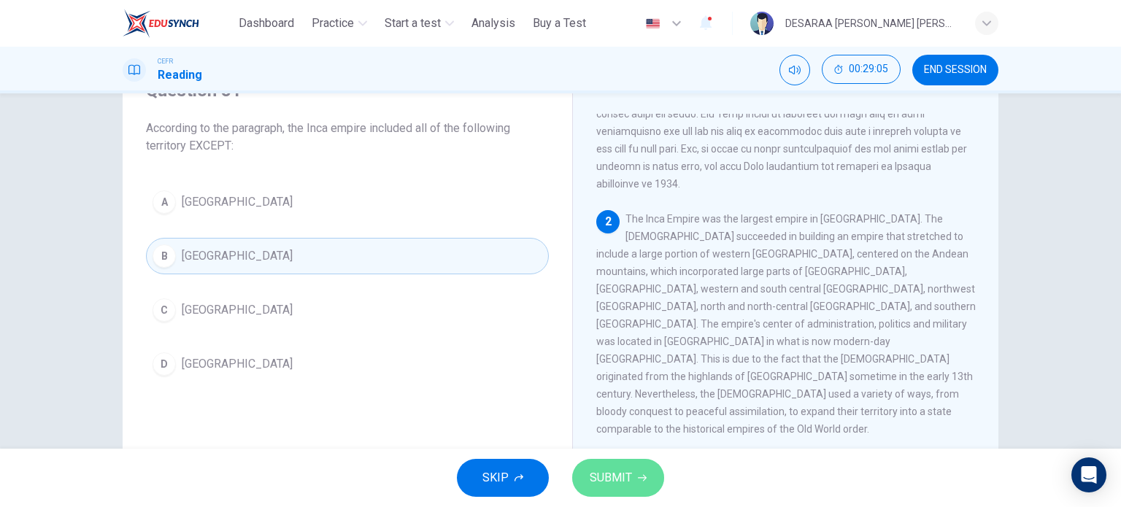
click at [633, 469] on button "SUBMIT" at bounding box center [618, 478] width 92 height 38
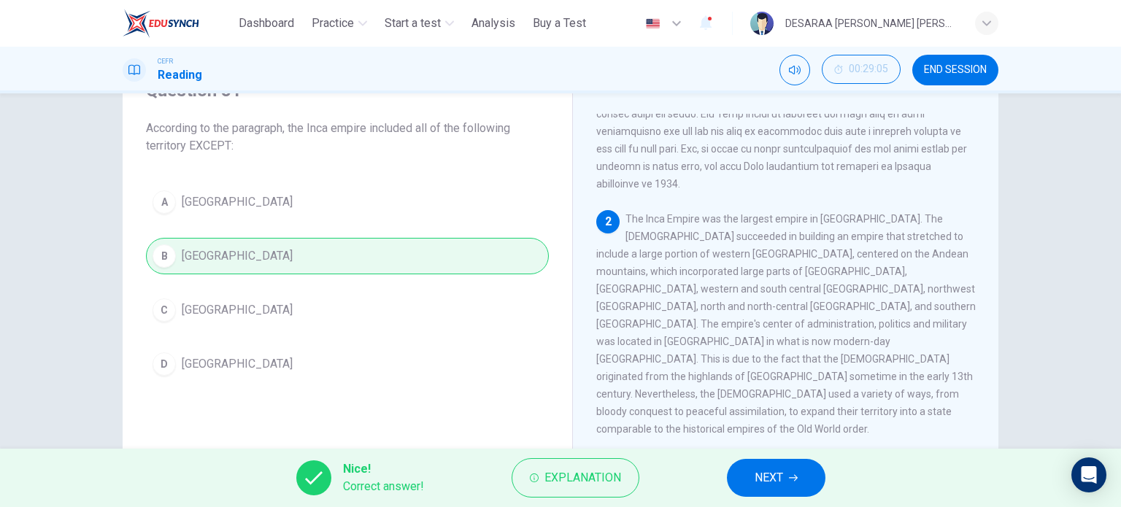
click at [773, 472] on span "NEXT" at bounding box center [769, 478] width 28 height 20
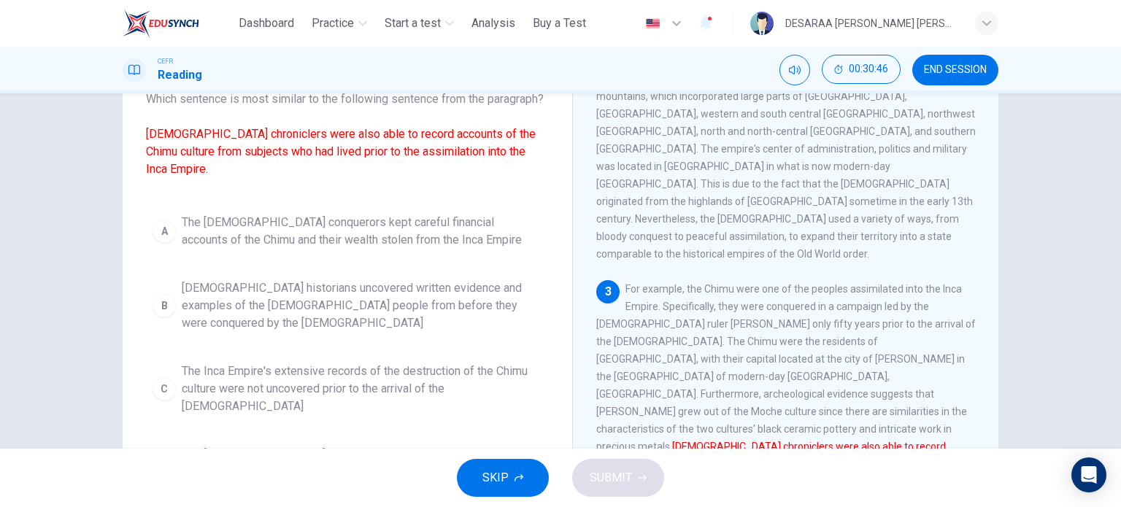
scroll to position [137, 0]
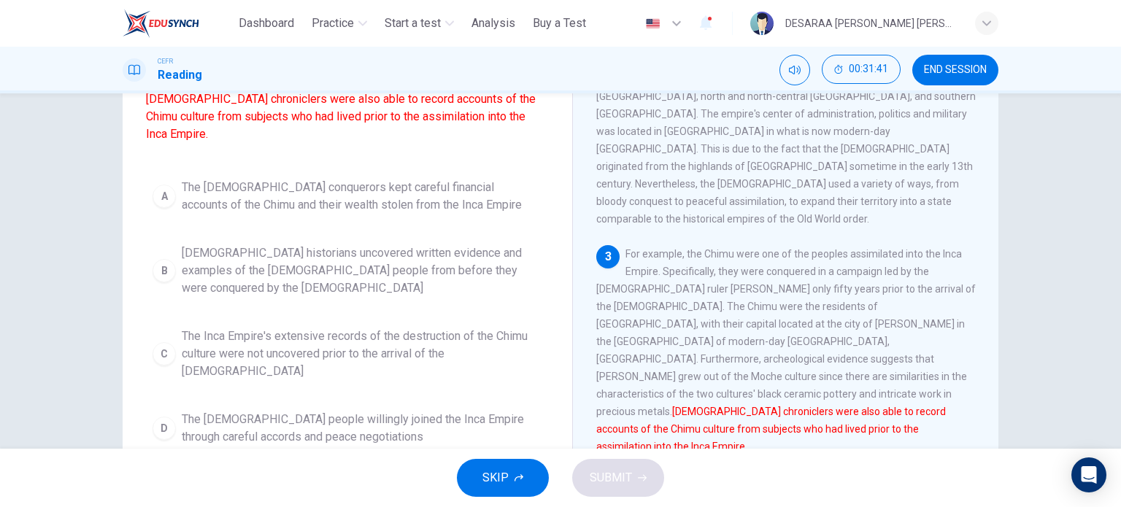
click at [369, 201] on span "The [DEMOGRAPHIC_DATA] conquerors kept careful financial accounts of the Chimu …" at bounding box center [362, 196] width 361 height 35
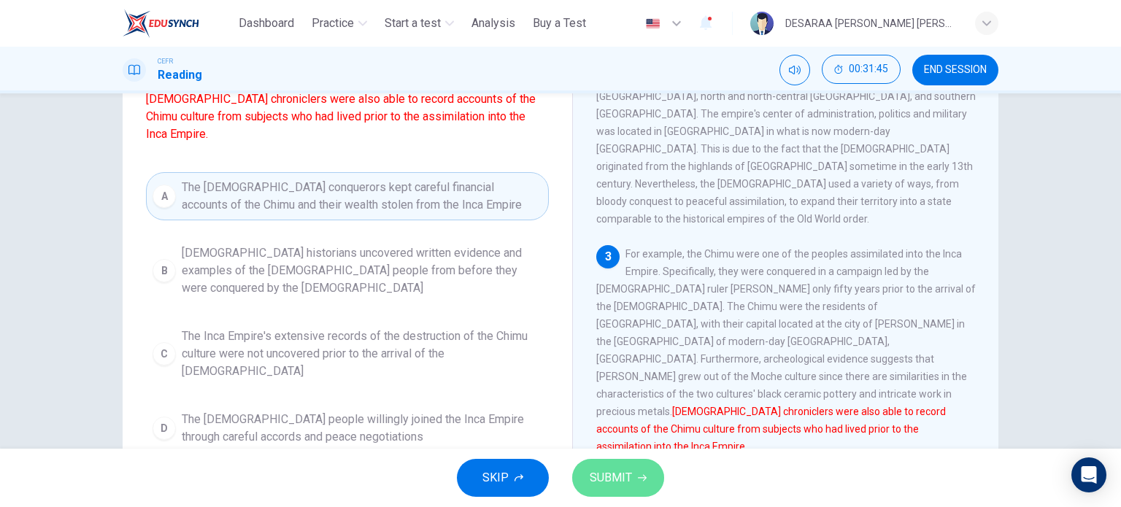
click at [628, 484] on span "SUBMIT" at bounding box center [611, 478] width 42 height 20
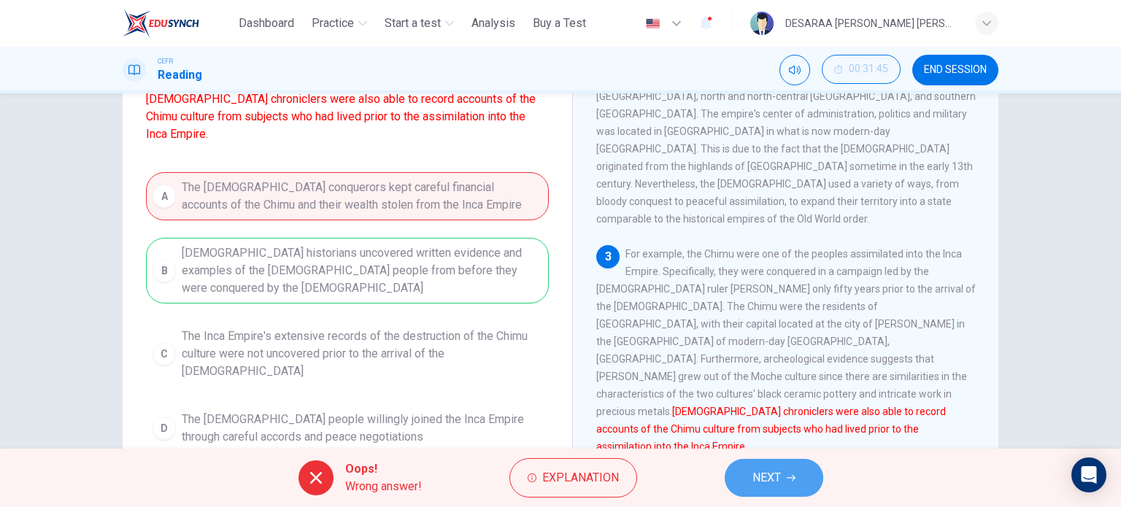
click at [785, 481] on button "NEXT" at bounding box center [774, 478] width 99 height 38
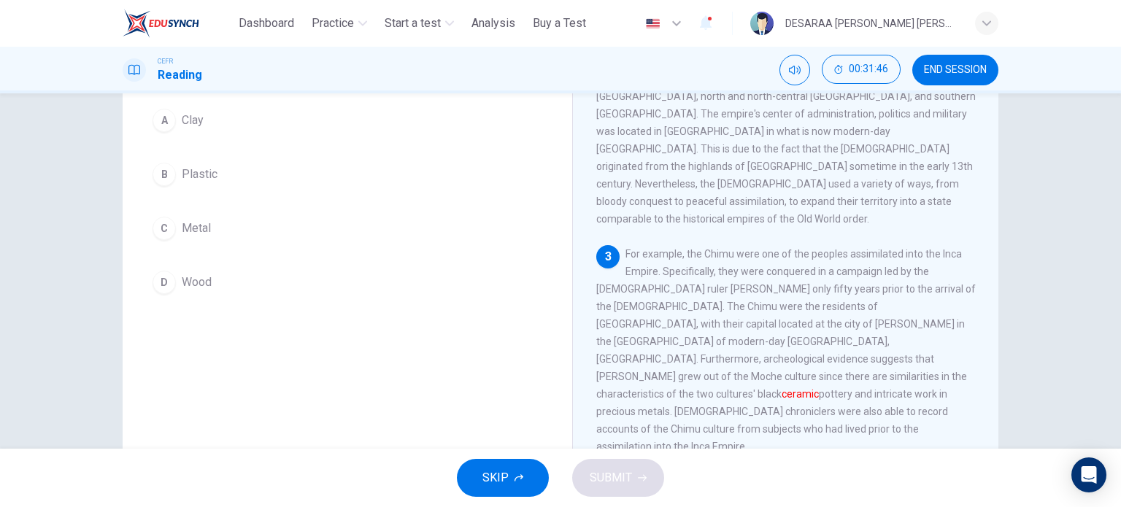
scroll to position [64, 0]
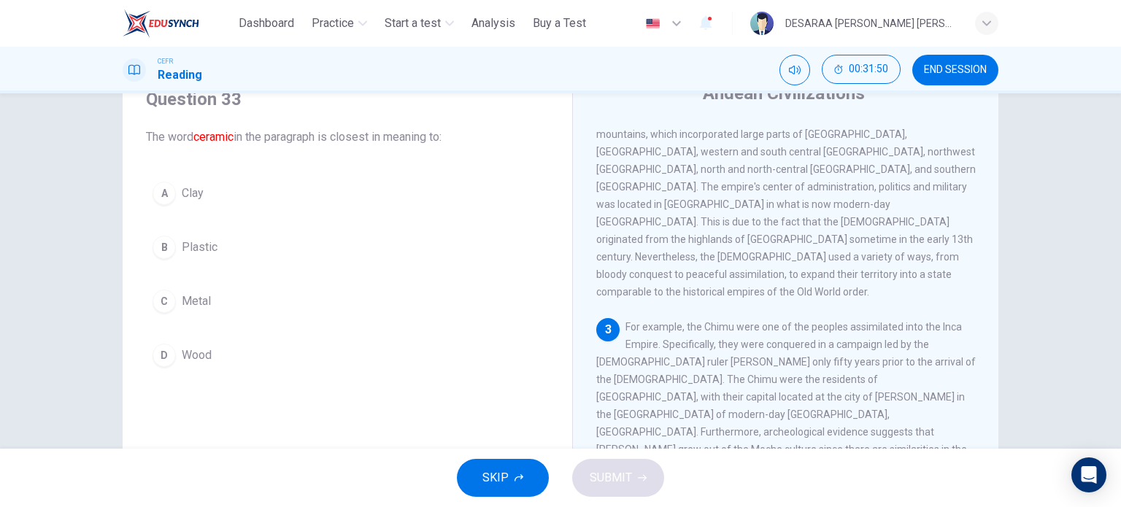
click at [161, 201] on div "A" at bounding box center [164, 193] width 23 height 23
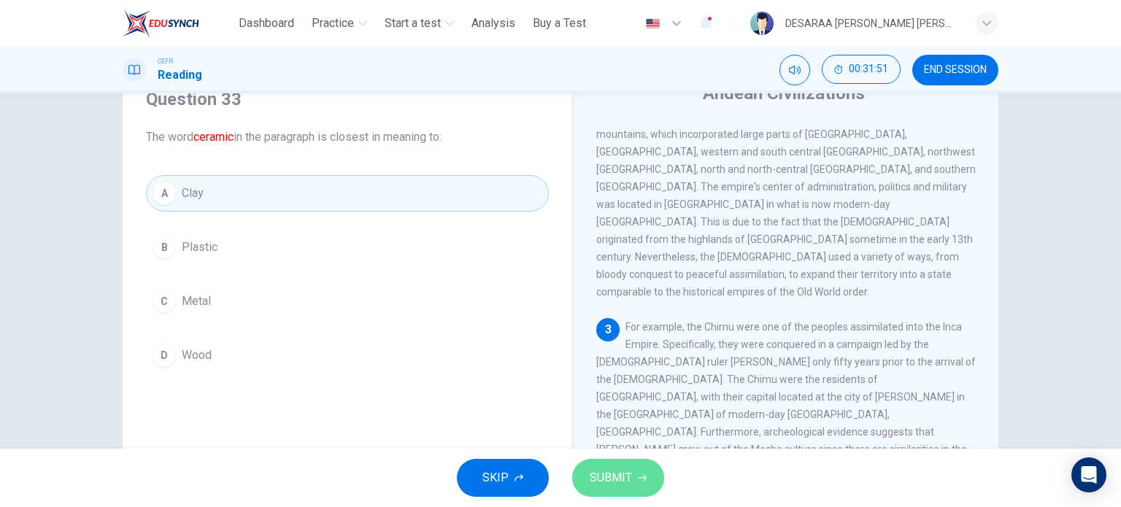
click at [638, 478] on icon "button" at bounding box center [642, 478] width 9 height 9
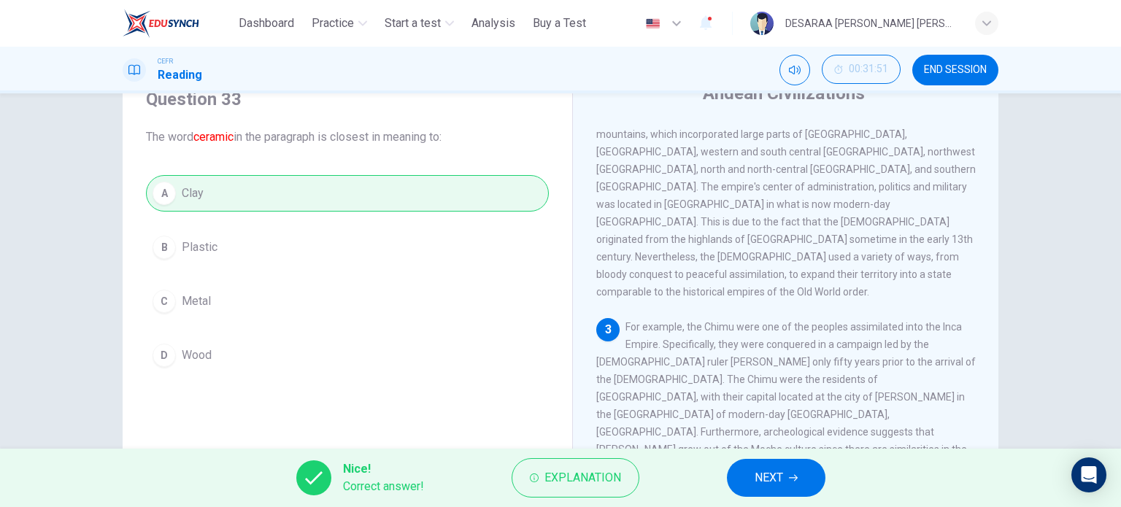
click at [812, 481] on button "NEXT" at bounding box center [776, 478] width 99 height 38
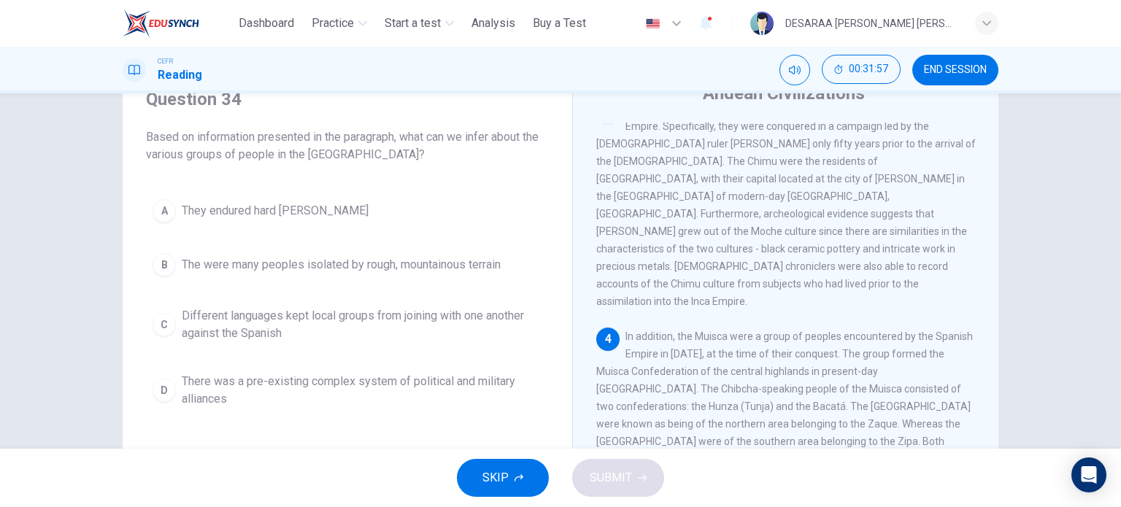
scroll to position [584, 0]
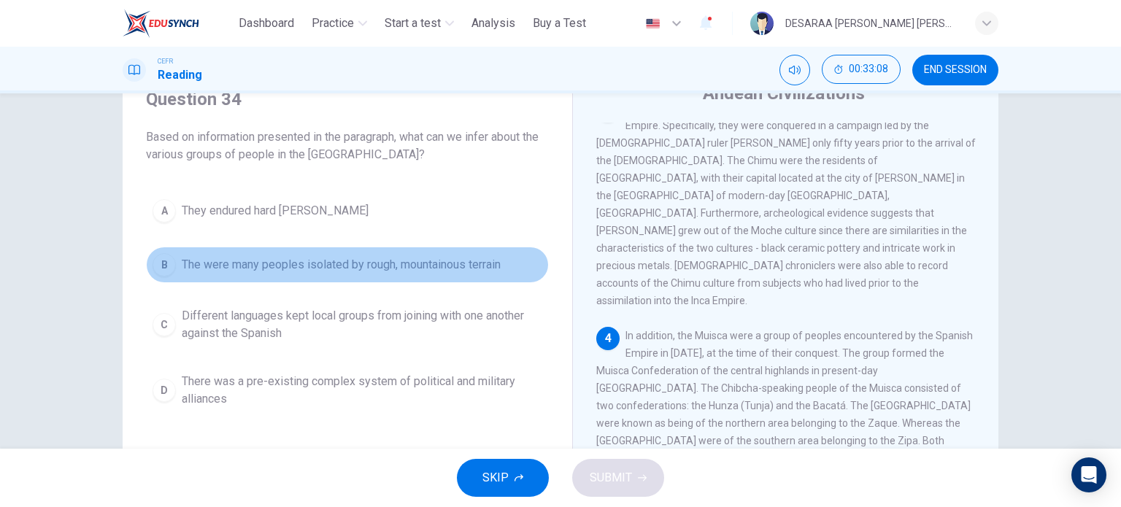
click at [177, 264] on button "B The were many peoples isolated by rough, mountainous terrain" at bounding box center [347, 265] width 403 height 36
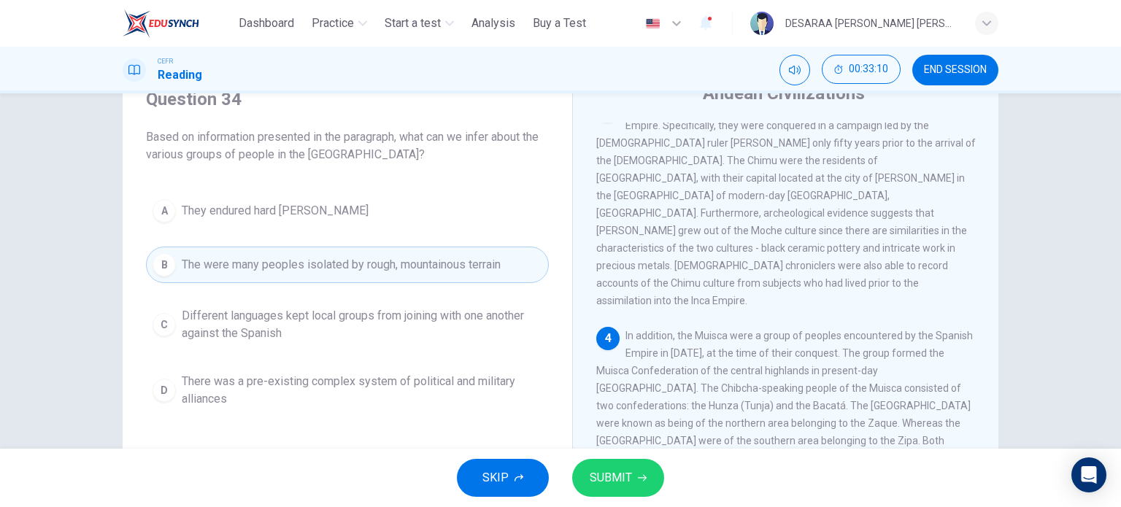
click at [645, 475] on icon "button" at bounding box center [642, 478] width 9 height 9
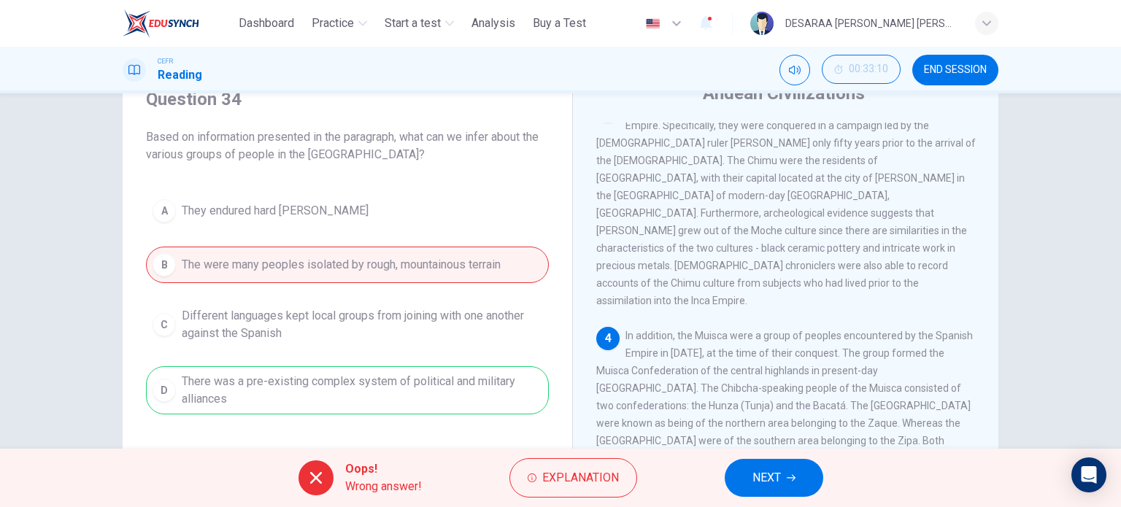
scroll to position [137, 0]
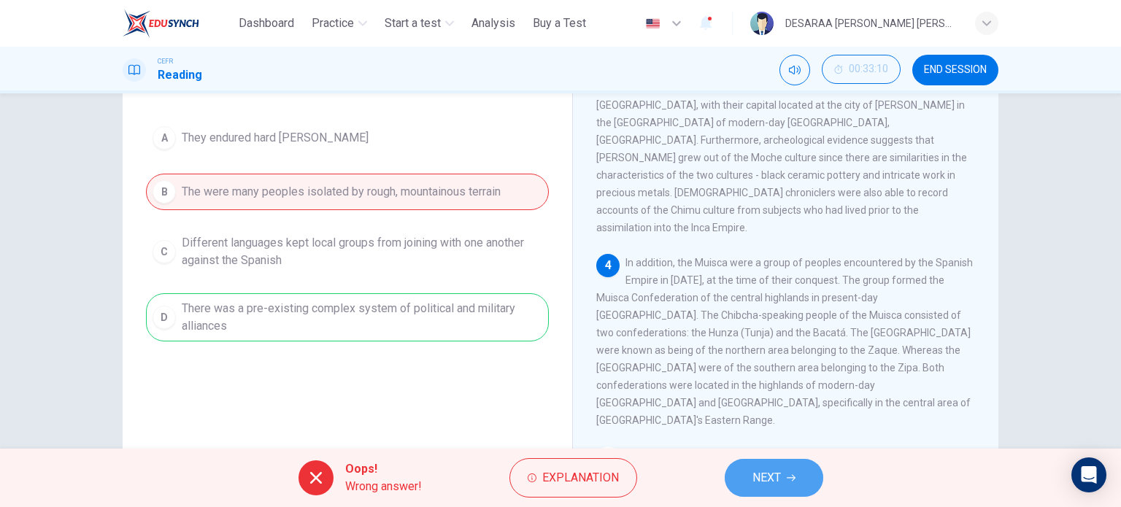
click at [782, 477] on button "NEXT" at bounding box center [774, 478] width 99 height 38
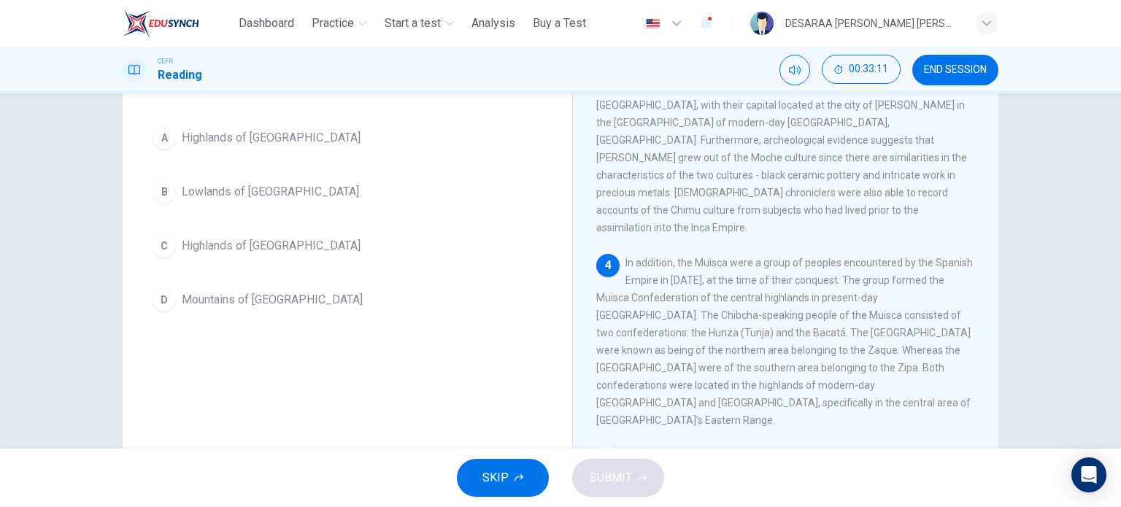
scroll to position [64, 0]
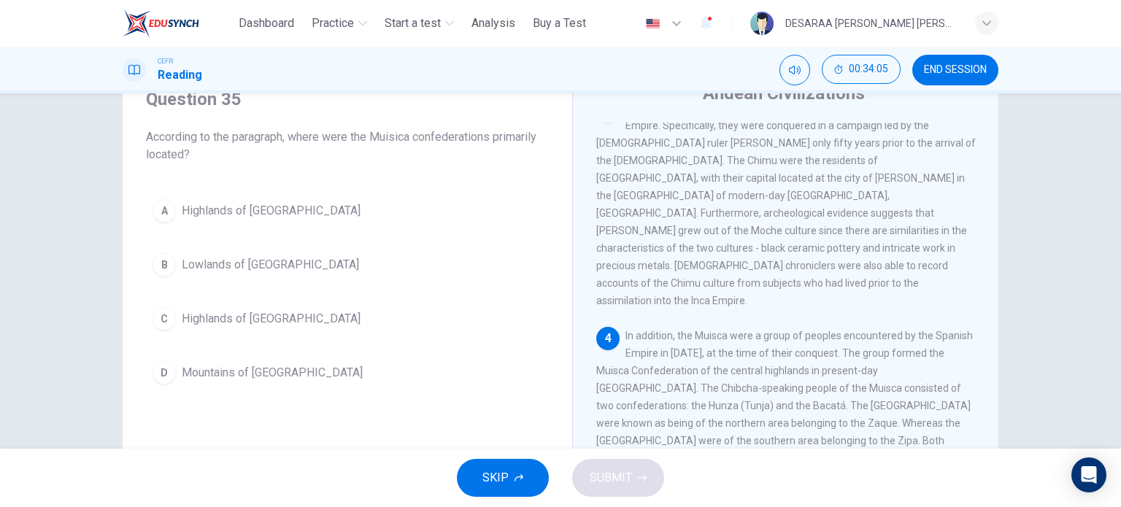
click at [158, 319] on div "C" at bounding box center [164, 318] width 23 height 23
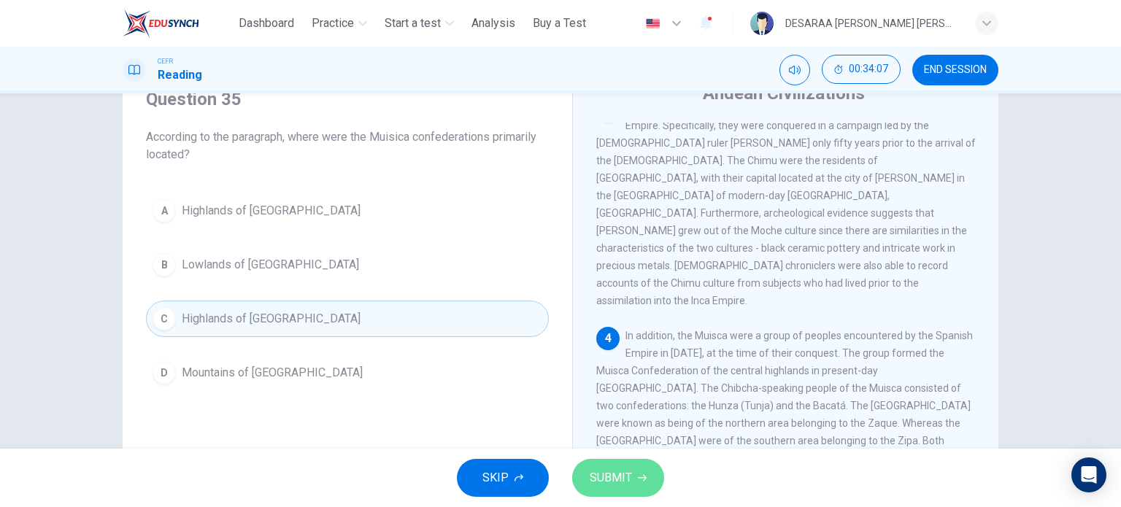
click at [647, 484] on button "SUBMIT" at bounding box center [618, 478] width 92 height 38
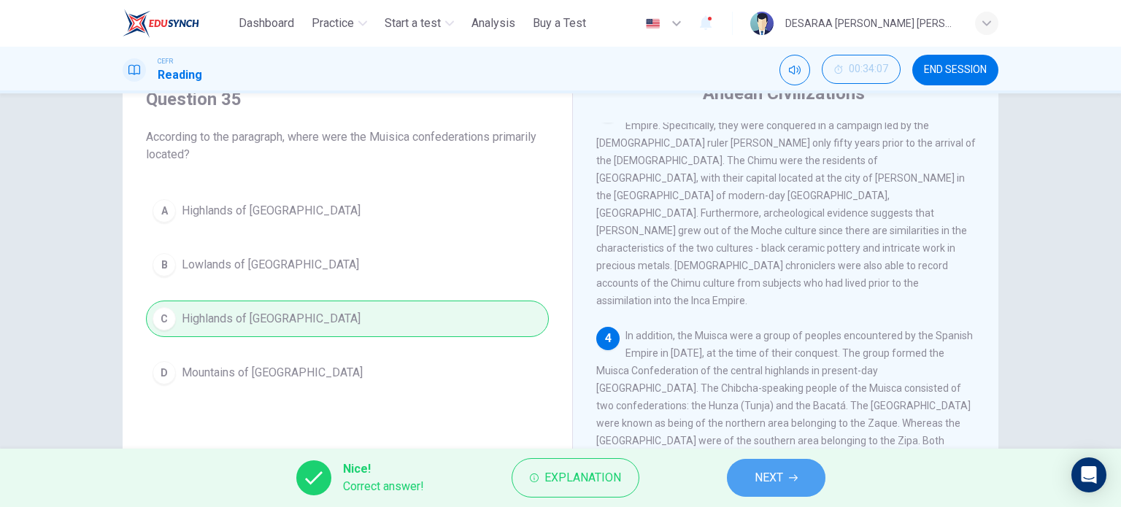
click at [780, 491] on button "NEXT" at bounding box center [776, 478] width 99 height 38
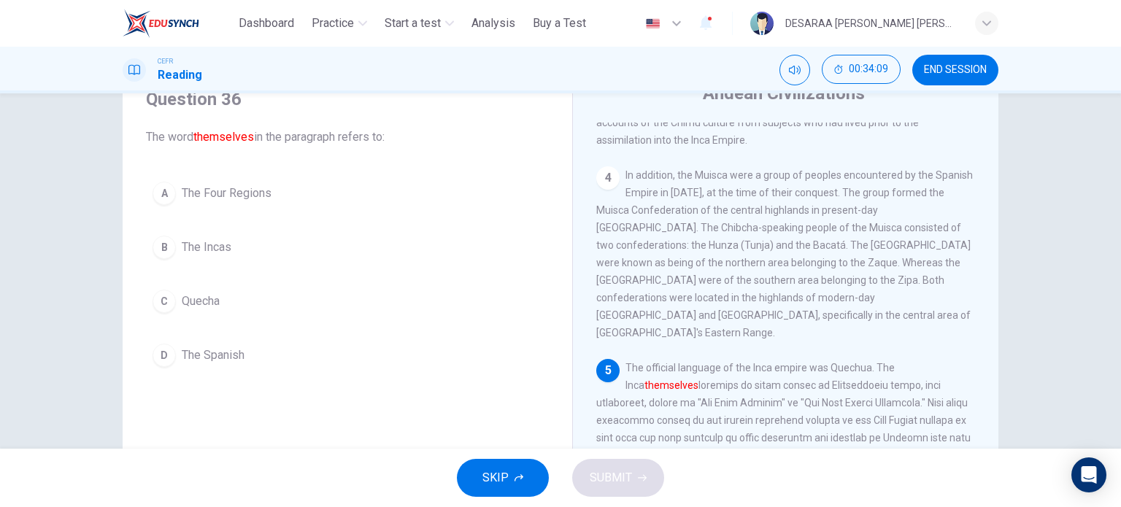
scroll to position [748, 0]
click at [155, 239] on div "B" at bounding box center [164, 247] width 23 height 23
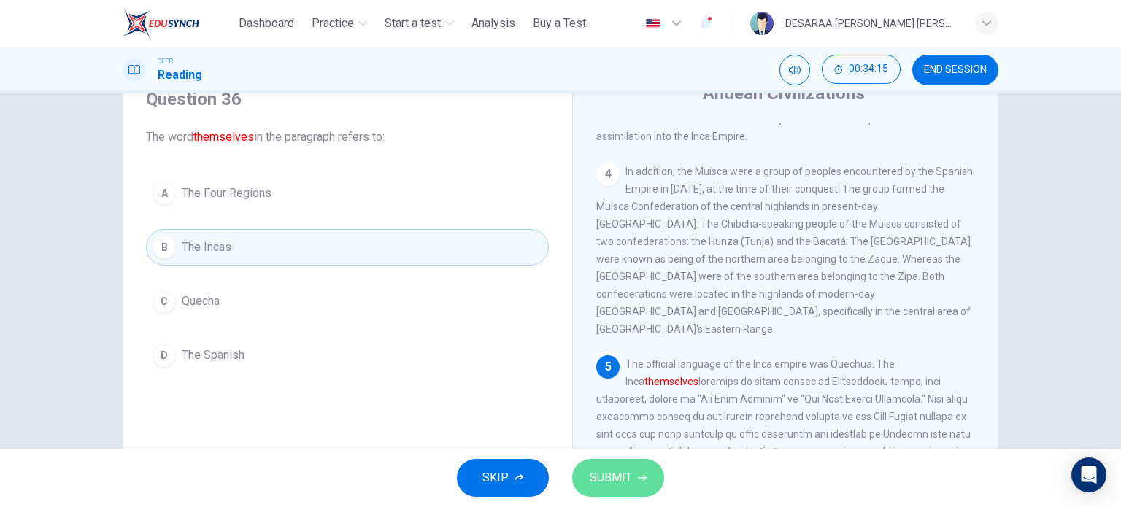
click at [649, 472] on button "SUBMIT" at bounding box center [618, 478] width 92 height 38
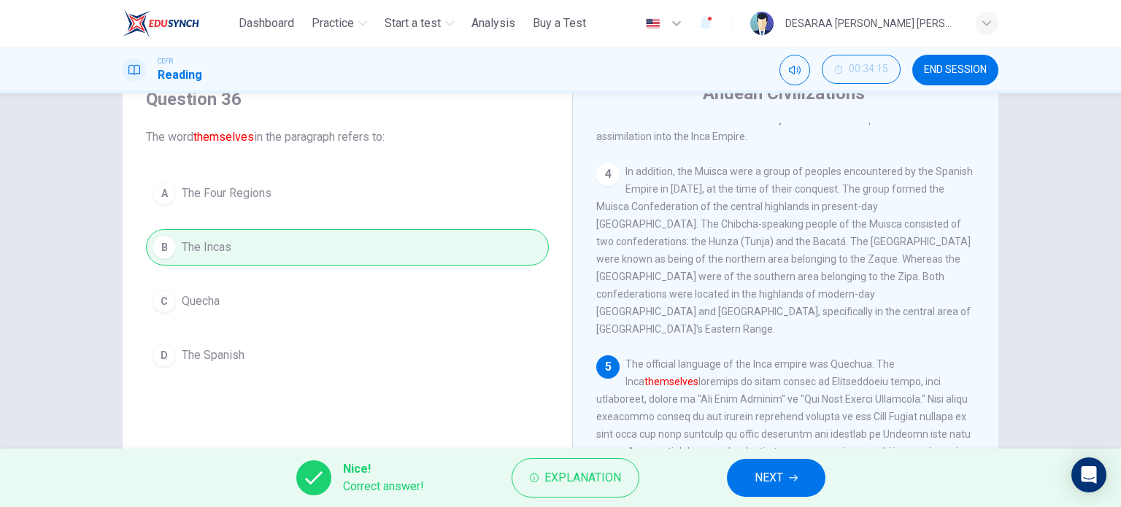
click at [803, 488] on button "NEXT" at bounding box center [776, 478] width 99 height 38
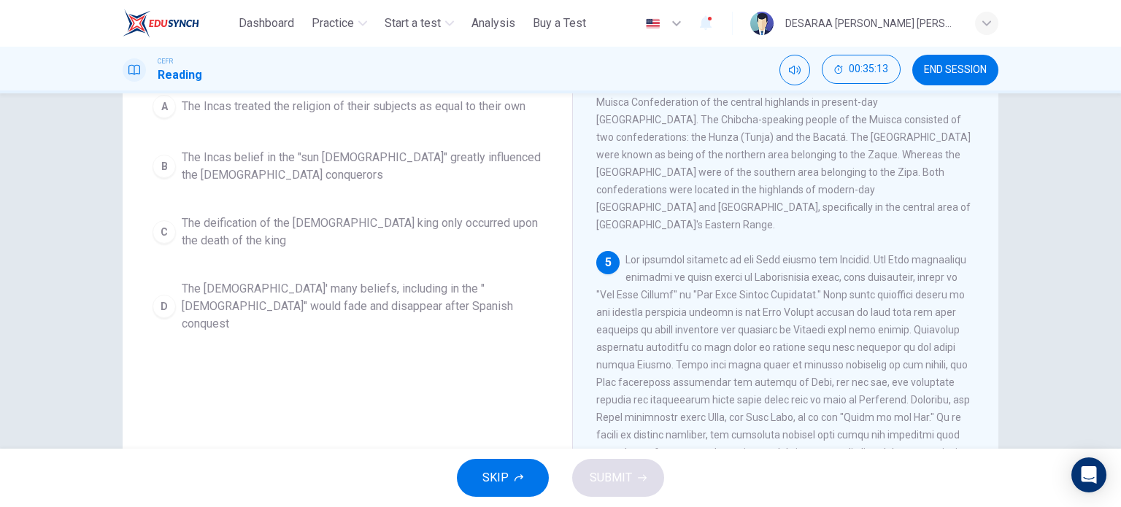
scroll to position [137, 0]
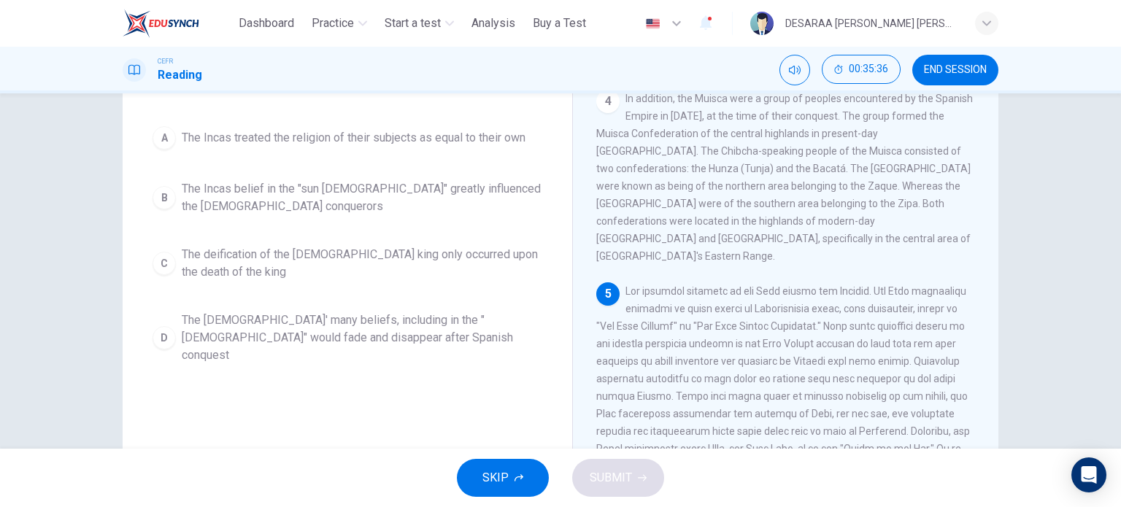
click at [215, 135] on span "The Incas treated the religion of their subjects as equal to their own" at bounding box center [354, 138] width 344 height 18
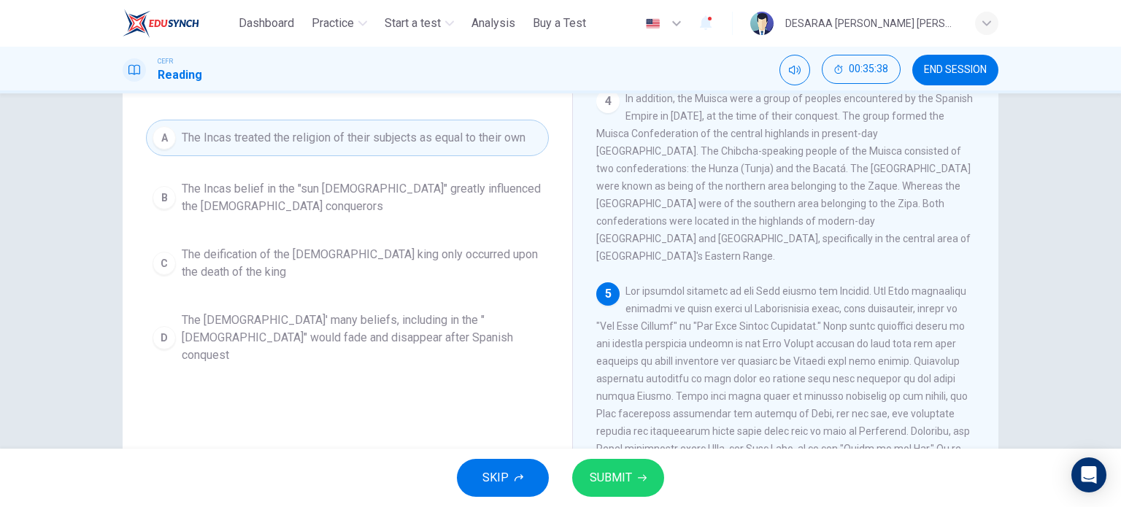
click at [638, 476] on icon "button" at bounding box center [642, 478] width 9 height 9
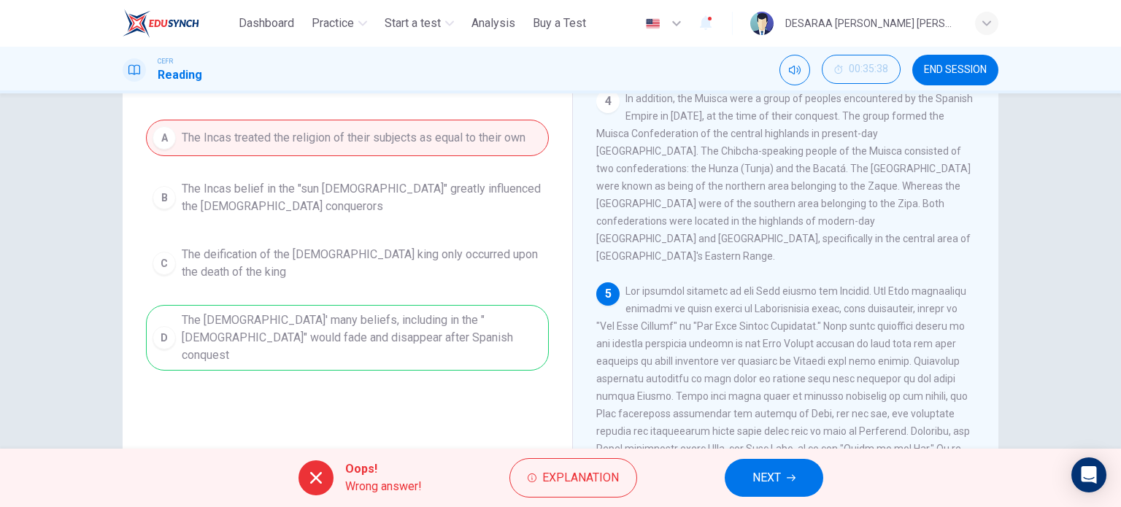
click at [733, 490] on button "NEXT" at bounding box center [774, 478] width 99 height 38
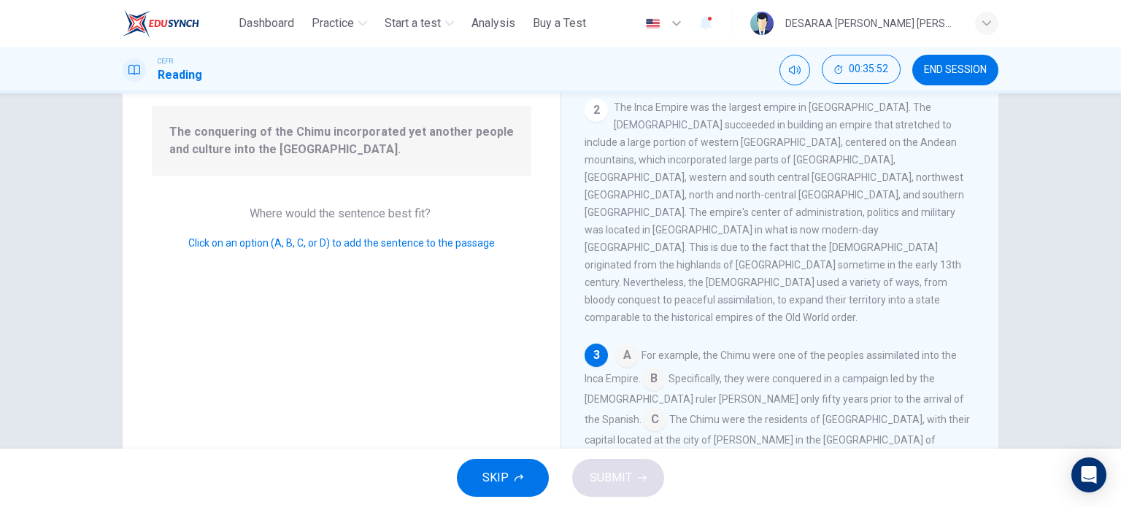
scroll to position [322, 0]
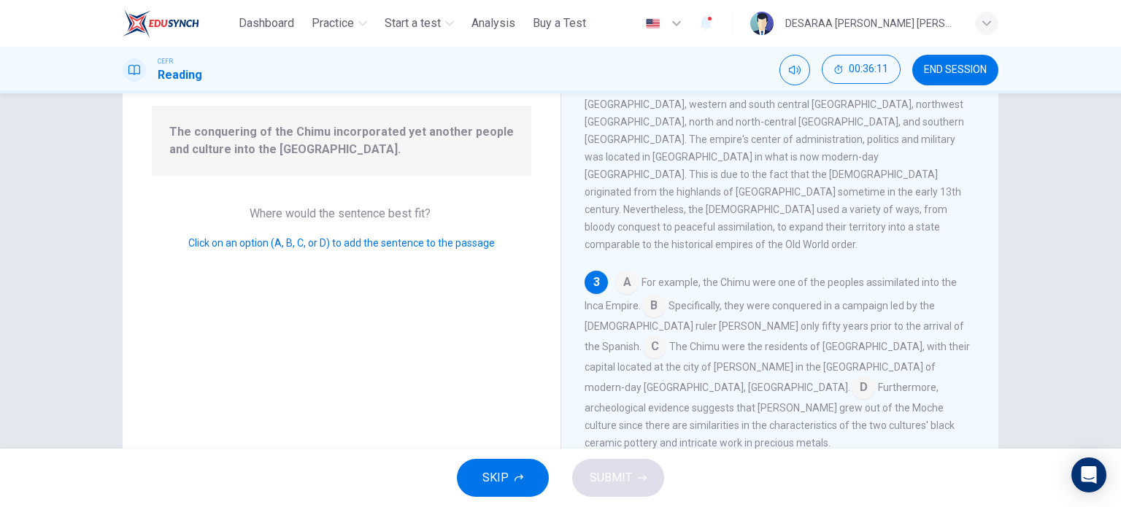
click at [666, 337] on input at bounding box center [654, 348] width 23 height 23
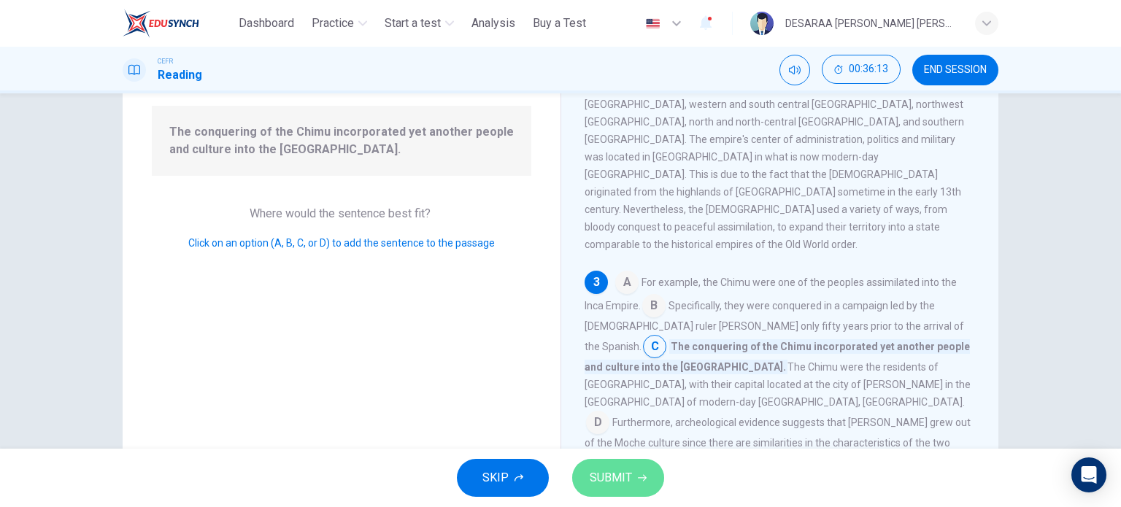
click at [607, 469] on span "SUBMIT" at bounding box center [611, 478] width 42 height 20
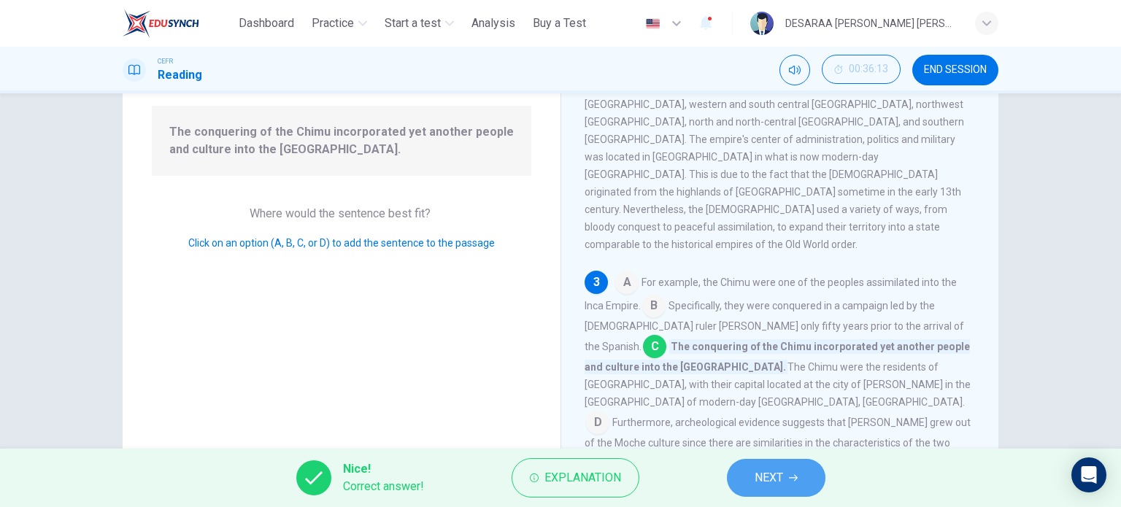
click at [755, 479] on span "NEXT" at bounding box center [769, 478] width 28 height 20
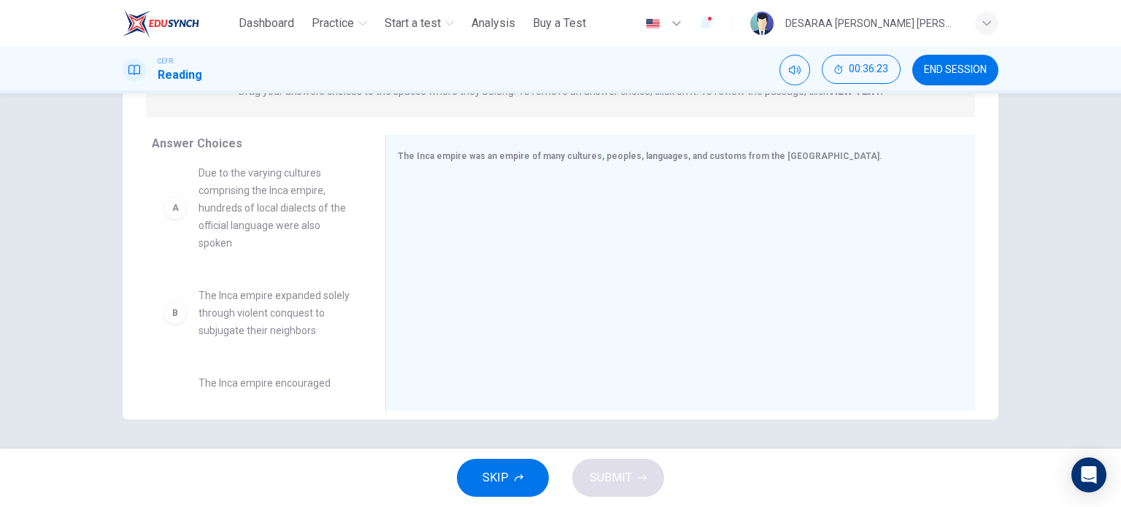
scroll to position [0, 0]
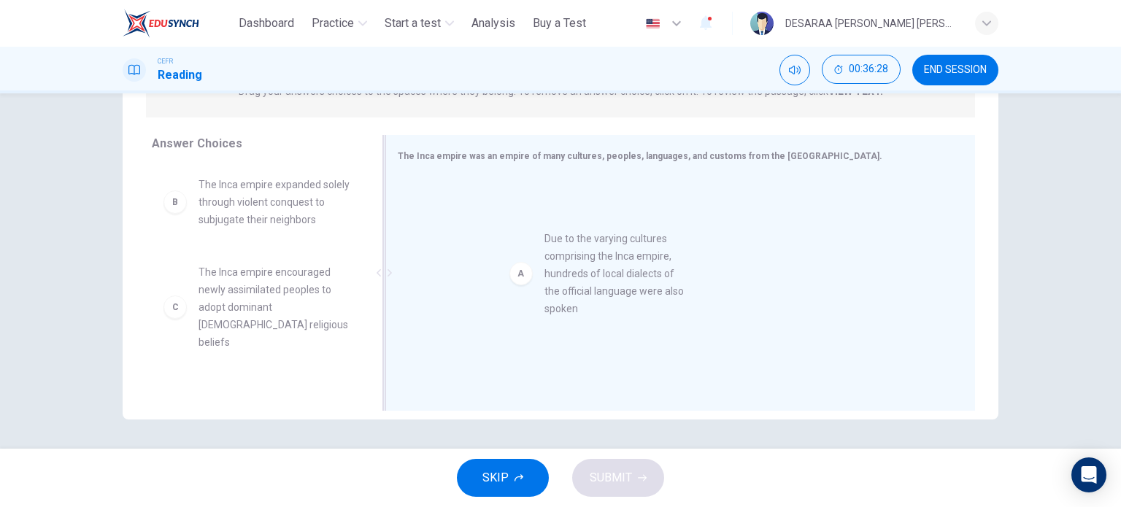
drag, startPoint x: 291, startPoint y: 231, endPoint x: 653, endPoint y: 286, distance: 366.3
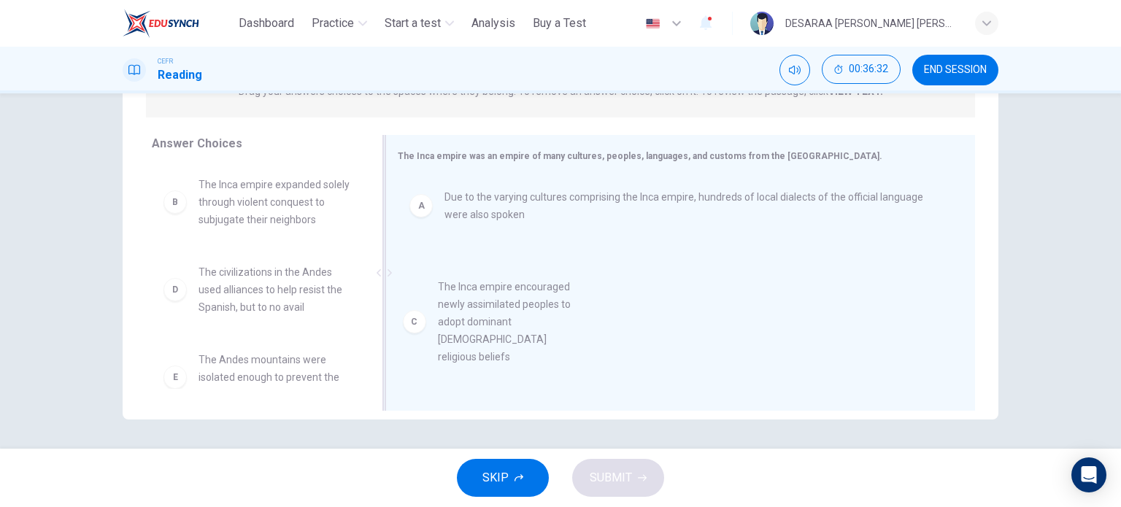
drag, startPoint x: 307, startPoint y: 282, endPoint x: 572, endPoint y: 299, distance: 266.2
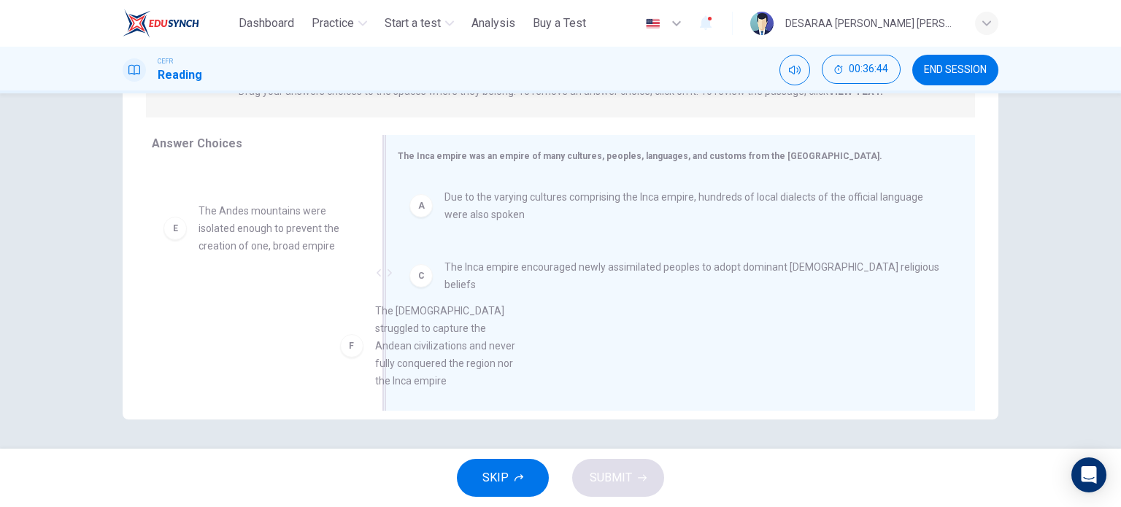
scroll to position [35, 0]
drag, startPoint x: 409, startPoint y: 333, endPoint x: 590, endPoint y: 341, distance: 181.2
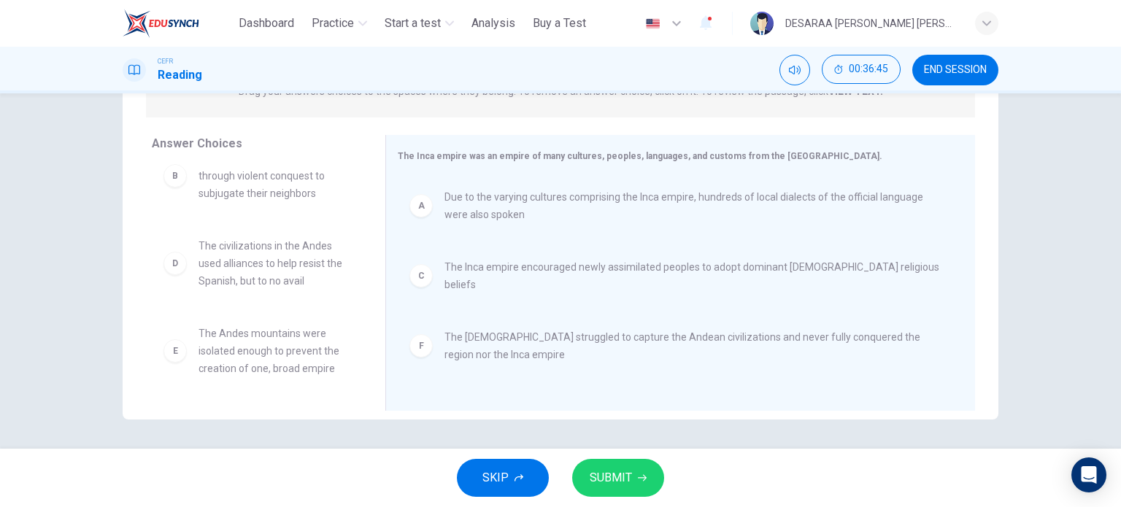
scroll to position [26, 0]
click at [639, 470] on button "SUBMIT" at bounding box center [618, 478] width 92 height 38
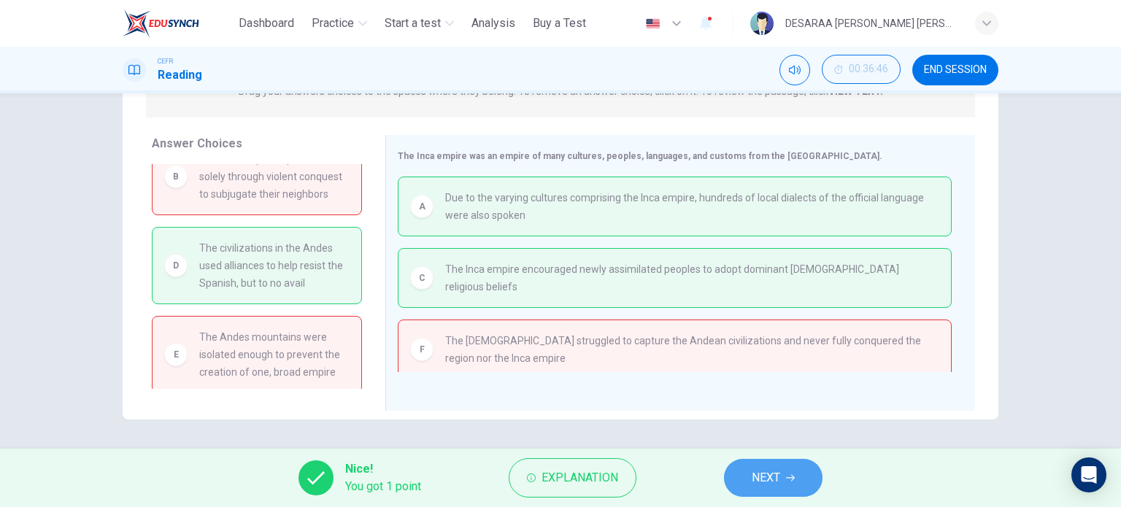
click at [775, 475] on span "NEXT" at bounding box center [766, 478] width 28 height 20
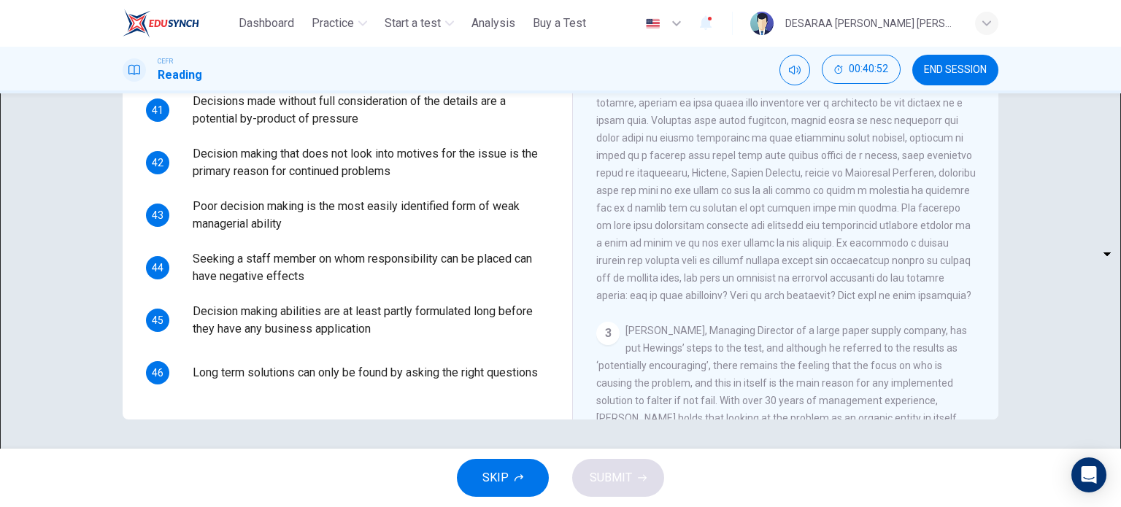
scroll to position [292, 0]
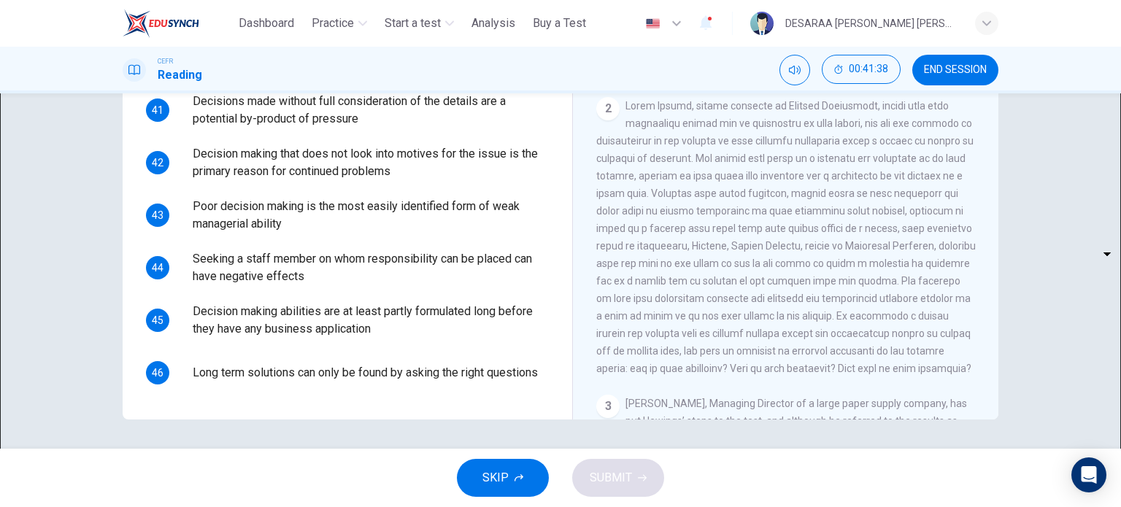
click at [230, 272] on body "This site uses cookies, as explained in our Privacy Policy . If you agree to th…" at bounding box center [560, 253] width 1121 height 507
click at [239, 507] on li "A" at bounding box center [560, 516] width 1121 height 18
type input "*"
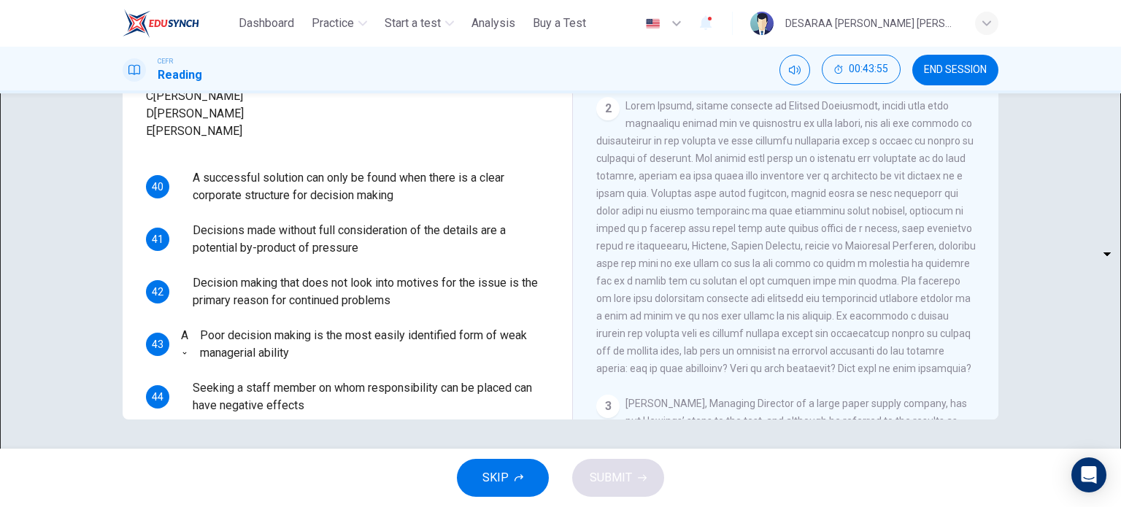
click at [1120, 34] on header "Dashboard Practice Start a test Analysis Buy a Test English ** ​ DESARAA [PERSO…" at bounding box center [560, 23] width 1121 height 47
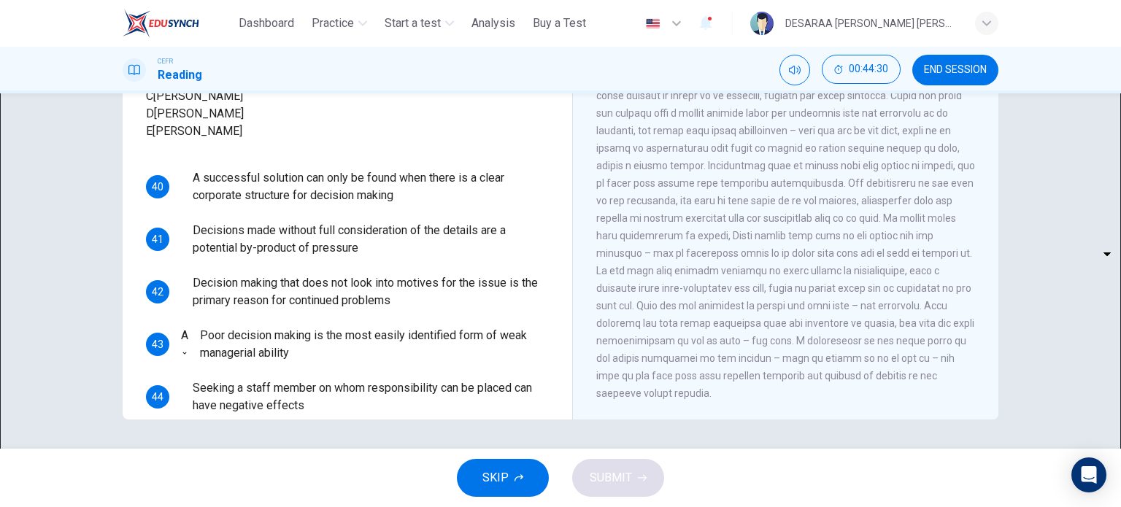
scroll to position [803, 0]
